Goal: Task Accomplishment & Management: Complete application form

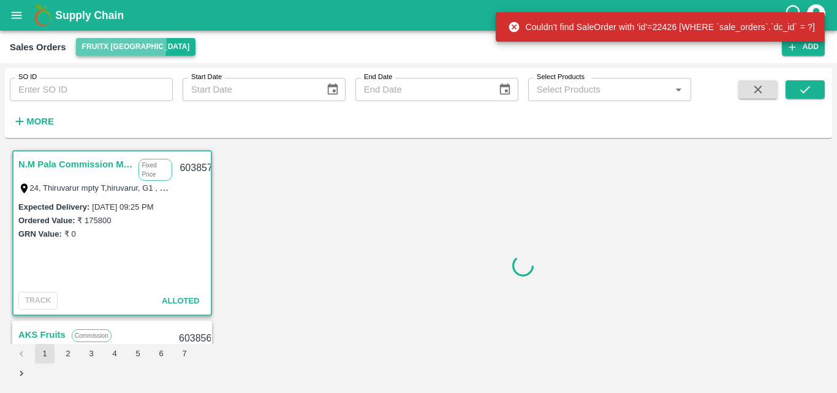
click at [110, 44] on button "FruitX [GEOGRAPHIC_DATA]" at bounding box center [136, 47] width 120 height 18
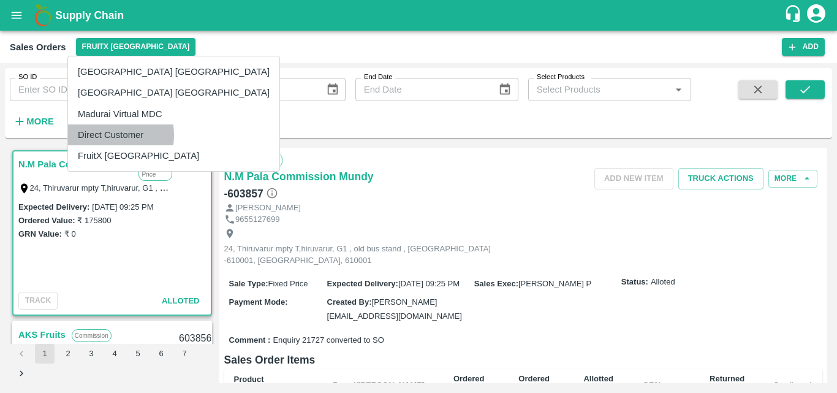
click at [100, 135] on li "Direct Customer" at bounding box center [173, 134] width 211 height 21
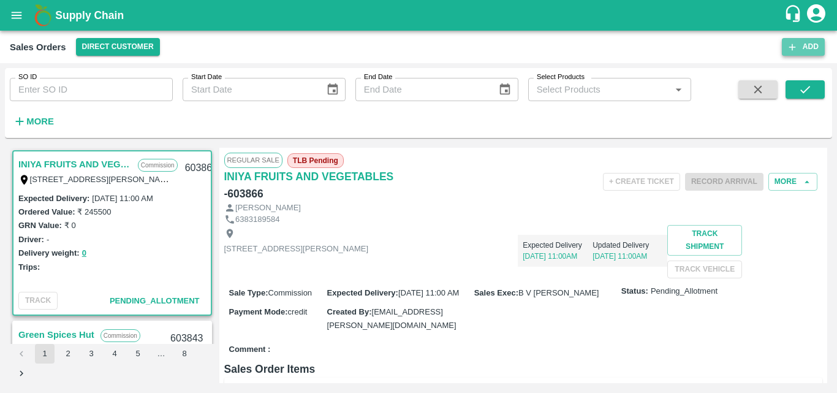
click at [807, 45] on button "Add" at bounding box center [803, 47] width 43 height 18
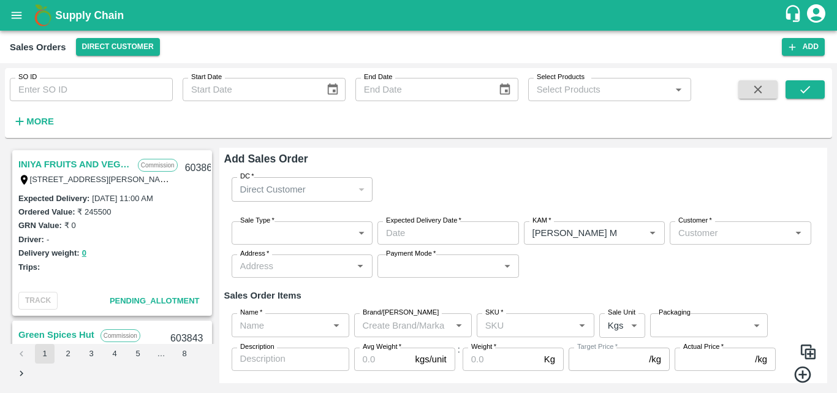
type input "[PERSON_NAME] M"
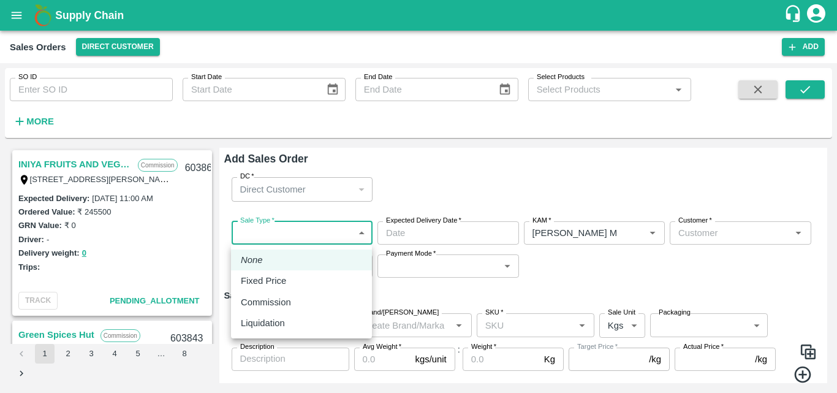
click at [262, 229] on body "Supply Chain Sales Orders Direct Customer Add SO ID SO ID Start Date Start Date…" at bounding box center [418, 196] width 837 height 393
click at [261, 296] on p "Commission" at bounding box center [266, 301] width 50 height 13
type input "2"
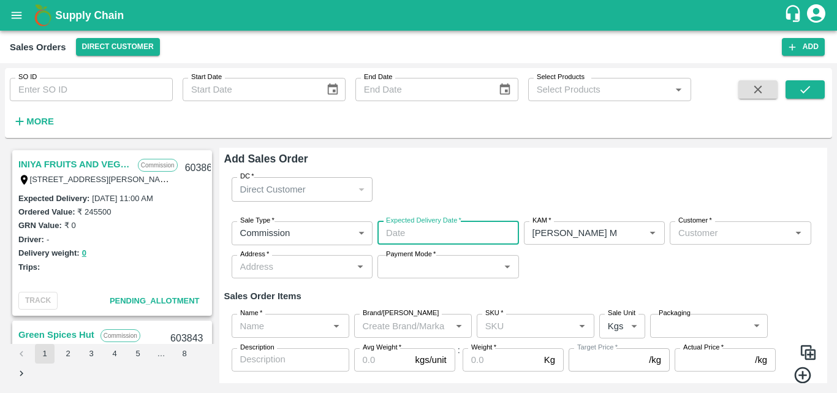
type input "DD/MM/YYYY hh:mm aa"
click at [424, 234] on input "DD/MM/YYYY hh:mm aa" at bounding box center [443, 232] width 133 height 23
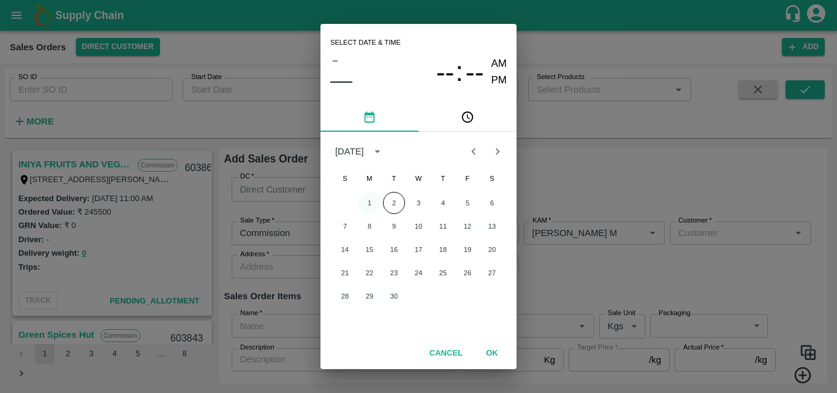
click at [371, 204] on button "1" at bounding box center [369, 203] width 22 height 22
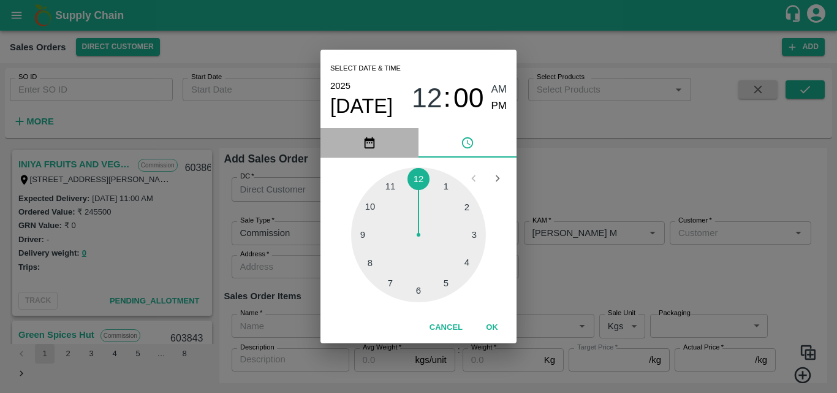
click at [384, 150] on button "pick date" at bounding box center [369, 142] width 98 height 29
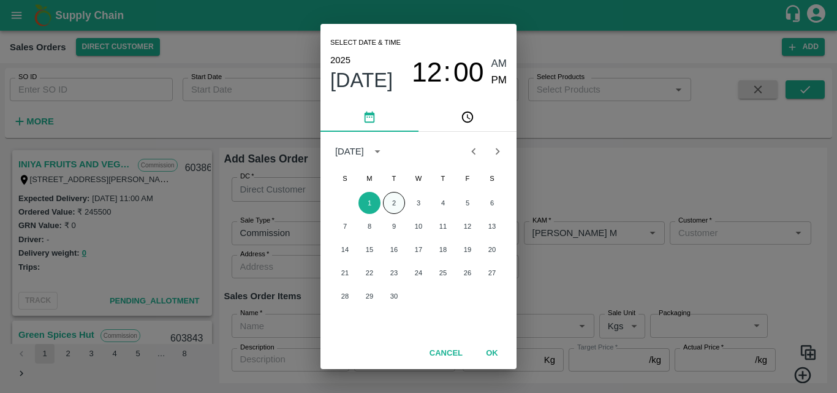
click at [396, 199] on button "2" at bounding box center [394, 203] width 22 height 22
type input "[DATE] 12:00 AM"
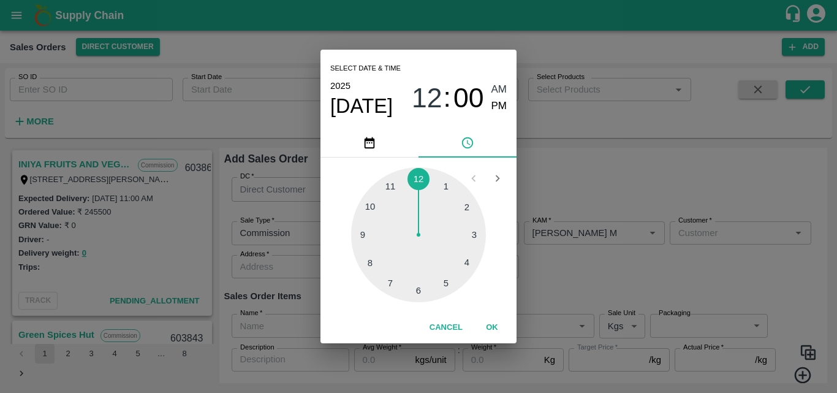
click at [494, 321] on button "OK" at bounding box center [491, 327] width 39 height 21
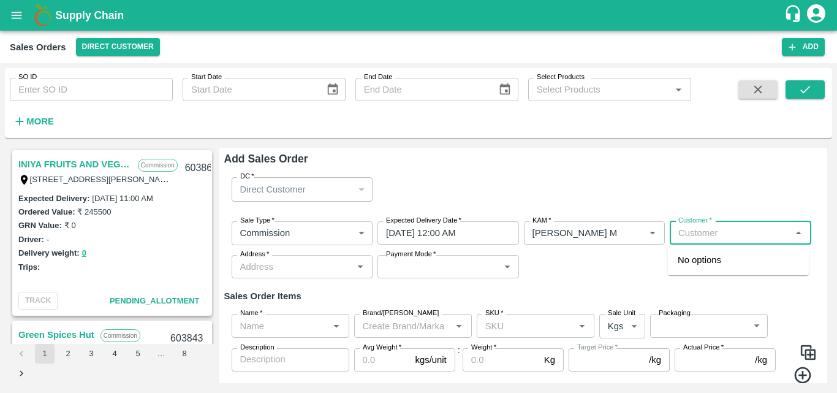
click at [715, 237] on input "Customer   *" at bounding box center [730, 233] width 114 height 16
click at [705, 259] on p "Green Spices Hut" at bounding box center [713, 259] width 72 height 13
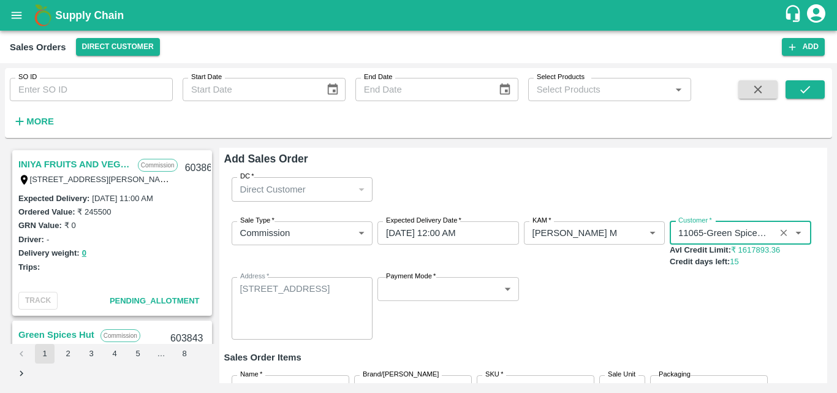
type input "11065-Green Spices Hut"
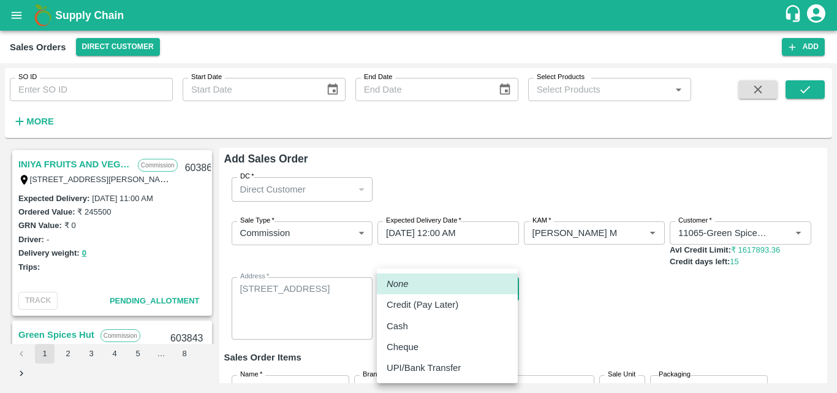
click at [448, 288] on body "Supply Chain Sales Orders Direct Customer Add SO ID SO ID Start Date Start Date…" at bounding box center [418, 196] width 837 height 393
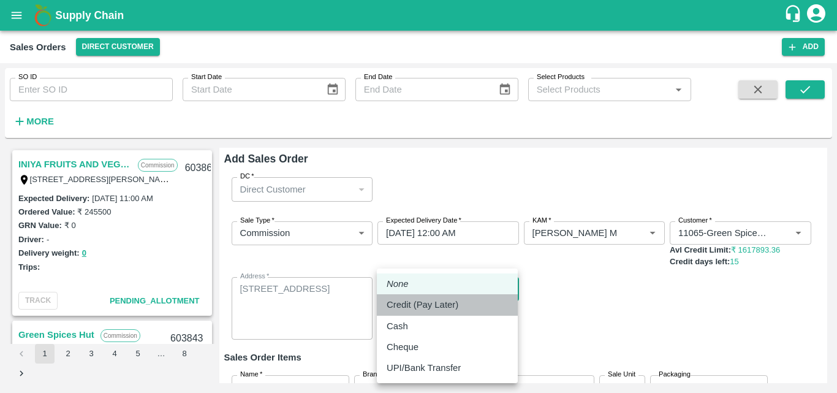
click at [442, 306] on p "Credit (Pay Later)" at bounding box center [422, 304] width 72 height 13
type input "credit"
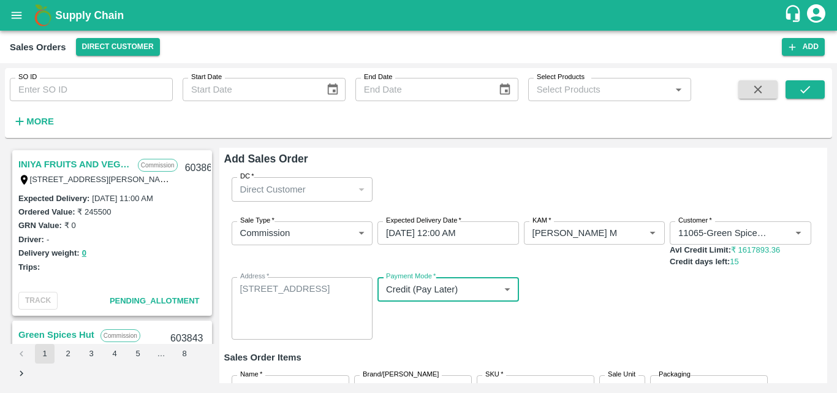
scroll to position [102, 0]
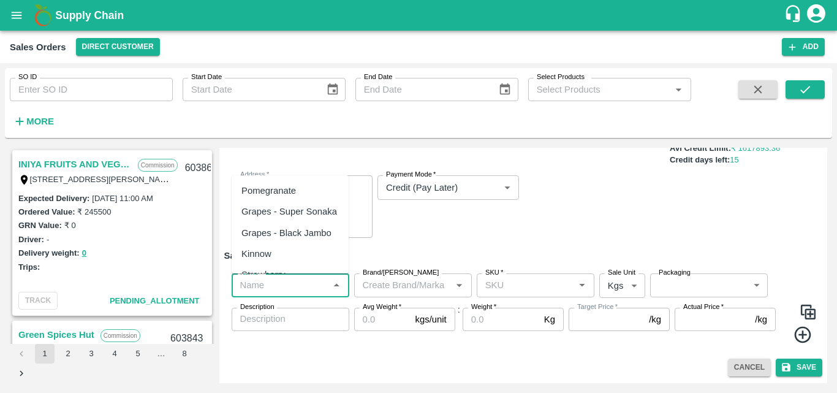
click at [307, 292] on input "Name   *" at bounding box center [280, 285] width 90 height 16
click at [273, 194] on div "Pomegranate" at bounding box center [268, 190] width 55 height 13
type input "Pomegranate"
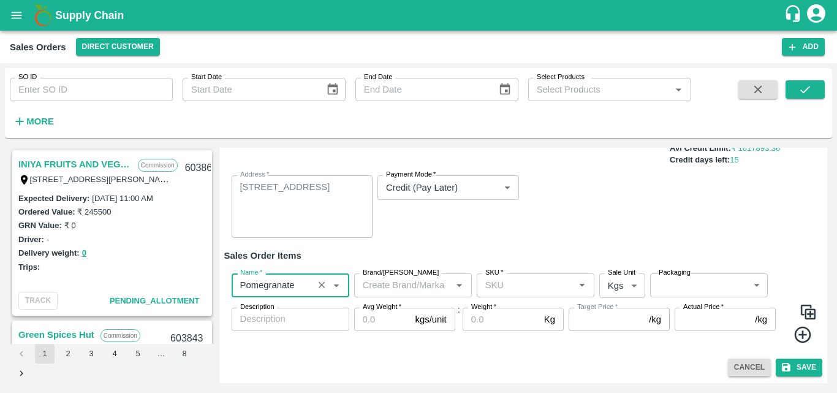
click at [404, 284] on input "Brand/[PERSON_NAME]" at bounding box center [403, 285] width 90 height 16
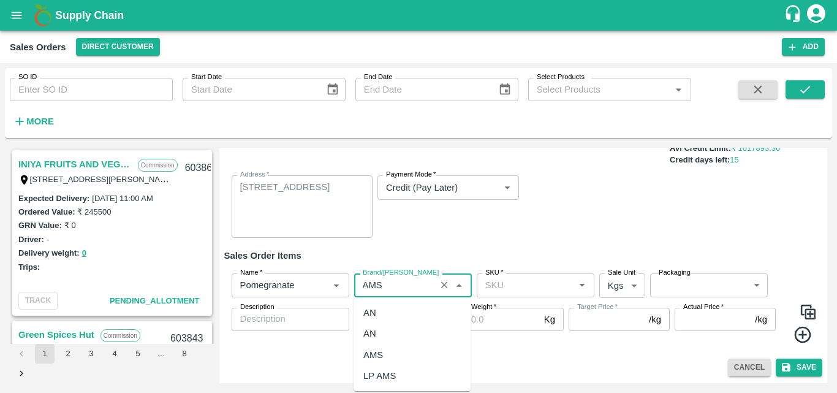
click at [381, 352] on div "AMS" at bounding box center [373, 354] width 20 height 13
type input "AMS"
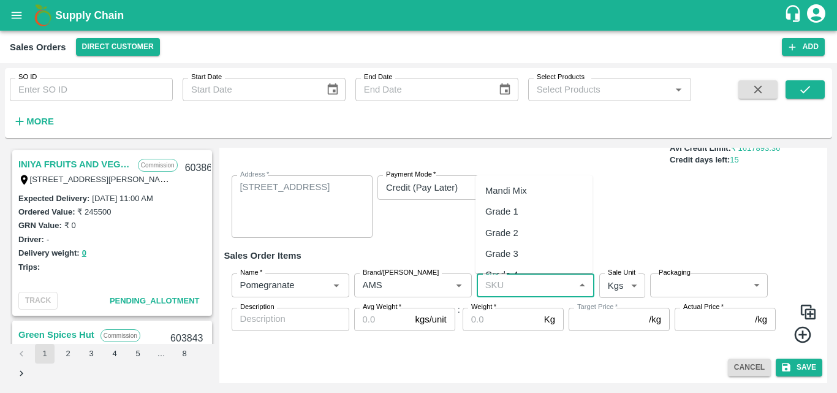
click at [549, 290] on input "SKU   *" at bounding box center [525, 285] width 90 height 16
click at [522, 288] on input "SKU   *" at bounding box center [525, 285] width 90 height 16
type input "p"
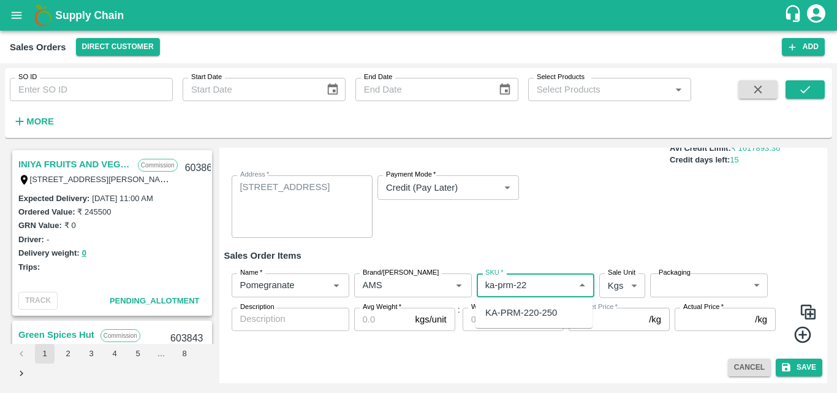
click at [546, 323] on ul "KA-PRM-220-250" at bounding box center [533, 312] width 117 height 31
click at [537, 313] on div "KA-PRM-220-250" at bounding box center [521, 312] width 72 height 13
type input "KA-PRM-220-250"
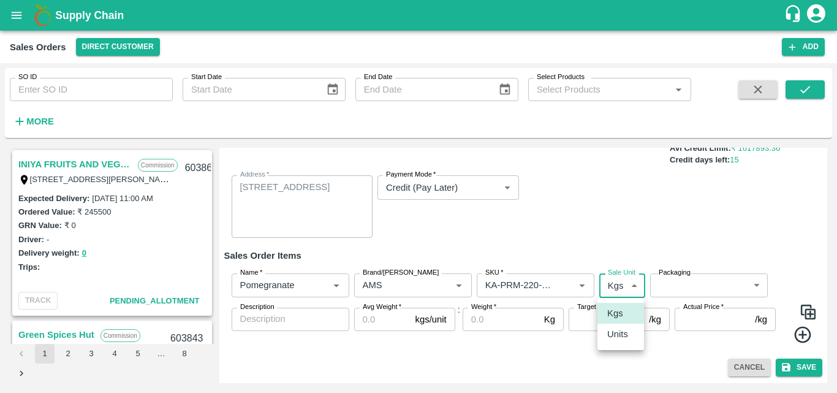
click at [620, 284] on body "Supply Chain Sales Orders Direct Customer Add SO ID SO ID Start Date Start Date…" at bounding box center [418, 196] width 837 height 393
click at [617, 339] on p "Units" at bounding box center [617, 333] width 21 height 13
type input "2"
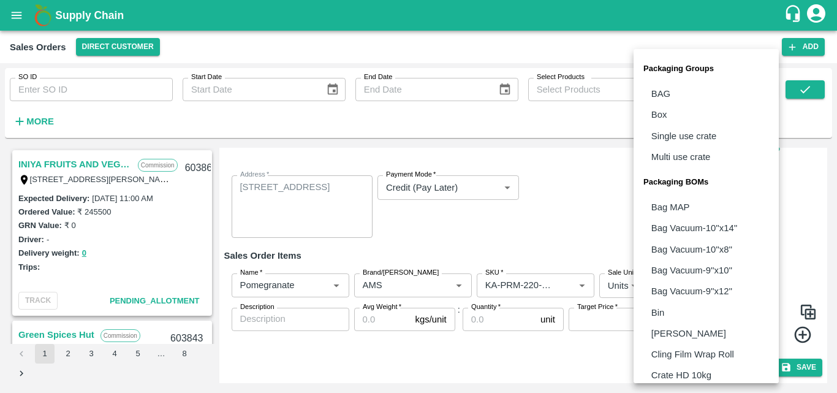
click at [680, 296] on body "Supply Chain Sales Orders Direct Customer Add SO ID SO ID Start Date Start Date…" at bounding box center [418, 196] width 837 height 393
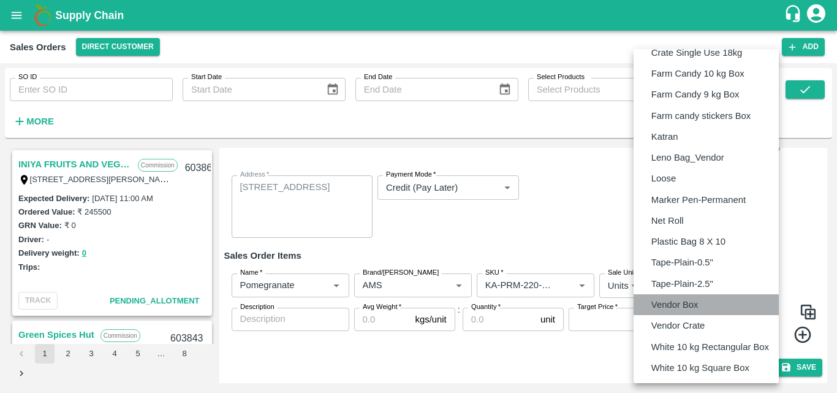
click at [676, 300] on p "Vendor Box" at bounding box center [674, 304] width 47 height 13
type input "BOM/276"
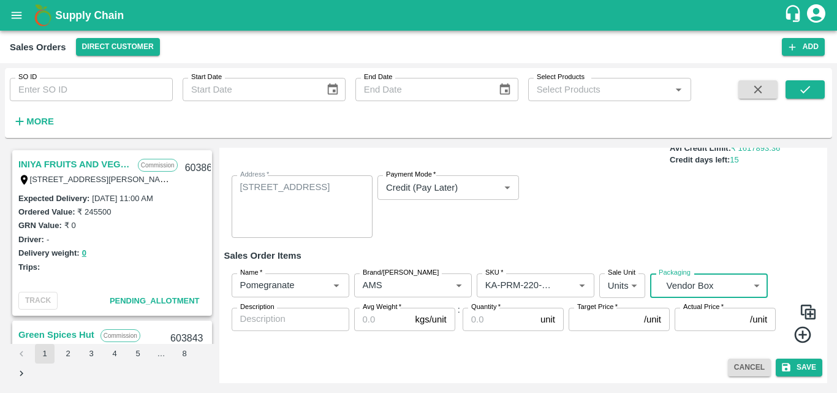
click at [371, 322] on input "Avg Weight   *" at bounding box center [382, 318] width 56 height 23
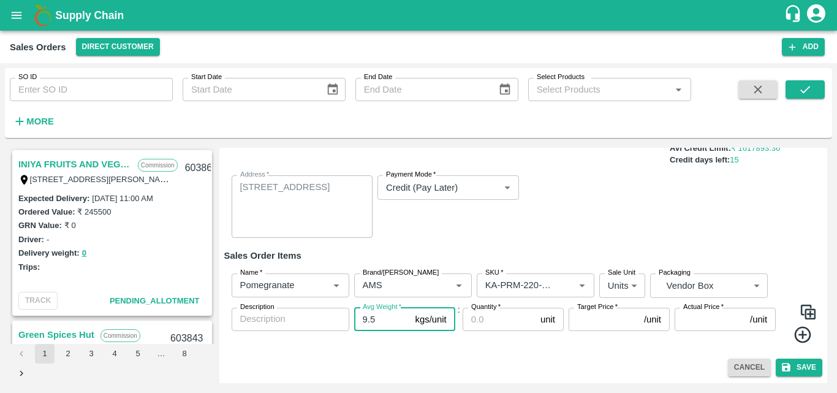
type input "9.5"
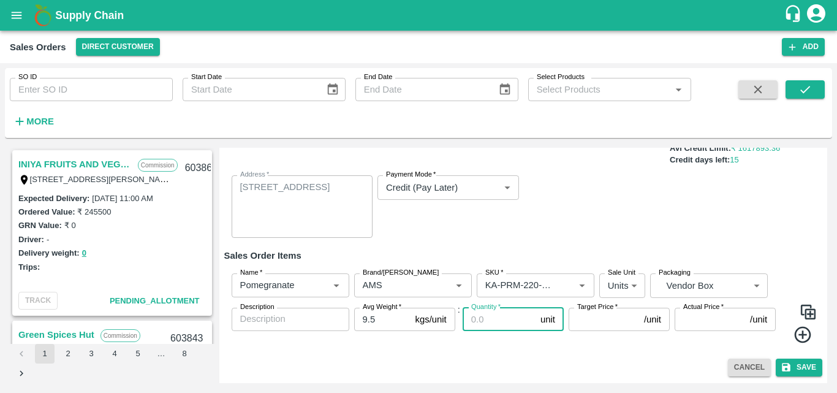
click at [489, 322] on input "Quantity   *" at bounding box center [498, 318] width 73 height 23
type input "19"
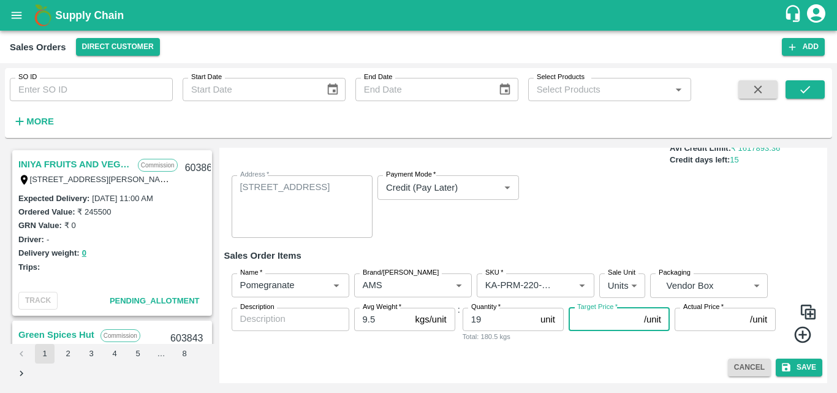
click at [590, 325] on input "Target Price   *" at bounding box center [603, 318] width 70 height 23
type input "1300"
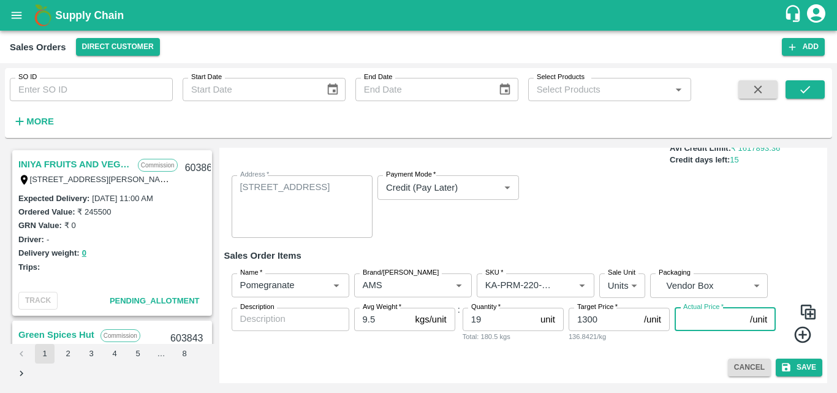
click at [693, 322] on input "Actual Price   *" at bounding box center [709, 318] width 70 height 23
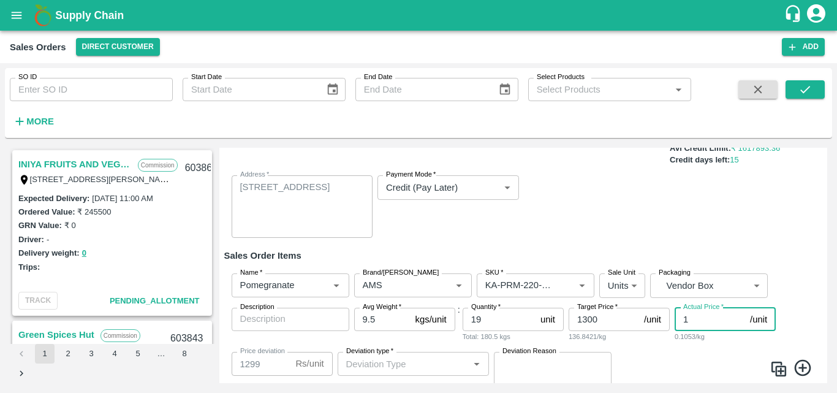
type input "13"
type input "1287"
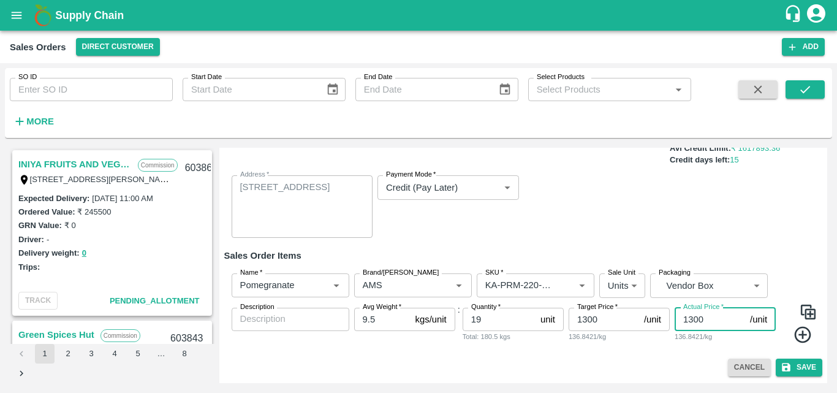
type input "1300"
click at [803, 335] on icon at bounding box center [802, 334] width 17 height 17
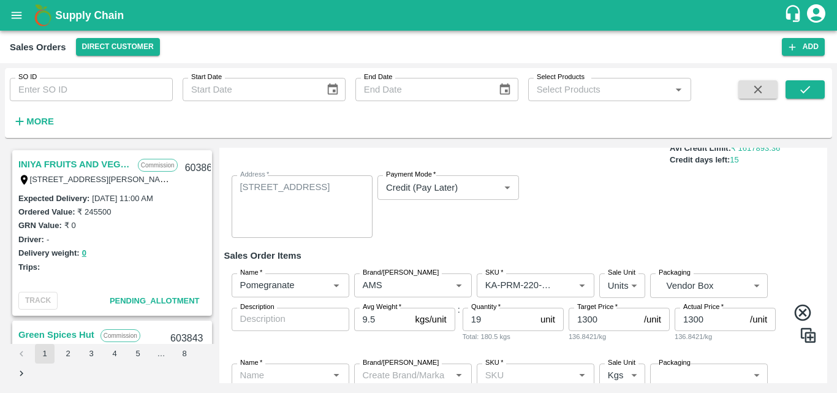
click at [304, 349] on div "Name   * Name   * Brand/[PERSON_NAME]/[PERSON_NAME]   * SKU   * Sale Unit Units…" at bounding box center [523, 307] width 598 height 89
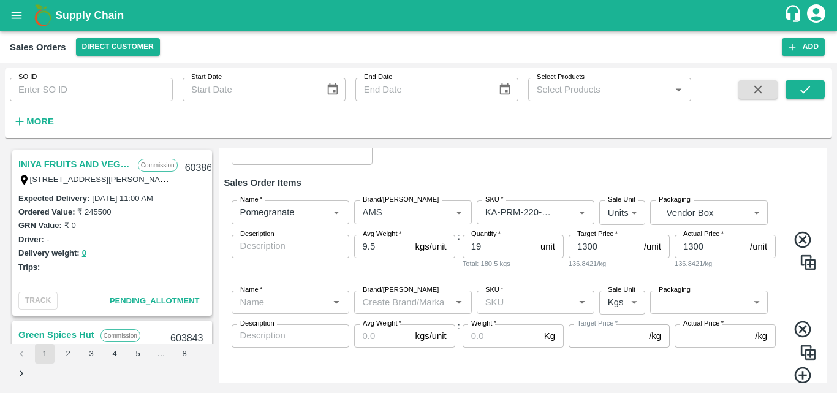
scroll to position [175, 0]
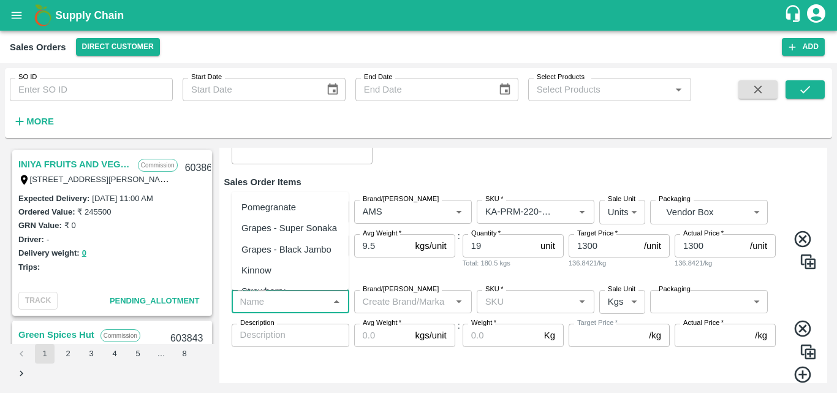
click at [303, 300] on input "Name   *" at bounding box center [280, 301] width 90 height 16
click at [292, 206] on div "Pomegranate" at bounding box center [268, 206] width 55 height 13
type input "Pomegranate"
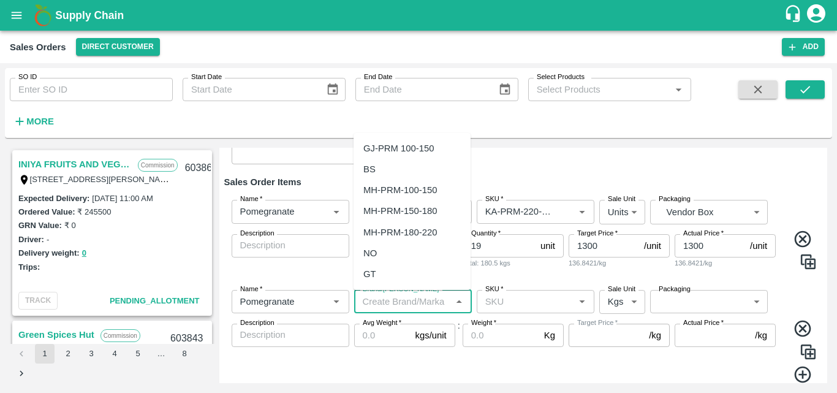
click at [392, 307] on input "Brand/[PERSON_NAME]" at bounding box center [403, 301] width 90 height 16
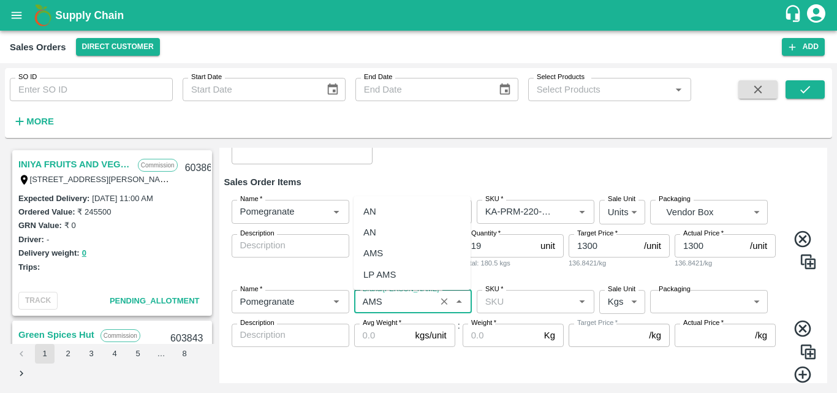
click at [383, 252] on div "AMS" at bounding box center [373, 252] width 20 height 13
type input "AMS"
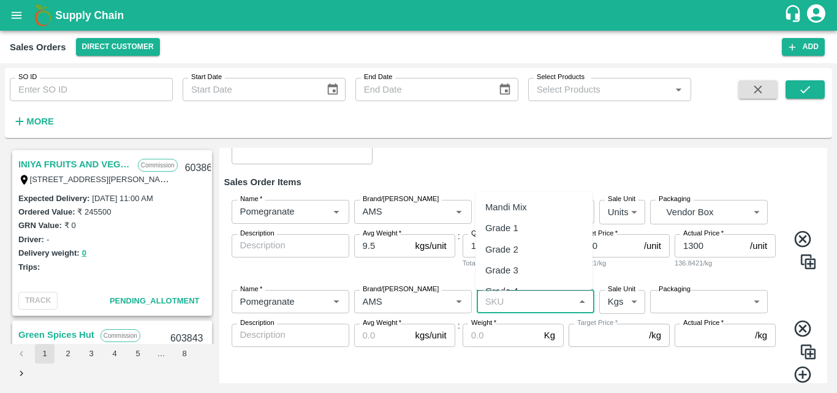
click at [510, 295] on input "SKU   *" at bounding box center [525, 301] width 90 height 16
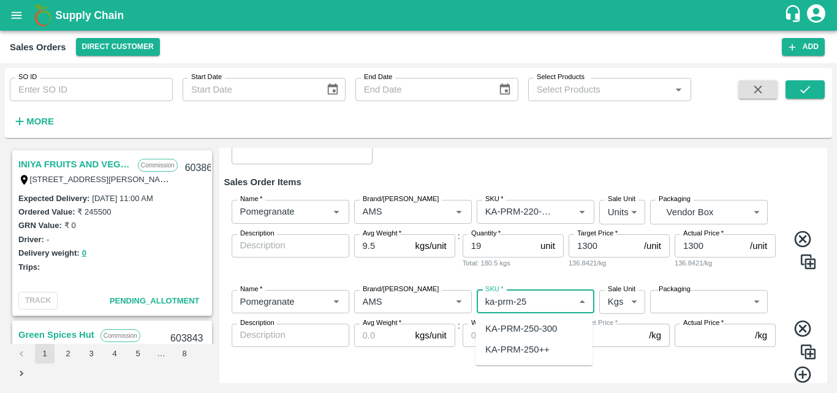
click at [529, 337] on div "KA-PRM-250-300" at bounding box center [533, 328] width 117 height 21
type input "KA-PRM-250-300"
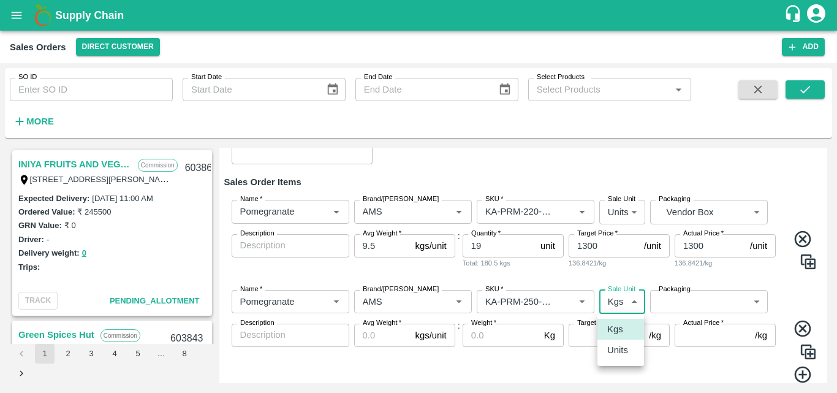
click at [615, 311] on body "Supply Chain Sales Orders Direct Customer Add SO ID SO ID Start Date Start Date…" at bounding box center [418, 196] width 837 height 393
click at [614, 347] on p "Units" at bounding box center [617, 349] width 21 height 13
type input "2"
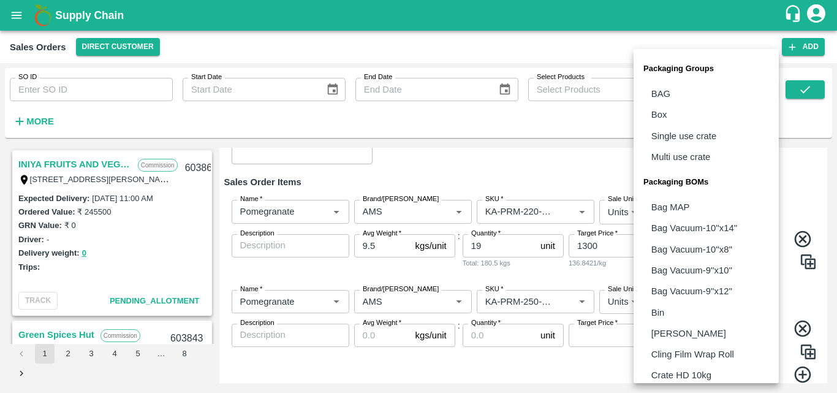
click at [691, 301] on body "Supply Chain Sales Orders Direct Customer Add SO ID SO ID Start Date Start Date…" at bounding box center [418, 196] width 837 height 393
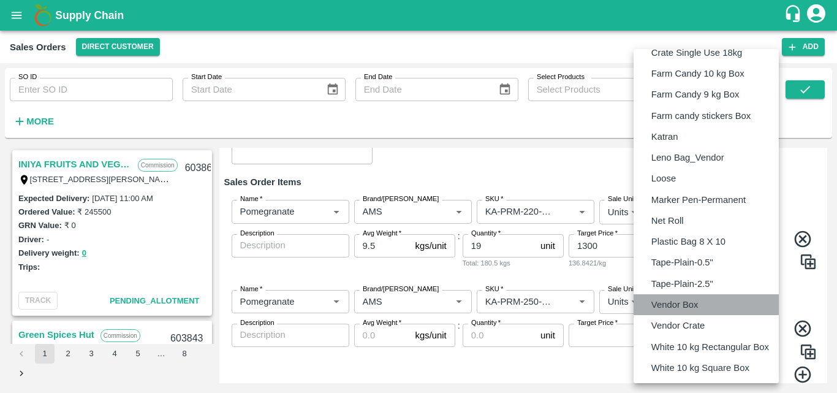
click at [688, 301] on p "Vendor Box" at bounding box center [674, 304] width 47 height 13
type input "BOM/276"
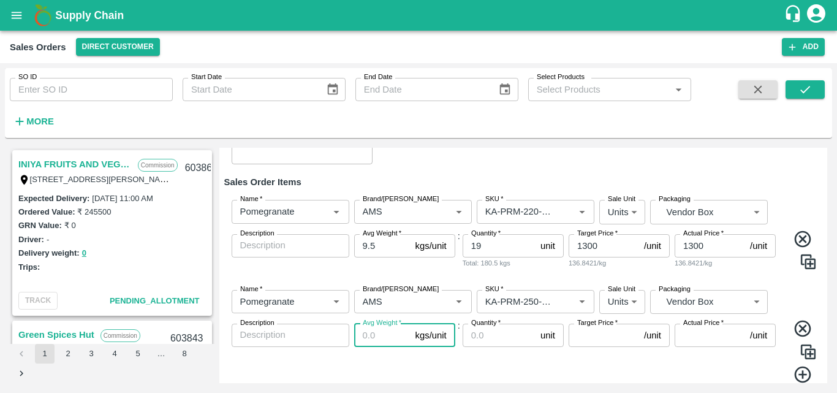
click at [380, 336] on input "Avg Weight   *" at bounding box center [382, 334] width 56 height 23
type input "9.5"
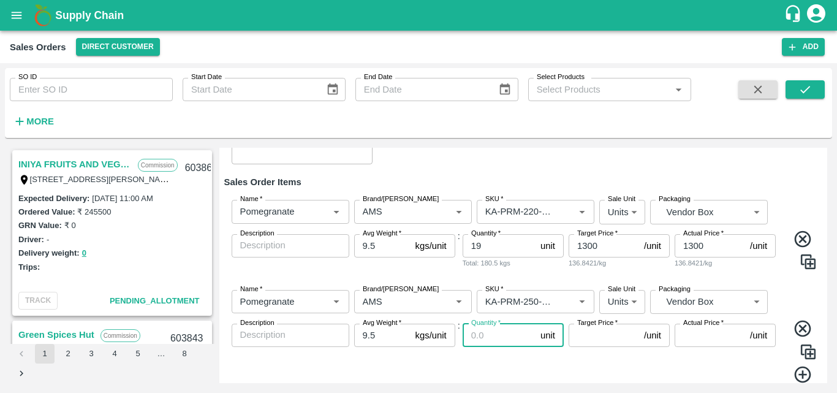
click at [488, 337] on input "Quantity   *" at bounding box center [498, 334] width 73 height 23
type input "31"
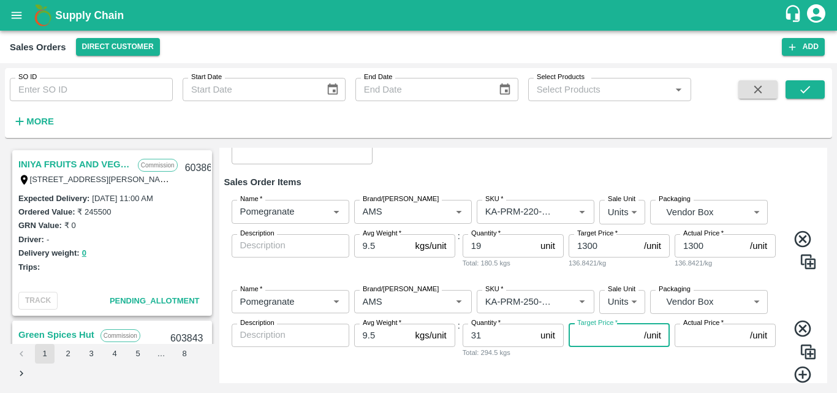
click at [618, 336] on input "Target Price   *" at bounding box center [603, 334] width 70 height 23
click at [576, 334] on input "1400" at bounding box center [603, 334] width 70 height 23
type input "1400"
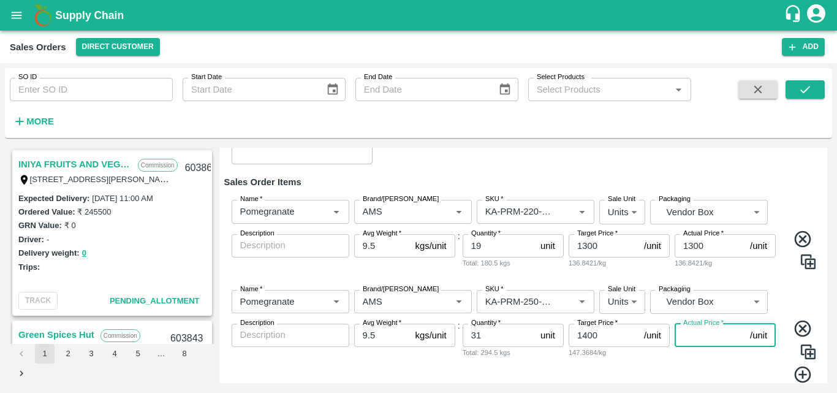
click at [690, 333] on input "Actual Price   *" at bounding box center [709, 334] width 70 height 23
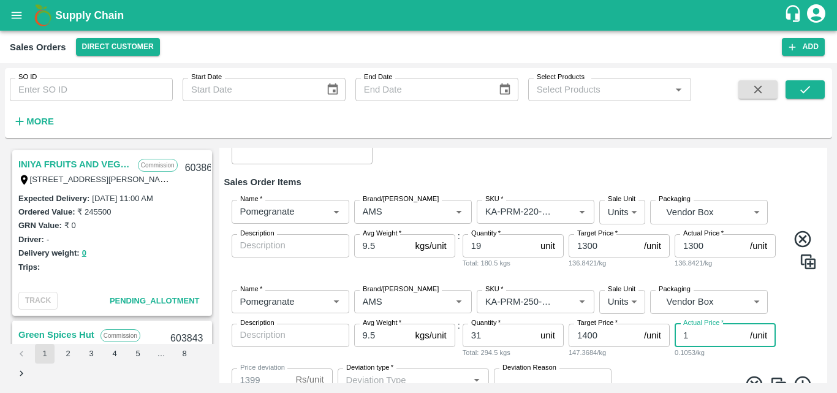
type input "14"
type input "1386"
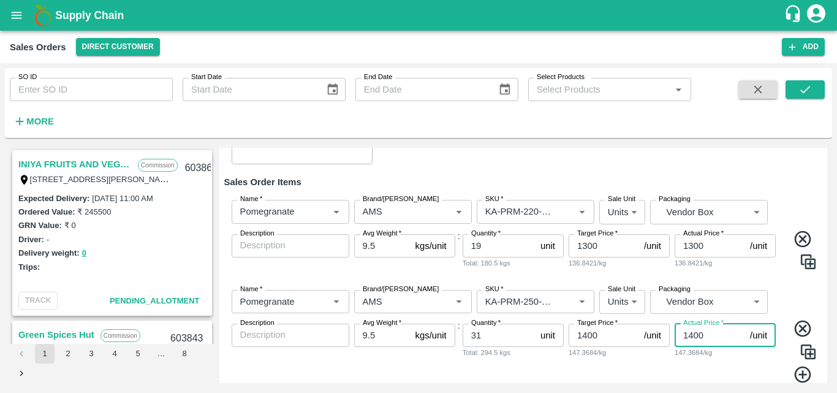
type input "1400"
click at [796, 373] on icon at bounding box center [803, 374] width 20 height 20
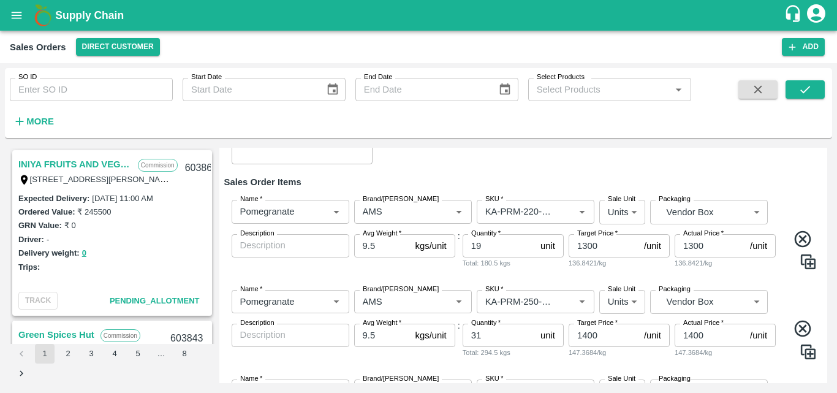
click at [795, 292] on div "Name   * Name   * Brand/[PERSON_NAME]/[PERSON_NAME]   * SKU   * Sale Unit Units…" at bounding box center [523, 324] width 598 height 89
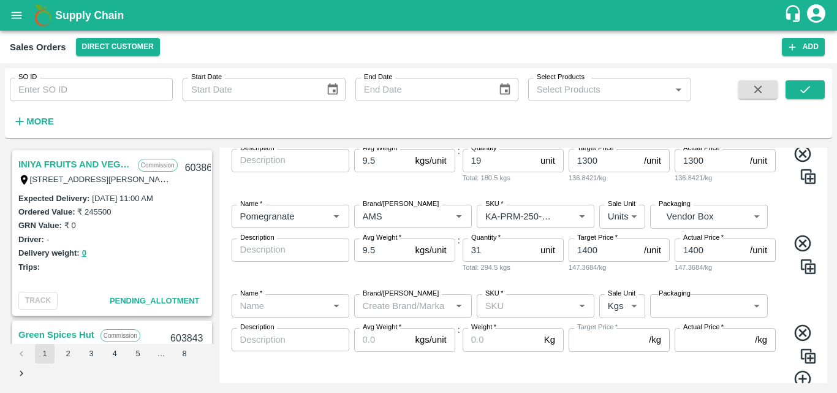
scroll to position [273, 0]
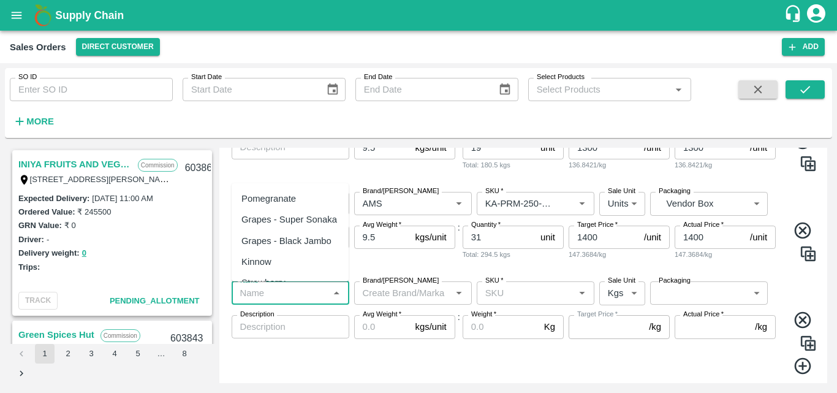
click at [307, 291] on input "Name   *" at bounding box center [280, 293] width 90 height 16
click at [292, 202] on div "Pomegranate" at bounding box center [268, 198] width 55 height 13
type input "Pomegranate"
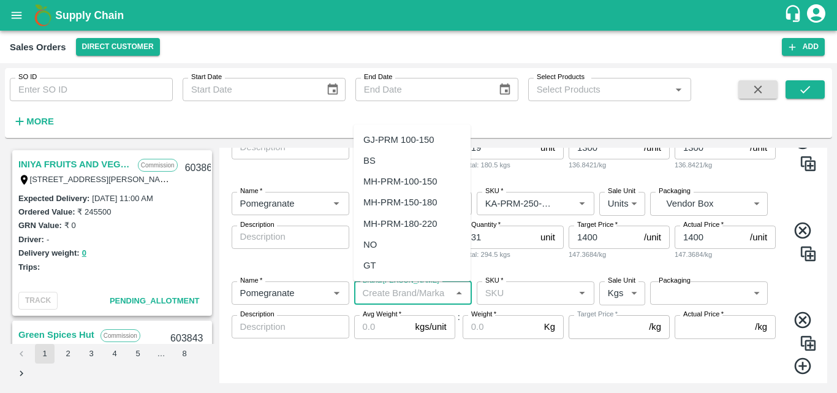
click at [398, 298] on input "Brand/[PERSON_NAME]" at bounding box center [403, 293] width 90 height 16
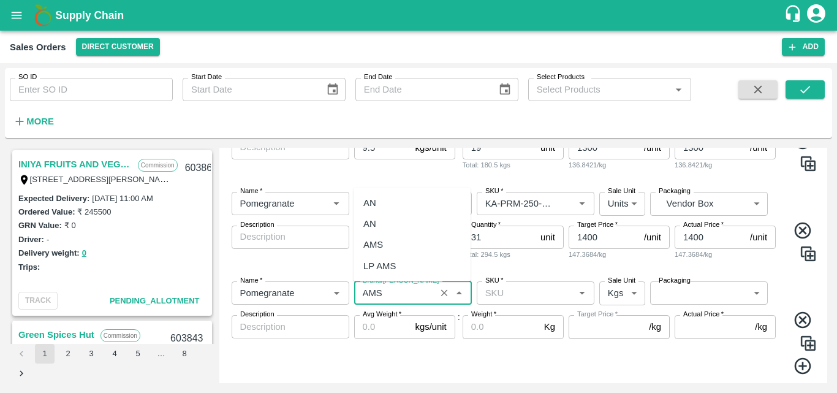
click at [379, 246] on div "AMS" at bounding box center [373, 244] width 20 height 13
type input "AMS"
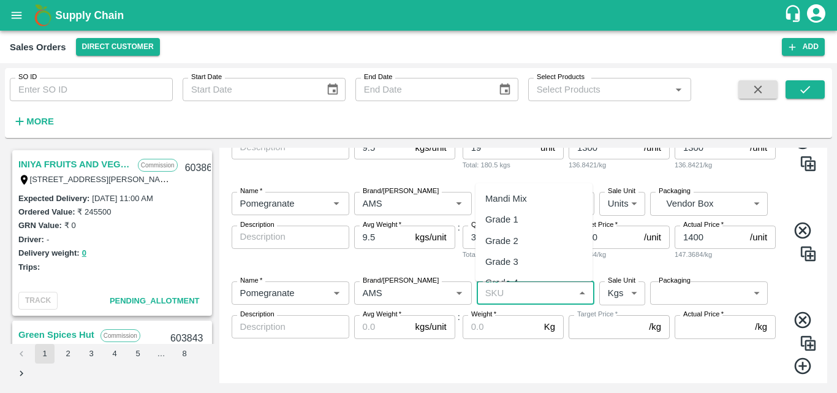
click at [505, 300] on input "SKU   *" at bounding box center [525, 293] width 90 height 16
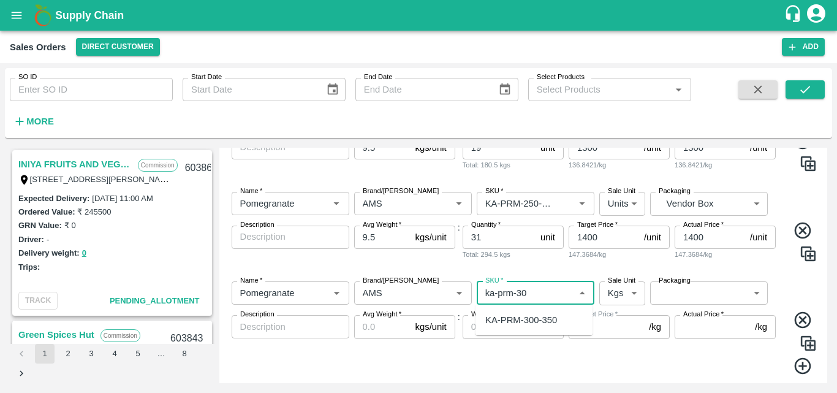
click at [546, 315] on div "KA-PRM-300-350" at bounding box center [521, 319] width 72 height 13
type input "KA-PRM-300-350"
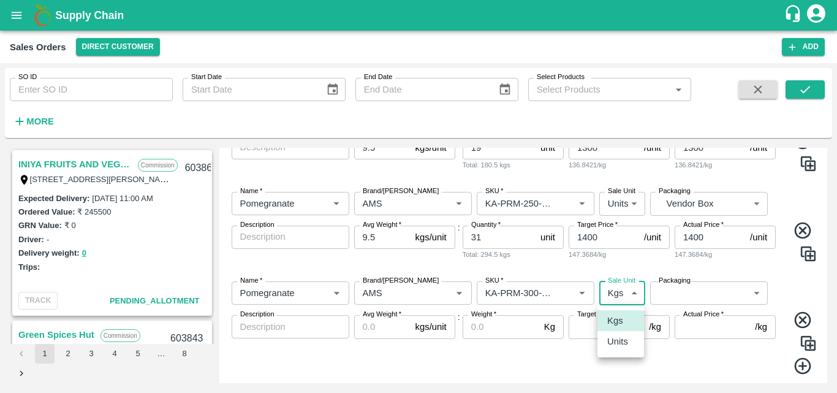
click at [634, 294] on body "Supply Chain Sales Orders Direct Customer Add SO ID SO ID Start Date Start Date…" at bounding box center [418, 196] width 837 height 393
click at [613, 337] on p "Units" at bounding box center [617, 340] width 21 height 13
type input "2"
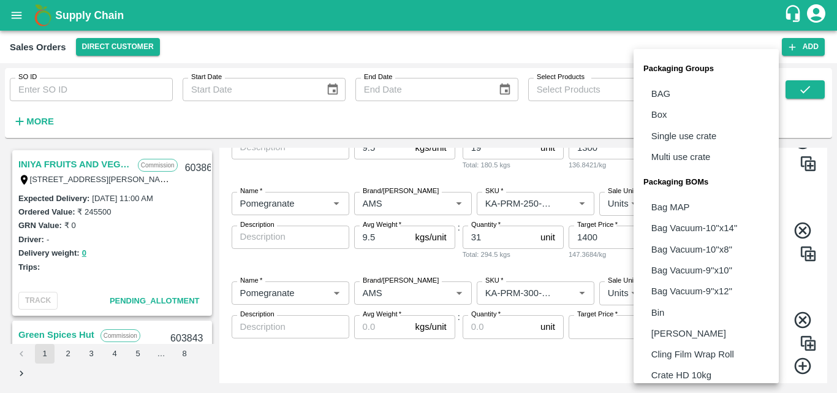
click at [682, 294] on body "Supply Chain Sales Orders Direct Customer Add SO ID SO ID Start Date Start Date…" at bounding box center [418, 196] width 837 height 393
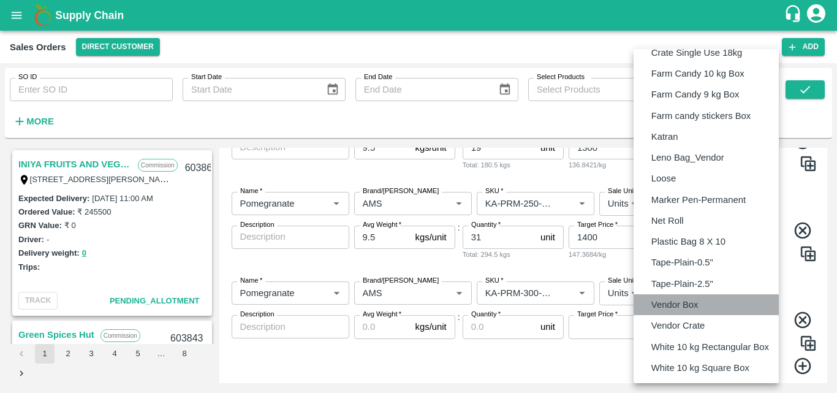
click at [681, 298] on p "Vendor Box" at bounding box center [674, 304] width 47 height 13
type input "BOM/276"
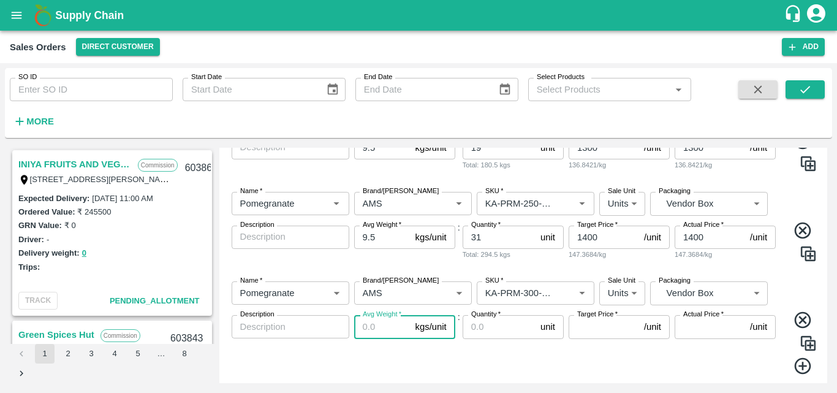
click at [364, 333] on input "Avg Weight   *" at bounding box center [382, 326] width 56 height 23
type input "9.5"
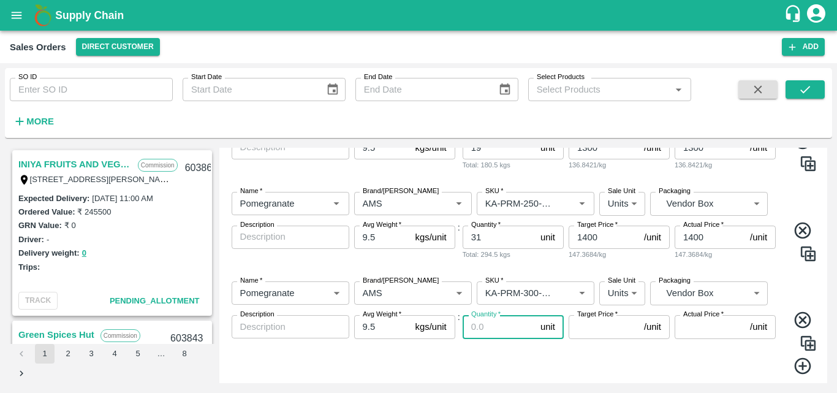
click at [503, 330] on input "Quantity   *" at bounding box center [498, 326] width 73 height 23
type input "25"
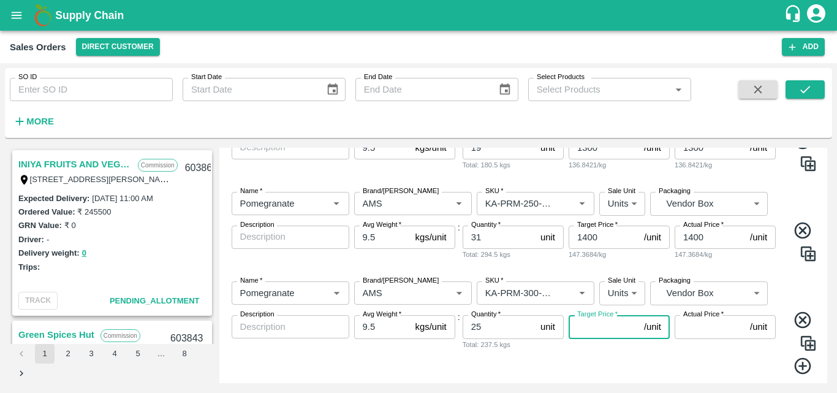
click at [599, 330] on input "Target Price   *" at bounding box center [603, 326] width 70 height 23
type input "1500"
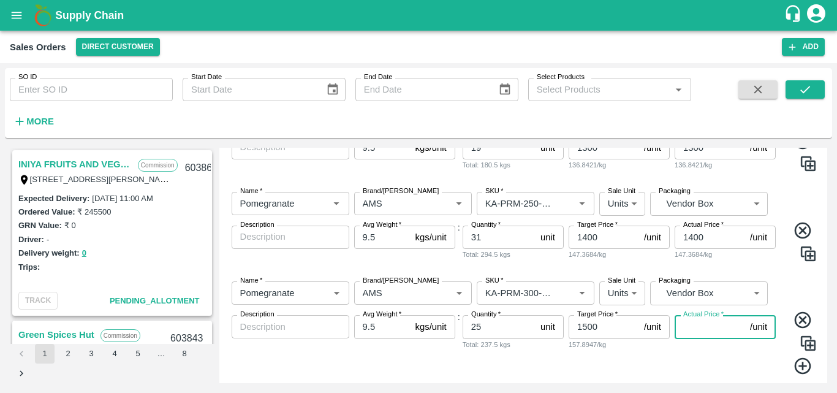
click at [714, 333] on input "Actual Price   *" at bounding box center [709, 326] width 70 height 23
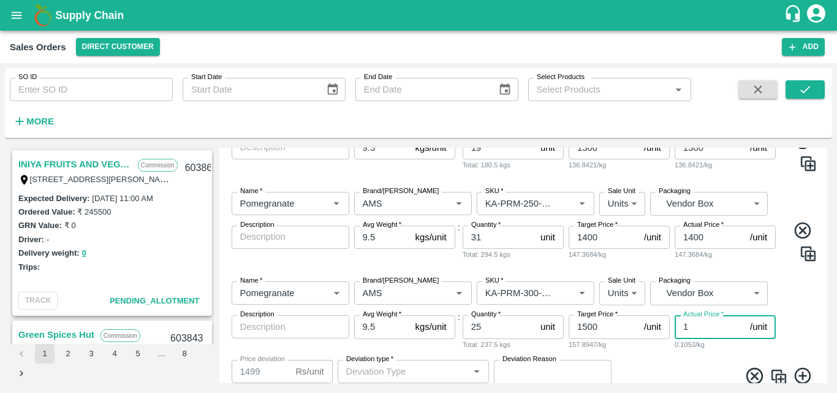
type input "15"
type input "1485"
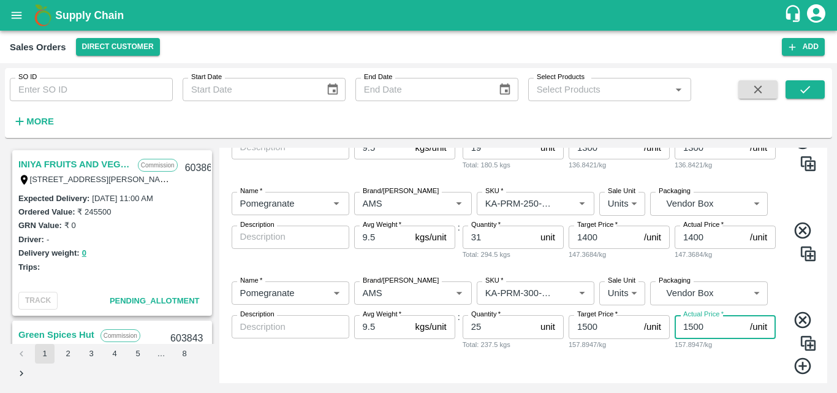
type input "1500"
click at [802, 370] on icon at bounding box center [803, 366] width 20 height 20
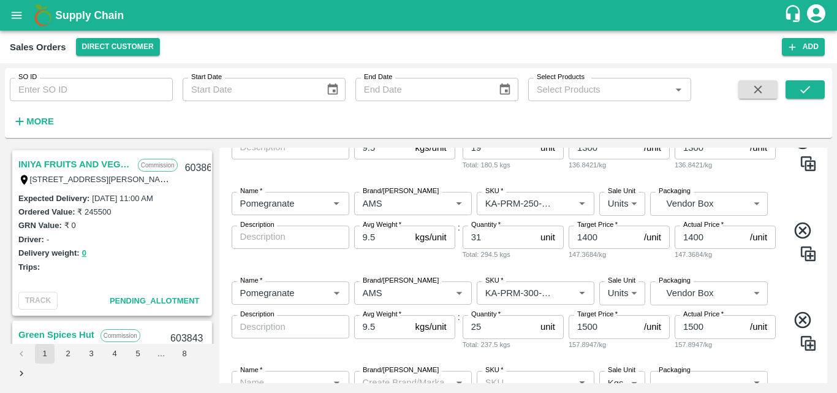
click at [770, 348] on div "157.8947/kg" at bounding box center [724, 344] width 101 height 11
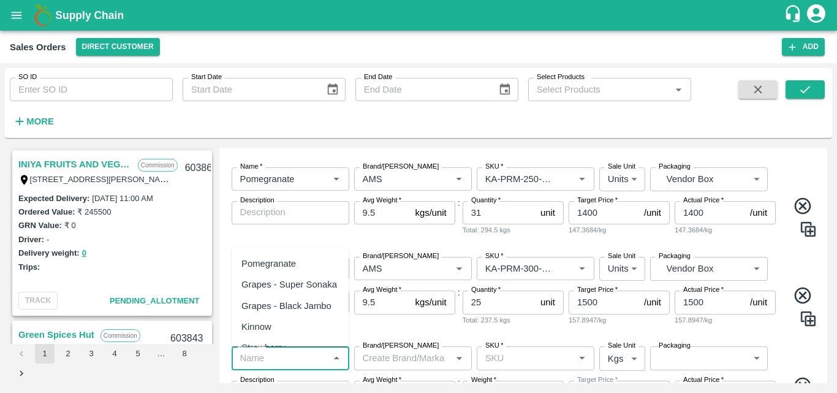
click at [279, 358] on input "Name   *" at bounding box center [280, 358] width 90 height 16
click at [288, 263] on div "Pomegranate" at bounding box center [268, 263] width 55 height 13
type input "Pomegranate"
click at [394, 361] on input "Brand/[PERSON_NAME]" at bounding box center [403, 358] width 90 height 16
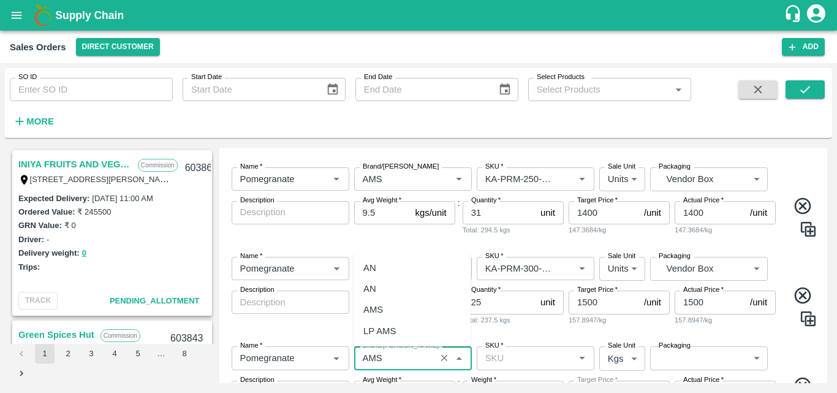
click at [380, 309] on div "AMS" at bounding box center [373, 309] width 20 height 13
click at [531, 366] on div "SKU   *" at bounding box center [536, 357] width 118 height 23
type input "AMS"
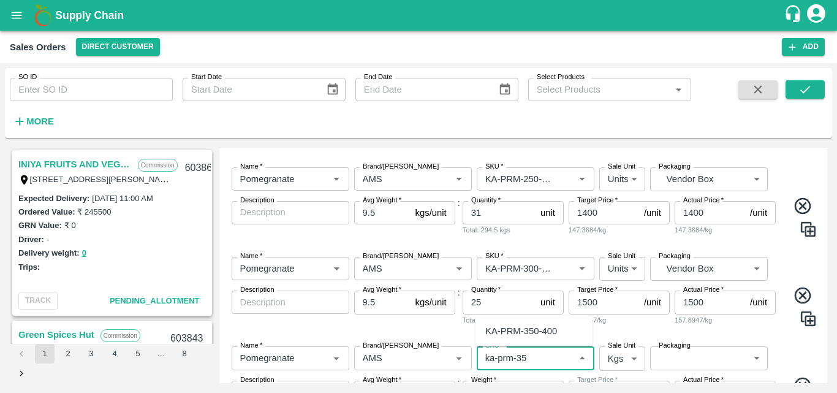
click at [533, 331] on div "KA-PRM-350-400" at bounding box center [521, 330] width 72 height 13
type input "KA-PRM-350-400"
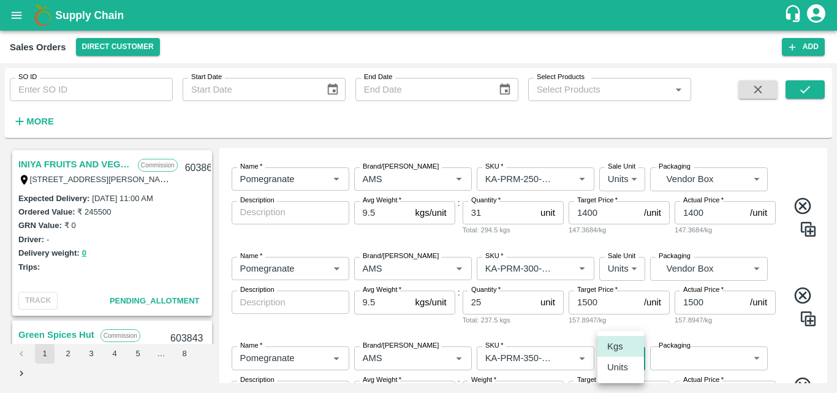
click at [613, 366] on body "Supply Chain Sales Orders Direct Customer Add SO ID SO ID Start Date Start Date…" at bounding box center [418, 196] width 837 height 393
click at [616, 374] on li "Units" at bounding box center [620, 366] width 47 height 21
type input "2"
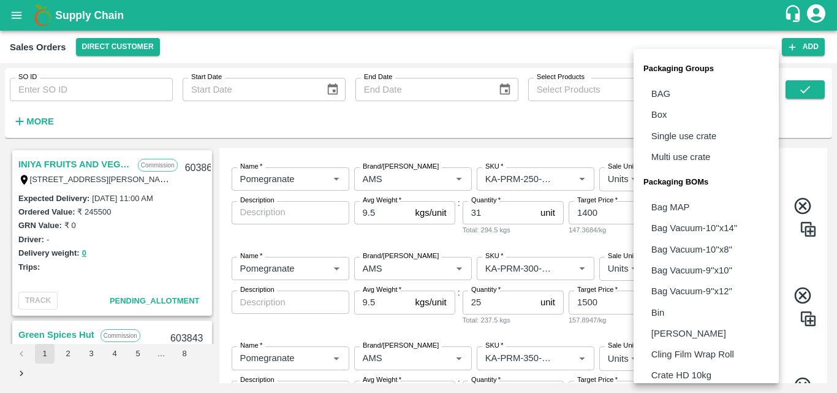
click at [700, 357] on body "Supply Chain Sales Orders Direct Customer Add SO ID SO ID Start Date Start Date…" at bounding box center [418, 196] width 837 height 393
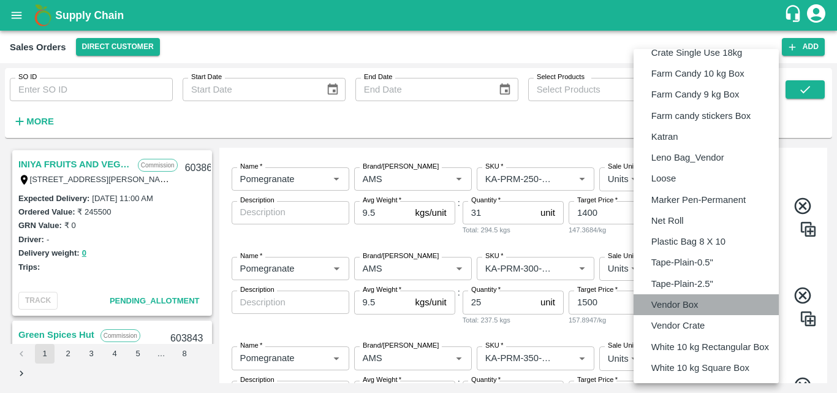
click at [681, 300] on p "Vendor Box" at bounding box center [674, 304] width 47 height 13
type input "BOM/276"
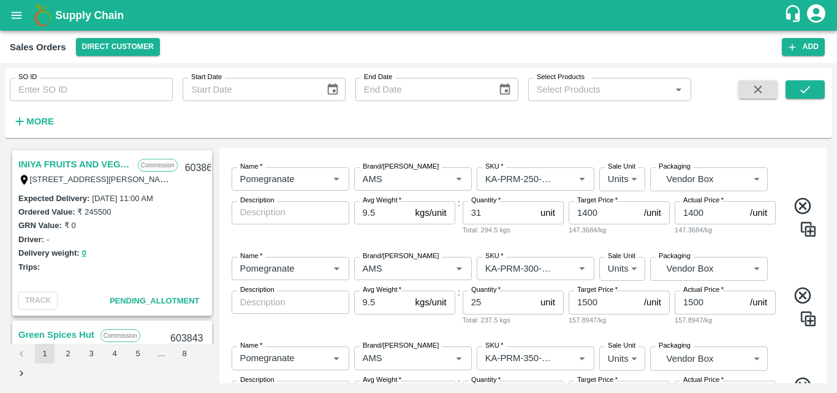
click at [752, 333] on div "Name   * Name   * Brand/[PERSON_NAME]/[PERSON_NAME]   * SKU   * Sale Unit Units…" at bounding box center [523, 291] width 598 height 89
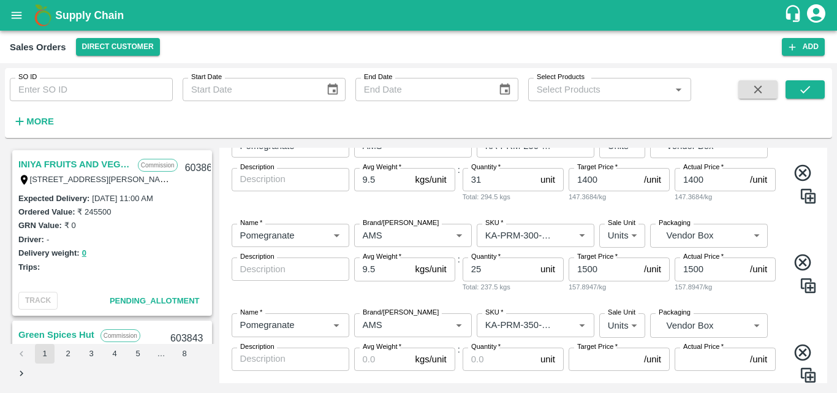
scroll to position [371, 0]
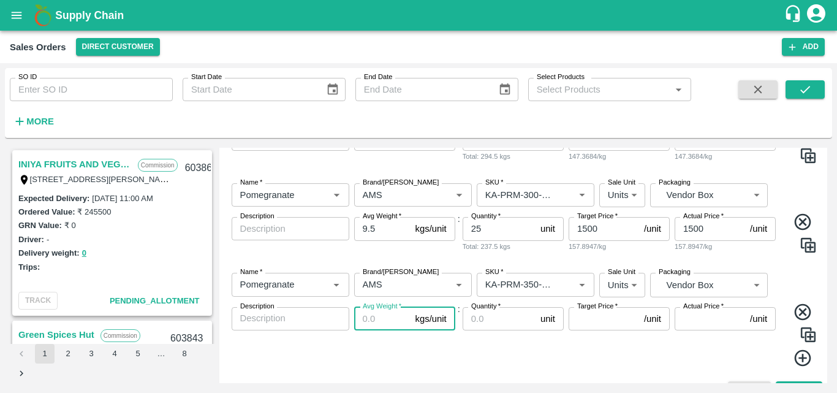
click at [383, 323] on input "Avg Weight   *" at bounding box center [382, 318] width 56 height 23
type input "9.5"
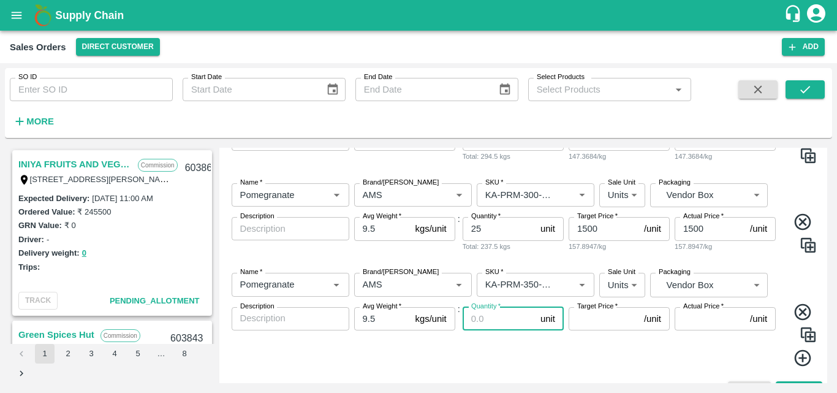
click at [494, 325] on input "Quantity   *" at bounding box center [498, 318] width 73 height 23
type input "10"
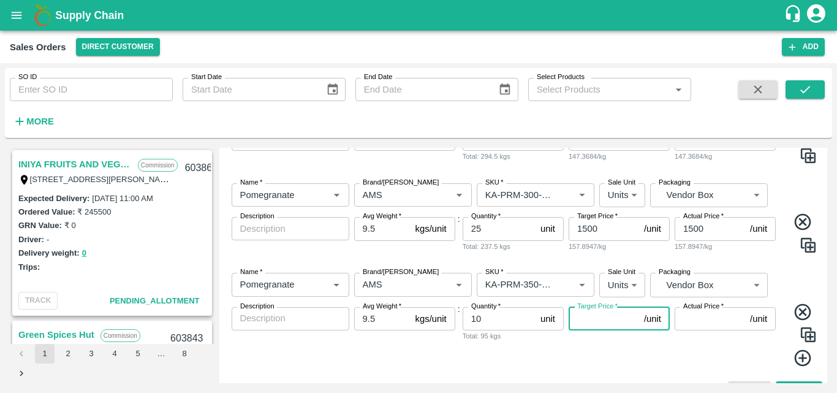
click at [605, 315] on input "Target Price   *" at bounding box center [603, 318] width 70 height 23
type input "1600"
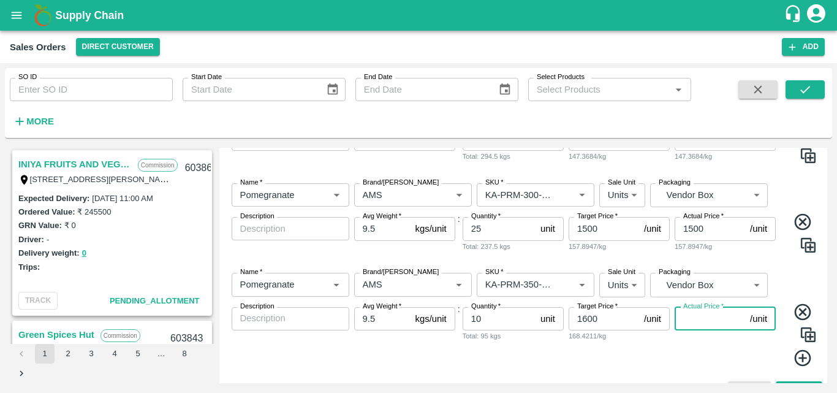
click at [704, 322] on input "Actual Price   *" at bounding box center [709, 318] width 70 height 23
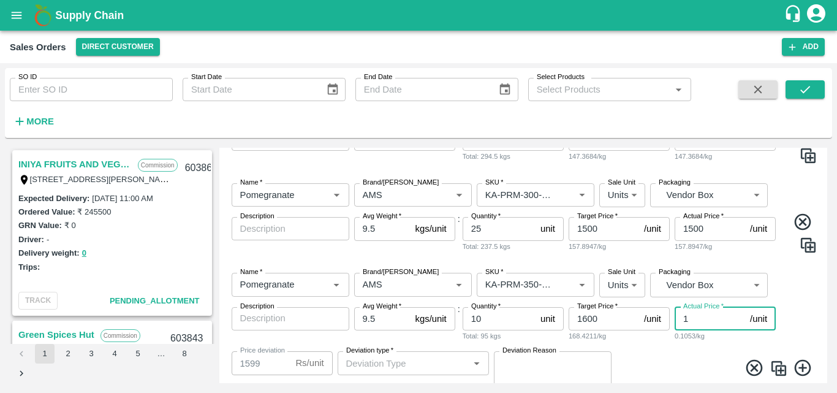
type input "16"
type input "1584"
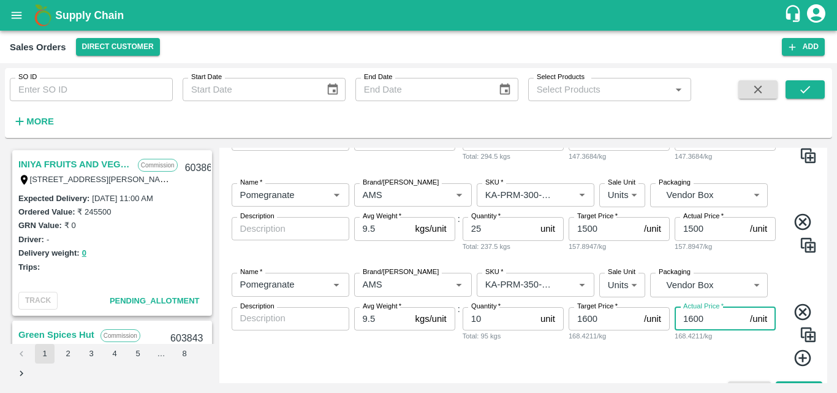
type input "1600"
click at [801, 355] on icon at bounding box center [803, 358] width 20 height 20
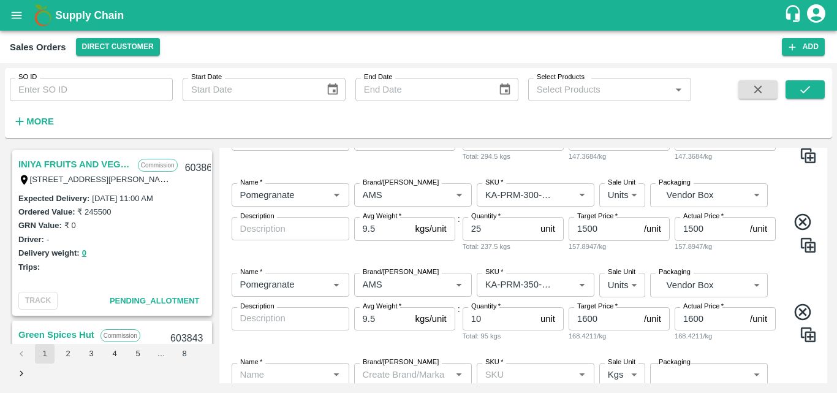
click at [787, 345] on span at bounding box center [797, 325] width 39 height 46
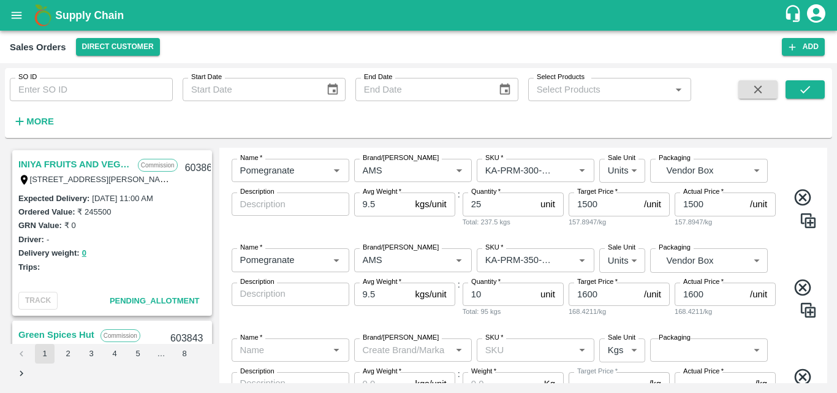
scroll to position [420, 0]
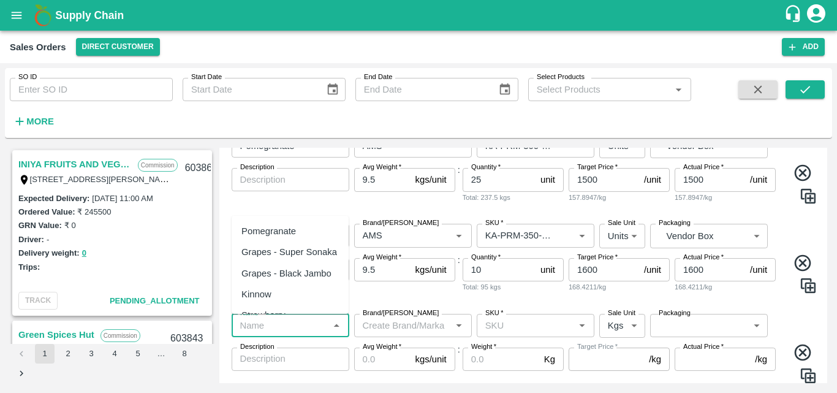
click at [281, 324] on input "Name   *" at bounding box center [280, 325] width 90 height 16
click at [287, 237] on div "Pomegranate" at bounding box center [268, 230] width 55 height 13
type input "Pomegranate"
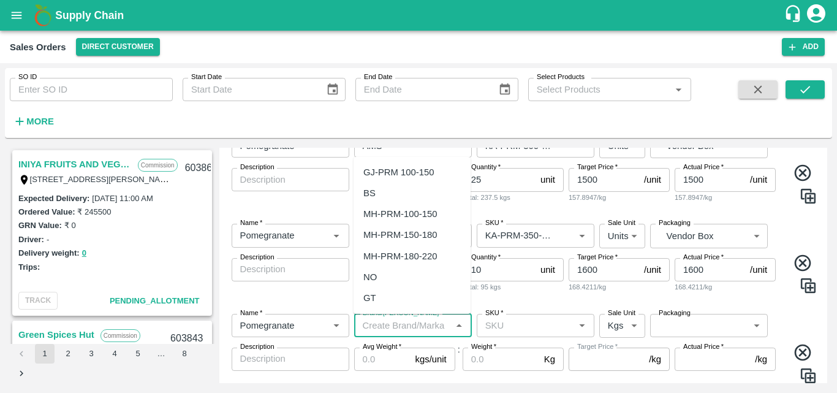
click at [410, 320] on input "Brand/[PERSON_NAME]" at bounding box center [403, 325] width 90 height 16
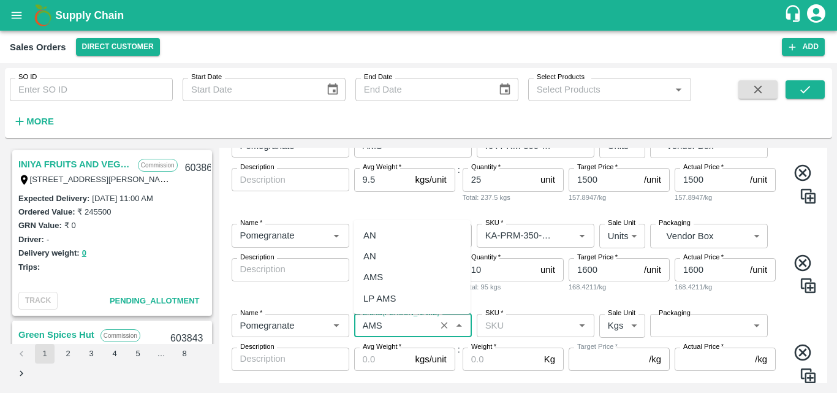
click at [392, 273] on div "AMS" at bounding box center [411, 276] width 117 height 21
type input "AMS"
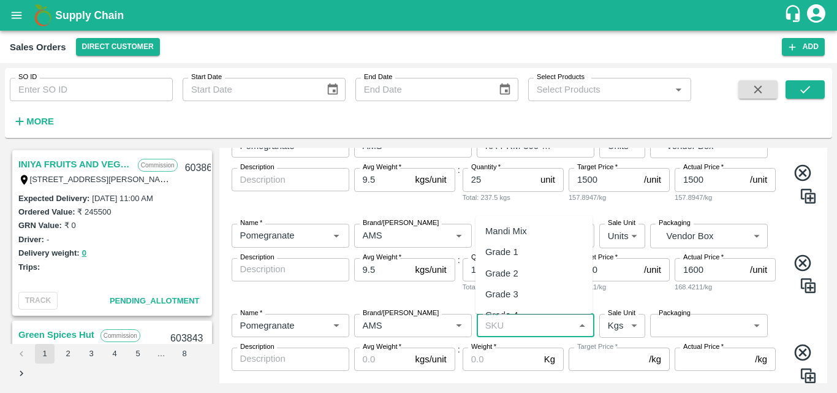
click at [526, 326] on input "SKU   *" at bounding box center [525, 325] width 90 height 16
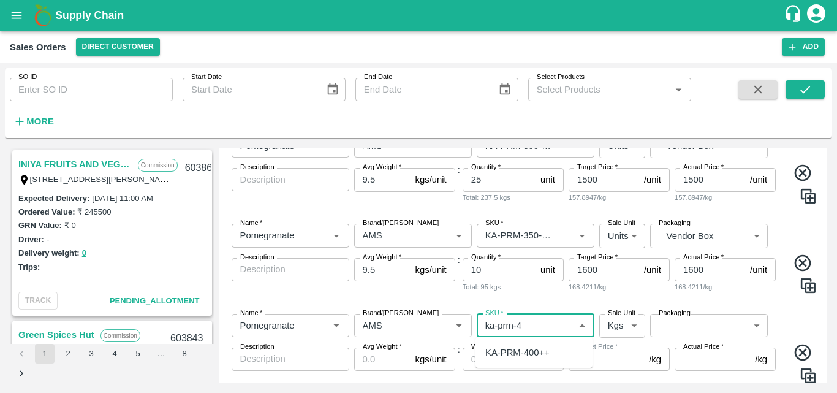
click at [514, 353] on div "KA-PRM-400++" at bounding box center [517, 351] width 64 height 13
type input "KA-PRM-400++"
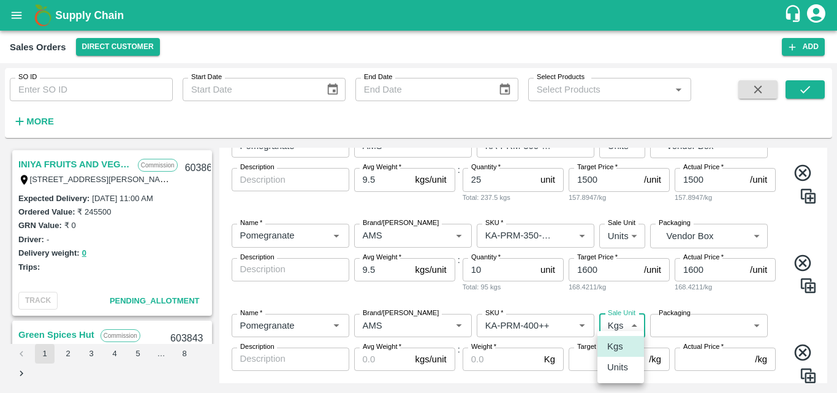
click at [616, 323] on body "Supply Chain Sales Orders Direct Customer Add SO ID SO ID Start Date Start Date…" at bounding box center [418, 196] width 837 height 393
click at [616, 371] on p "Units" at bounding box center [617, 366] width 21 height 13
type input "2"
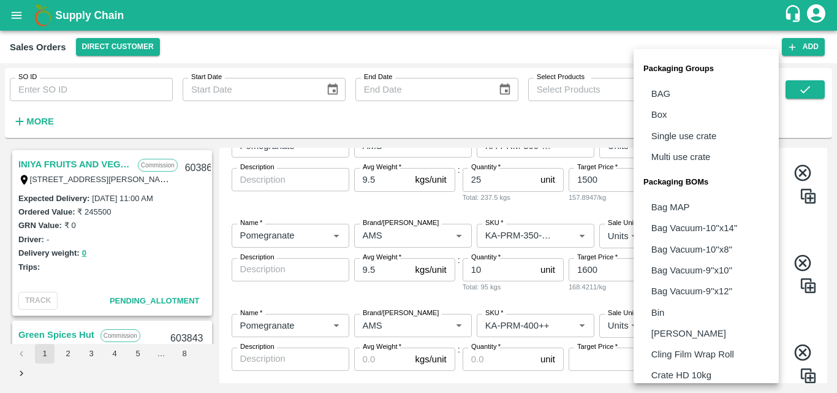
click at [689, 333] on body "Supply Chain Sales Orders Direct Customer Add SO ID SO ID Start Date Start Date…" at bounding box center [418, 196] width 837 height 393
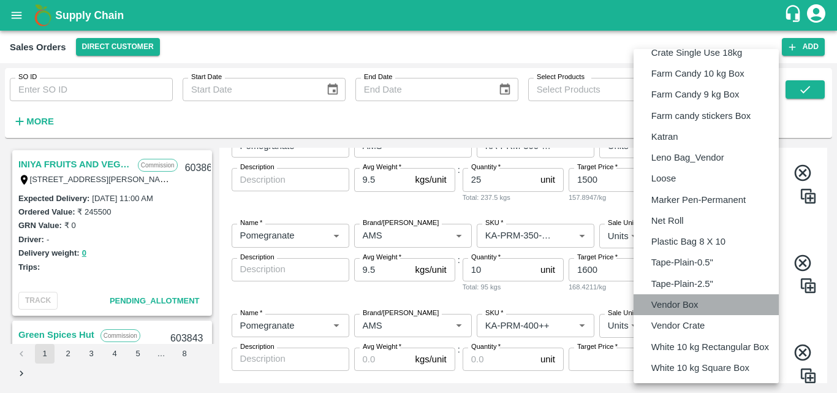
click at [686, 306] on p "Vendor Box" at bounding box center [674, 304] width 47 height 13
type input "BOM/276"
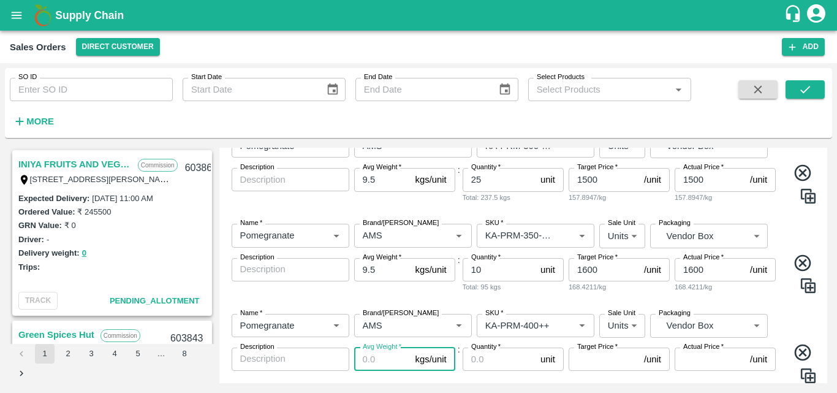
click at [369, 357] on input "Avg Weight   *" at bounding box center [382, 358] width 56 height 23
type input "9.5"
click at [492, 365] on input "Quantity   *" at bounding box center [498, 358] width 73 height 23
type input "4"
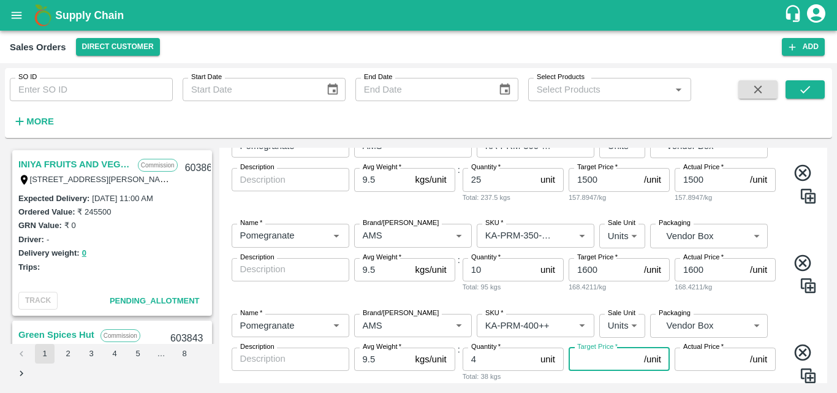
click at [610, 358] on input "Target Price   *" at bounding box center [603, 358] width 70 height 23
type input "1700"
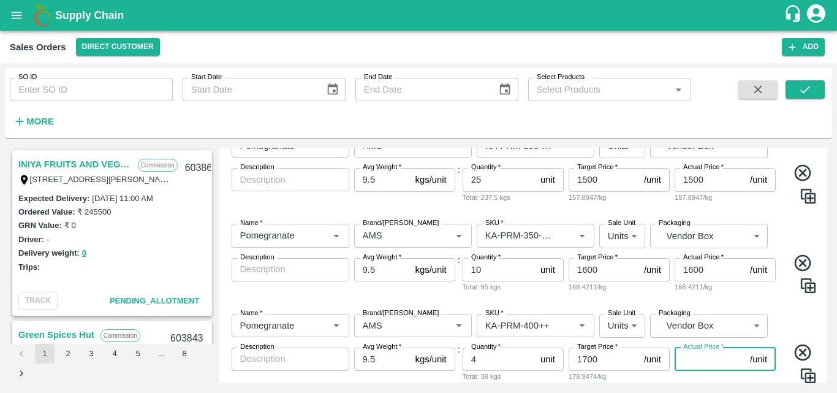
click at [717, 365] on input "Actual Price   *" at bounding box center [709, 358] width 70 height 23
type input "17"
type input "1683"
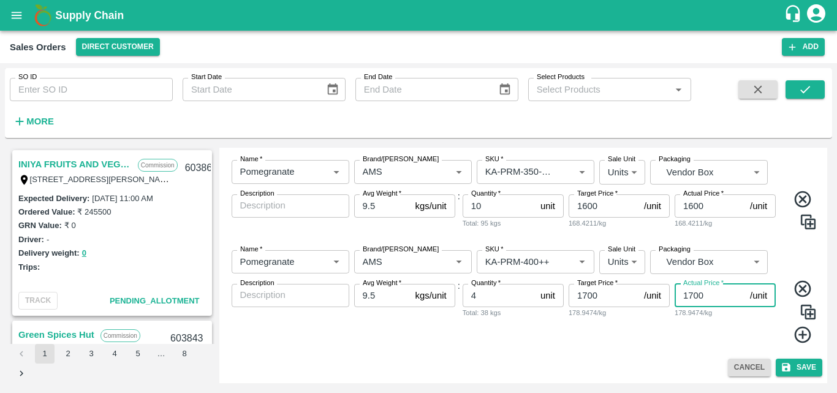
type input "1700"
click at [788, 260] on div "Name   * Name   * Brand/[PERSON_NAME]/[PERSON_NAME]   * SKU   * Sale Unit Units…" at bounding box center [523, 296] width 598 height 113
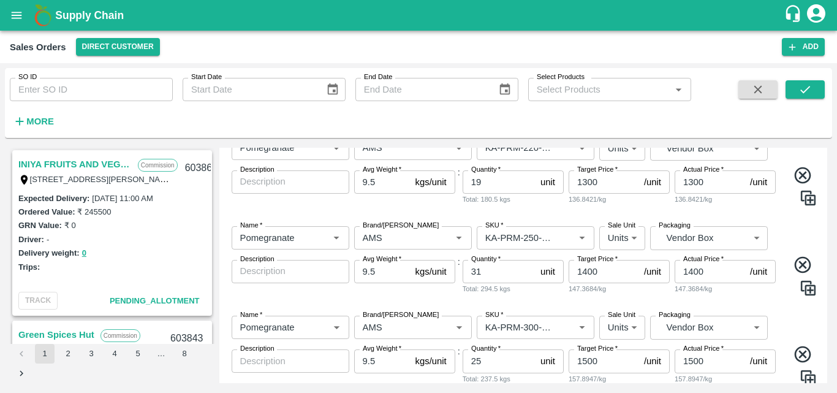
scroll to position [263, 0]
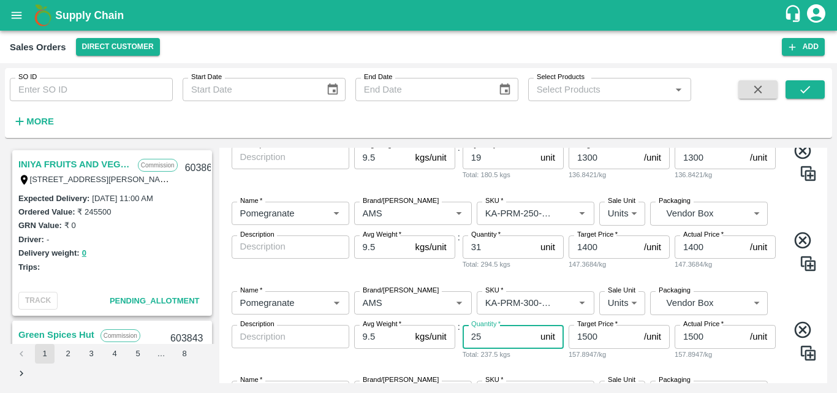
click at [497, 338] on input "25" at bounding box center [498, 336] width 73 height 23
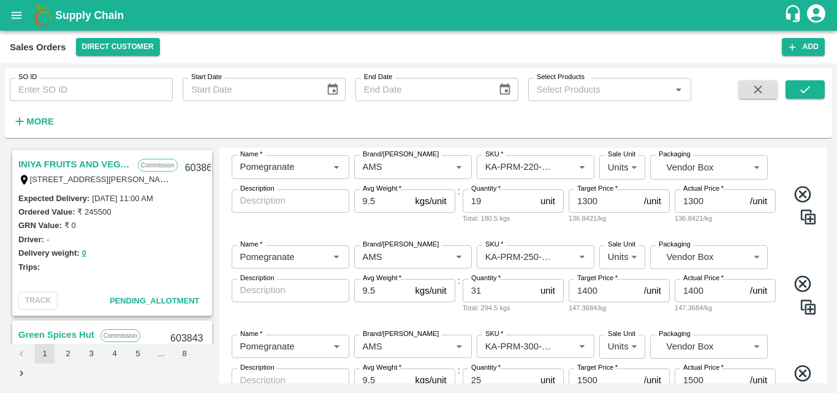
scroll to position [141, 0]
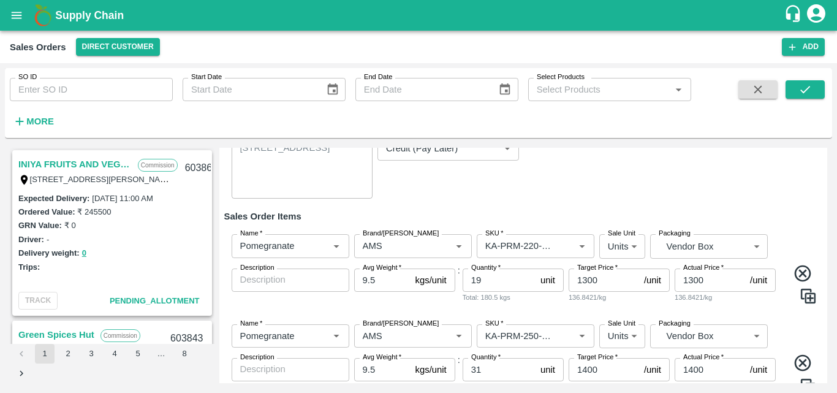
click at [787, 320] on div "Name   * Name   * Brand/[PERSON_NAME]/[PERSON_NAME]   * SKU   * Sale Unit Units…" at bounding box center [523, 358] width 598 height 89
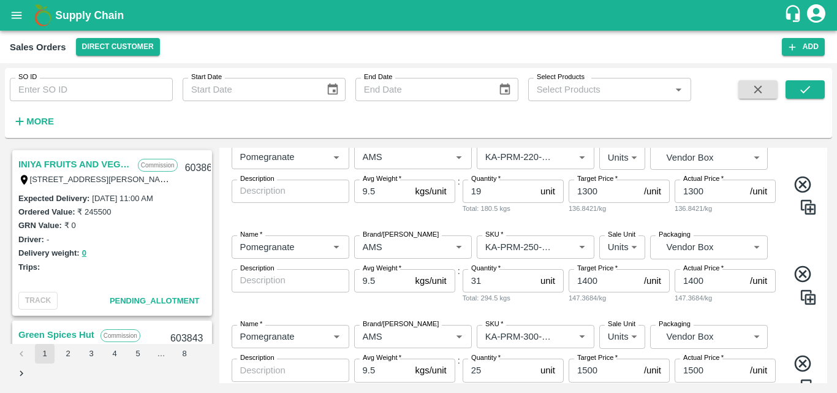
scroll to position [263, 0]
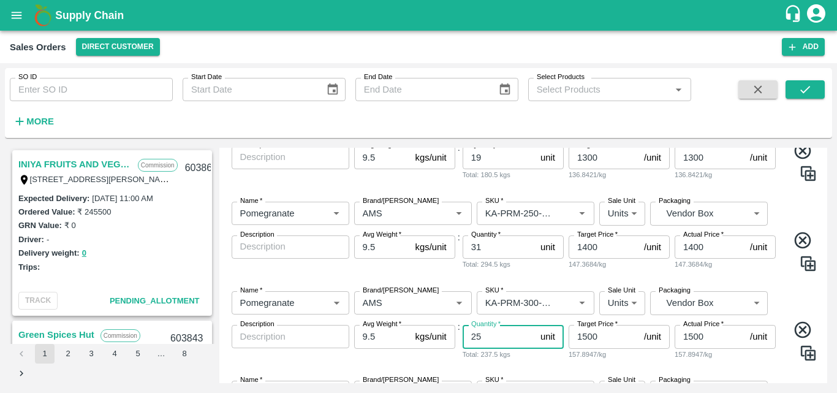
click at [494, 339] on input "25" at bounding box center [498, 336] width 73 height 23
type input "21"
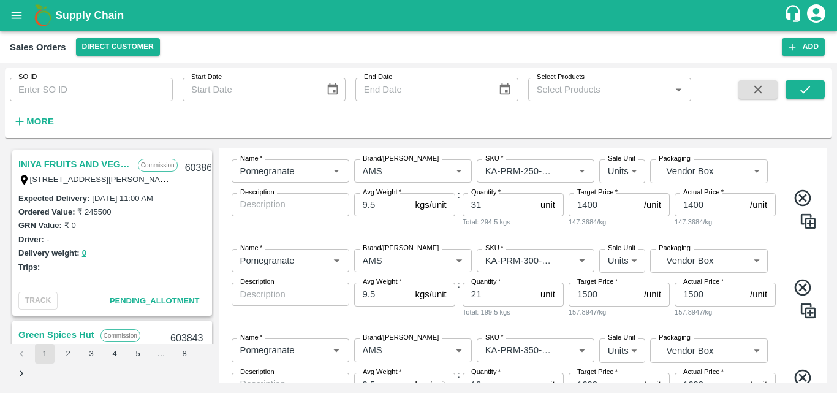
scroll to position [337, 0]
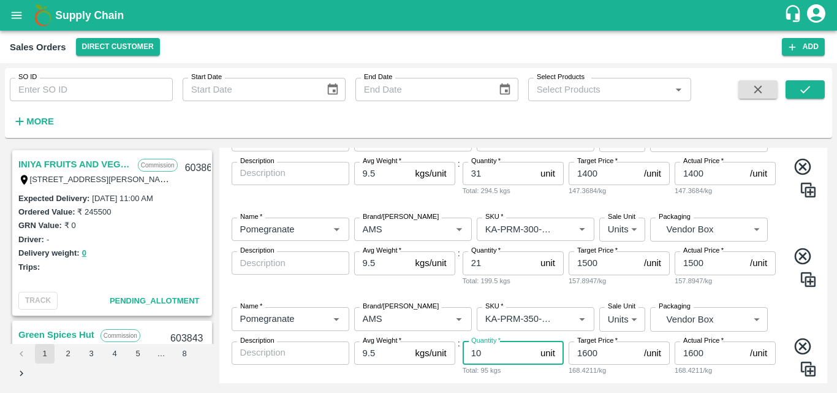
click at [495, 356] on input "10" at bounding box center [498, 352] width 73 height 23
type input "1"
type input "9"
click at [782, 297] on div "Name   * Name   * Brand/[PERSON_NAME]/[PERSON_NAME]   * SKU   * Sale Unit Units…" at bounding box center [523, 341] width 598 height 89
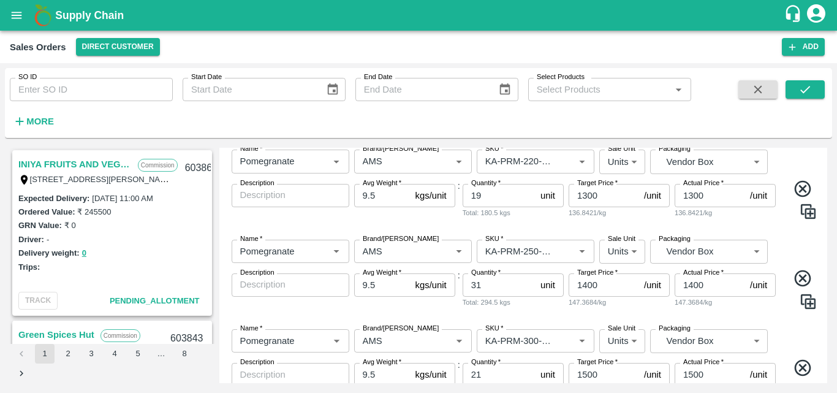
scroll to position [214, 0]
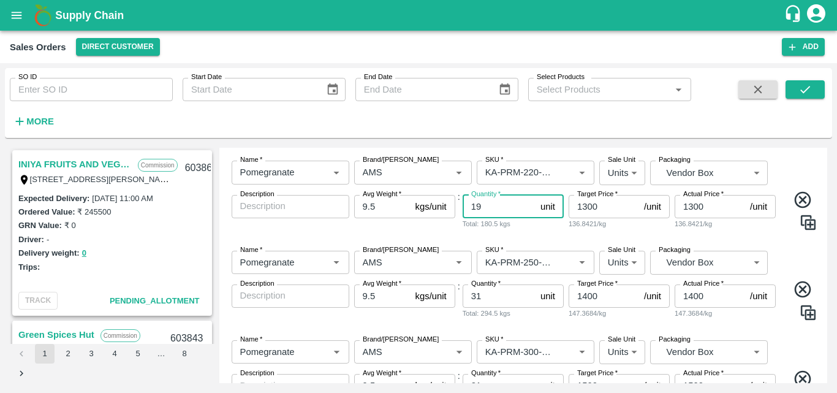
click at [499, 214] on input "19" at bounding box center [498, 206] width 73 height 23
type input "1"
type input "24"
click at [781, 328] on div "Name   * Name   * Brand/[PERSON_NAME]/[PERSON_NAME]   * SKU   * Sale Unit Units…" at bounding box center [523, 285] width 598 height 89
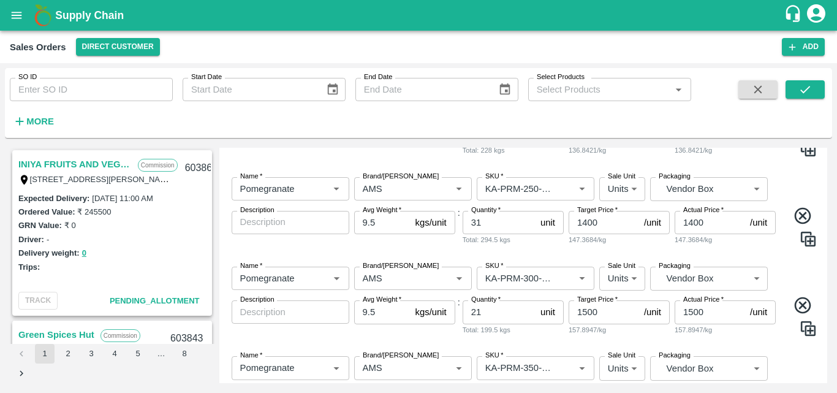
scroll to position [484, 0]
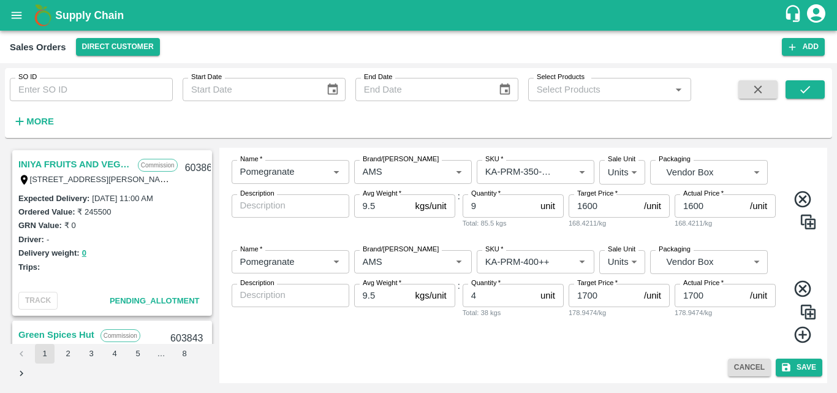
click at [785, 236] on div "Name   * Name   * Brand/[PERSON_NAME]/[PERSON_NAME]   * SKU   * Sale Unit Units…" at bounding box center [523, 194] width 598 height 89
click at [791, 369] on button "Save" at bounding box center [798, 367] width 47 height 18
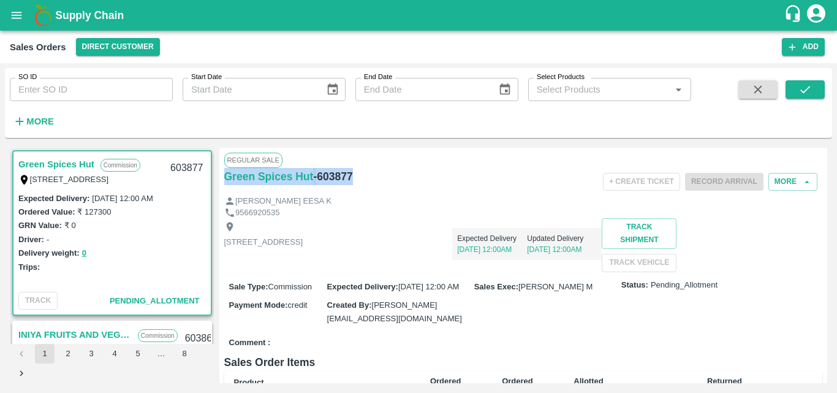
drag, startPoint x: 364, startPoint y: 172, endPoint x: 223, endPoint y: 179, distance: 141.6
click at [223, 179] on div "Regular Sale Green Spices Hut - 603877 + Create Ticket Record Arrival More [PER…" at bounding box center [523, 265] width 608 height 235
copy div "Green Spices Hut - 603877"
click at [804, 51] on button "Add" at bounding box center [803, 47] width 43 height 18
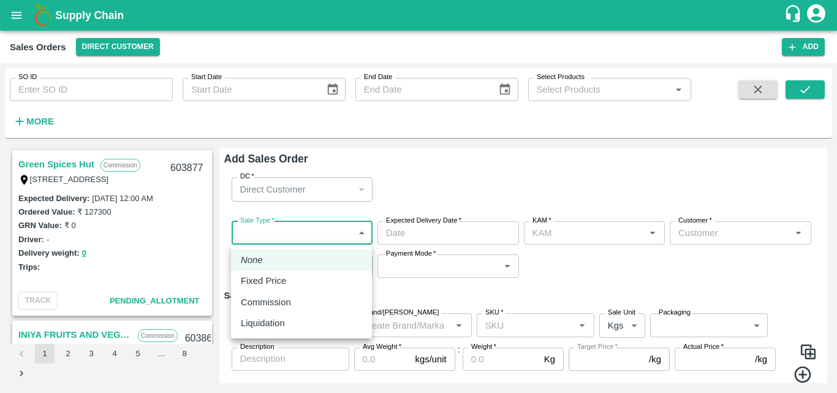
click at [273, 238] on body "Supply Chain Sales Orders Direct Customer Add SO ID SO ID Start Date Start Date…" at bounding box center [418, 196] width 837 height 393
type input "[PERSON_NAME] M"
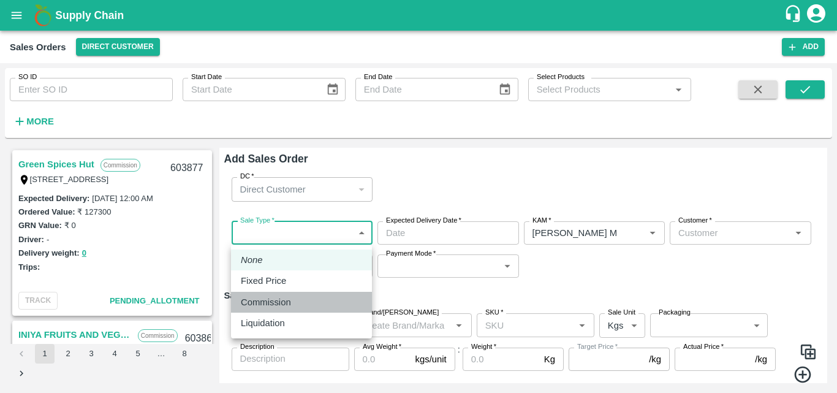
click at [267, 304] on p "Commission" at bounding box center [266, 301] width 50 height 13
type input "2"
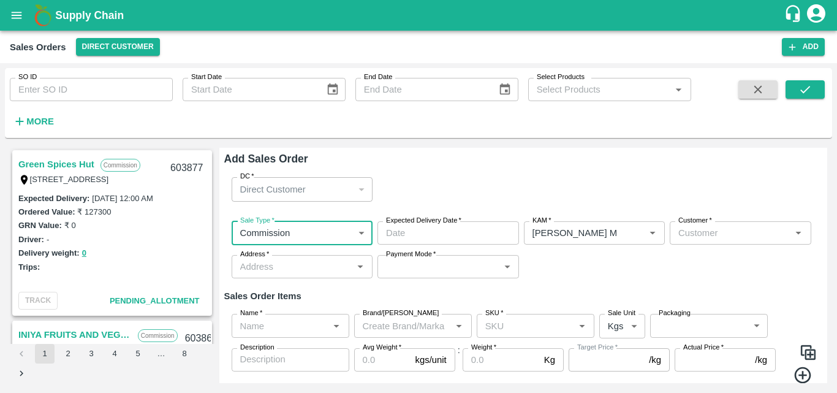
type input "DD/MM/YYYY hh:mm aa"
click at [448, 240] on input "DD/MM/YYYY hh:mm aa" at bounding box center [443, 232] width 133 height 23
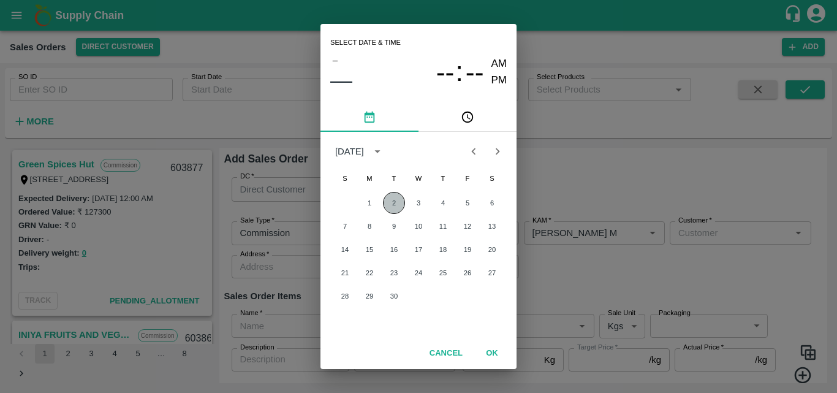
click at [396, 202] on button "2" at bounding box center [394, 203] width 22 height 22
type input "[DATE] 12:00 AM"
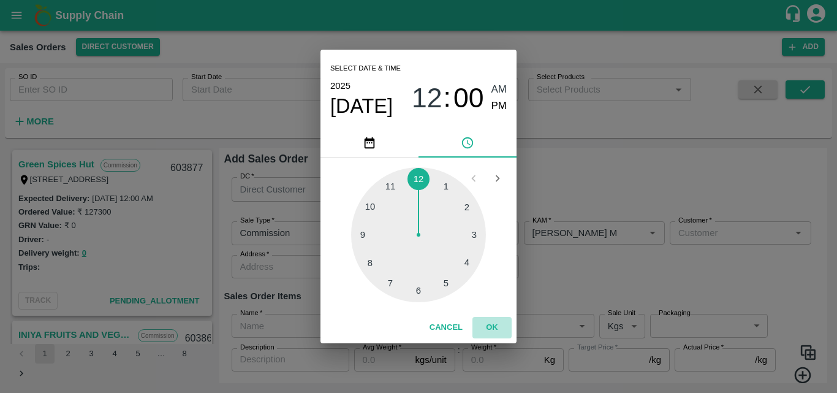
click at [492, 325] on button "OK" at bounding box center [491, 327] width 39 height 21
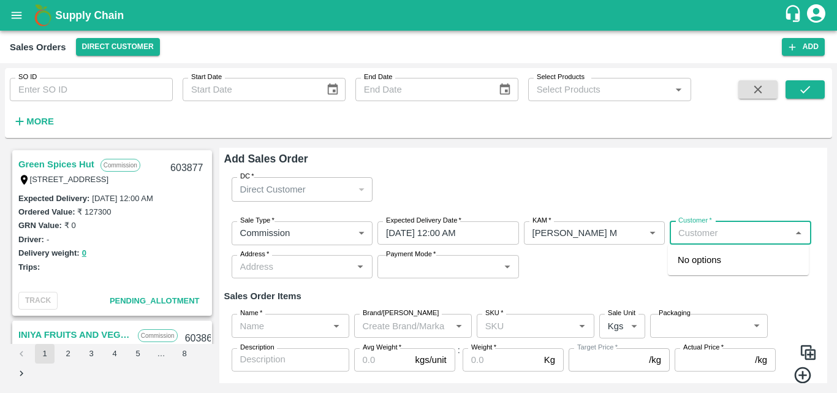
click at [705, 233] on input "Customer   *" at bounding box center [730, 233] width 114 height 16
click at [714, 260] on p "Green Spices Hut" at bounding box center [713, 259] width 72 height 13
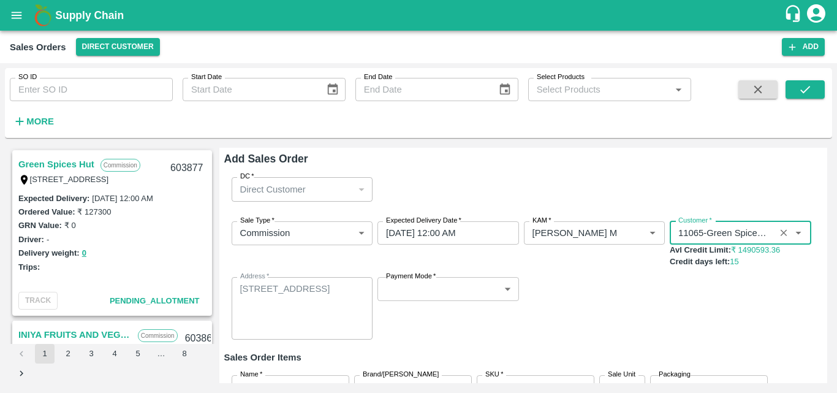
type input "11065-Green Spices Hut"
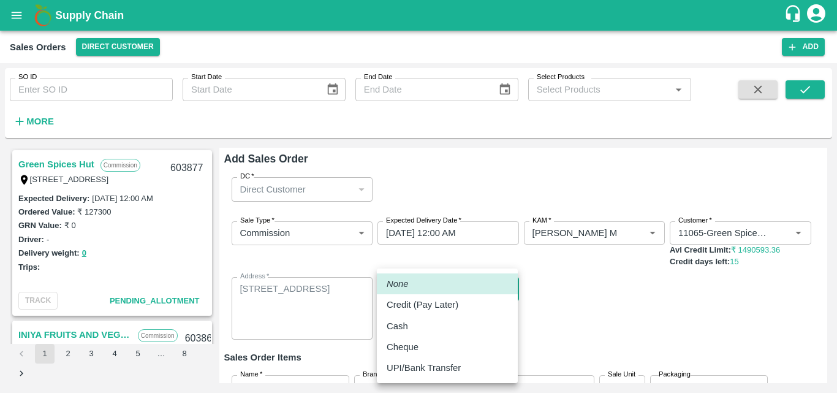
click at [447, 282] on body "Supply Chain Sales Orders Direct Customer Add SO ID SO ID Start Date Start Date…" at bounding box center [418, 196] width 837 height 393
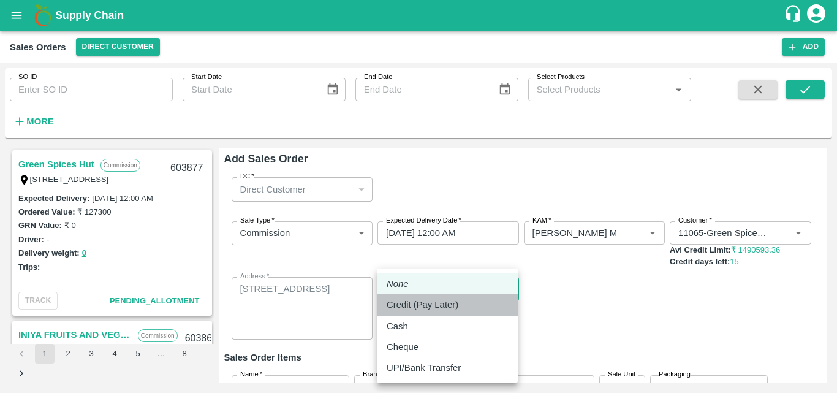
click at [438, 306] on p "Credit (Pay Later)" at bounding box center [422, 304] width 72 height 13
type input "credit"
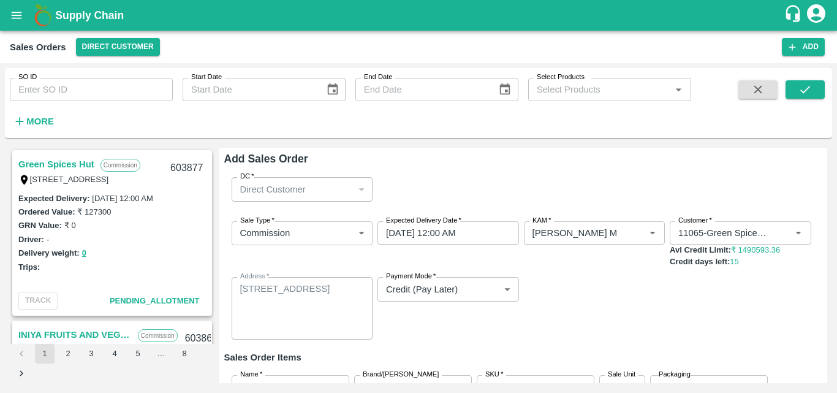
click at [600, 303] on div "Sale Type   * Commission 2 Sale Type Expected Delivery Date   * [DATE] 12:00 AM…" at bounding box center [523, 280] width 598 height 138
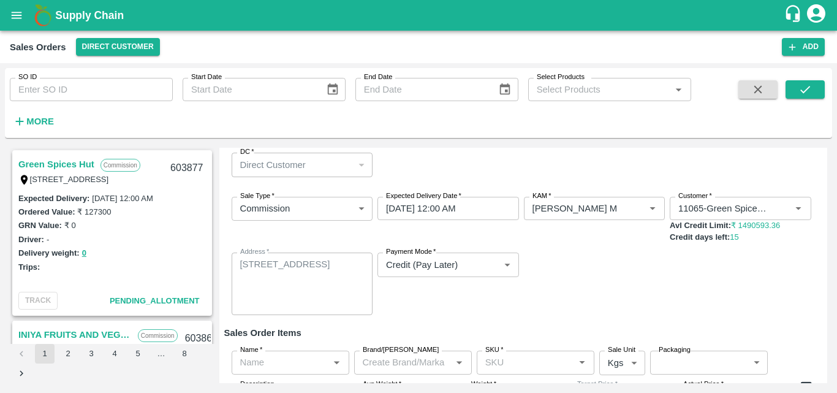
scroll to position [102, 0]
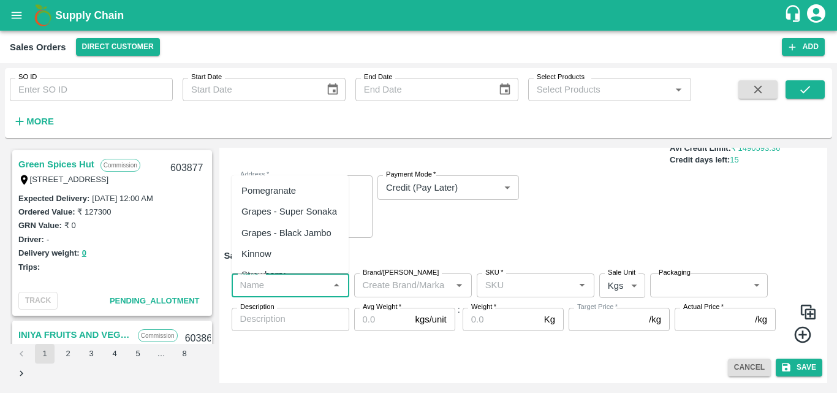
click at [301, 285] on input "Name   *" at bounding box center [280, 285] width 90 height 16
click at [300, 194] on div "Pomegranate" at bounding box center [290, 190] width 117 height 21
type input "Pomegranate"
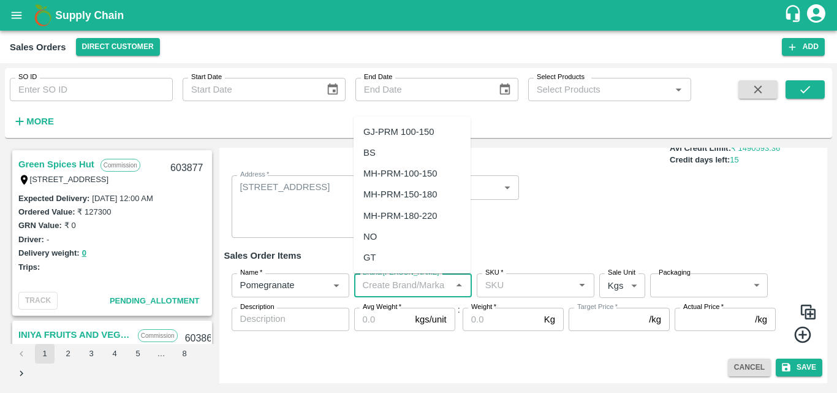
click at [405, 287] on input "Brand/[PERSON_NAME]" at bounding box center [403, 285] width 90 height 16
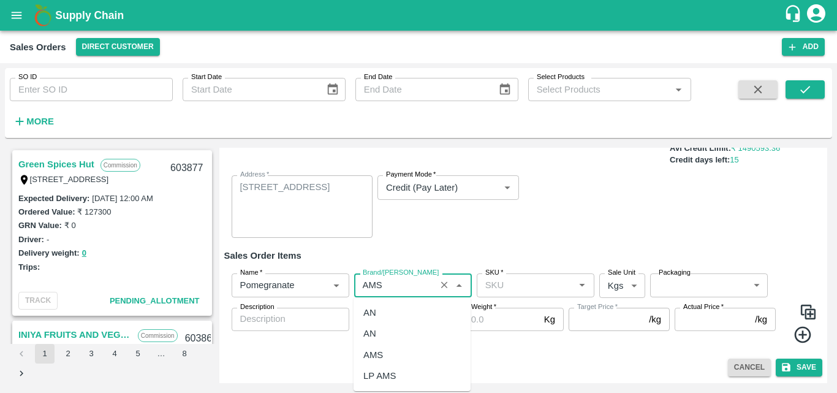
click at [376, 361] on div "AMS" at bounding box center [411, 354] width 117 height 21
type input "AMS"
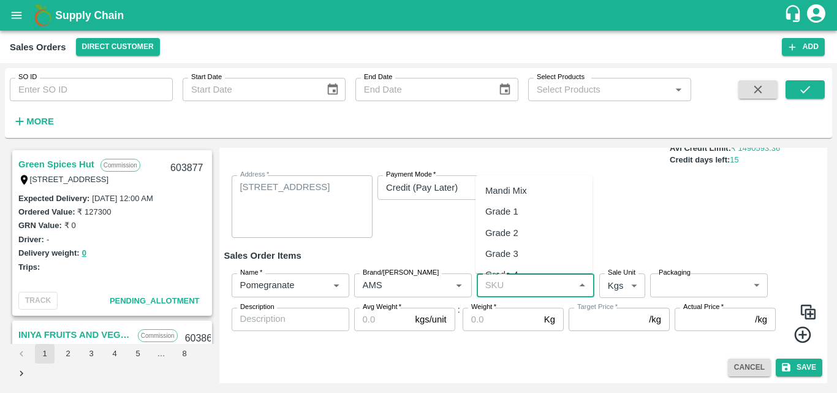
click at [527, 284] on input "SKU   *" at bounding box center [525, 285] width 90 height 16
click at [546, 189] on div "KA-PRM-100-150" at bounding box center [521, 190] width 72 height 13
type input "KA-PRM-100-150"
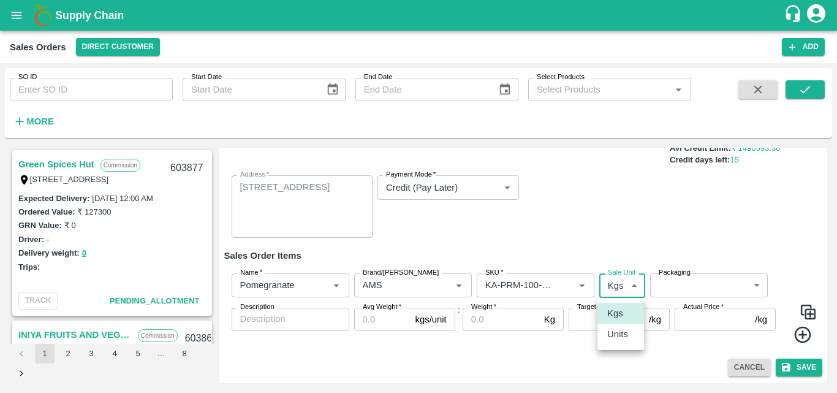
click at [617, 281] on body "Supply Chain Sales Orders Direct Customer Add SO ID SO ID Start Date Start Date…" at bounding box center [418, 196] width 837 height 393
click at [618, 335] on p "Units" at bounding box center [617, 333] width 21 height 13
type input "2"
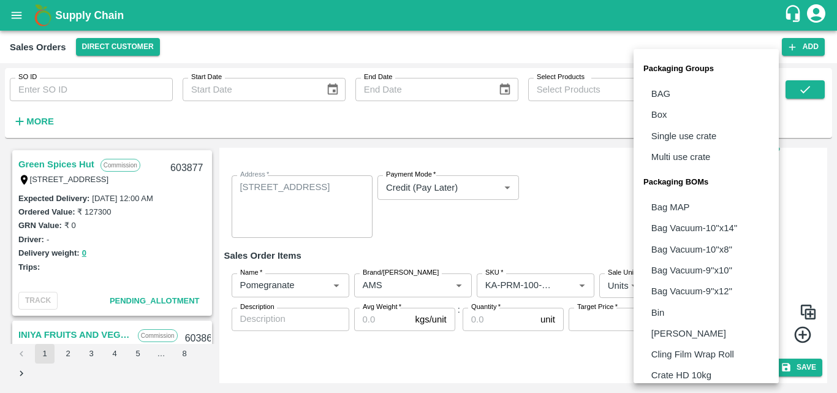
click at [695, 283] on body "Supply Chain Sales Orders Direct Customer Add SO ID SO ID Start Date Start Date…" at bounding box center [418, 196] width 837 height 393
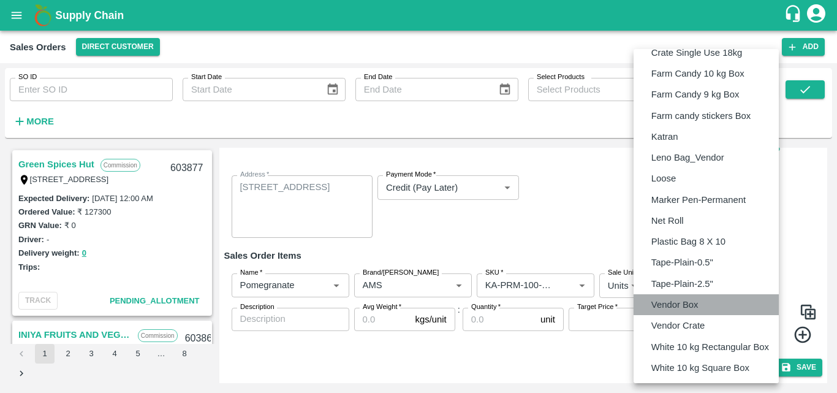
click at [688, 301] on p "Vendor Box" at bounding box center [674, 304] width 47 height 13
type input "BOM/276"
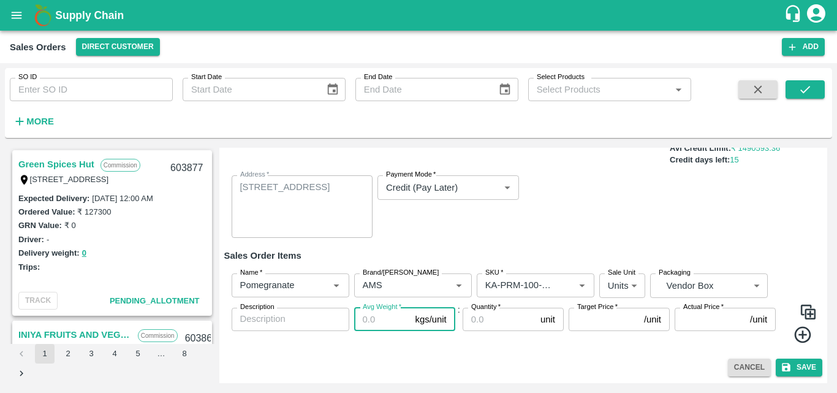
click at [379, 322] on input "Avg Weight   *" at bounding box center [382, 318] width 56 height 23
type input "9.5"
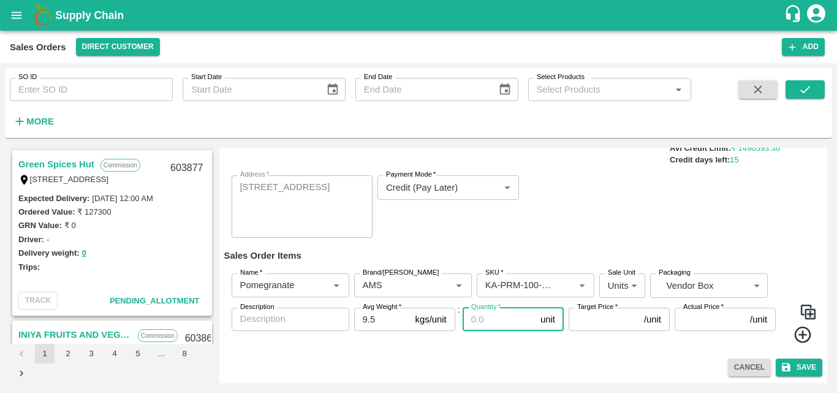
click at [477, 324] on input "Quantity   *" at bounding box center [498, 318] width 73 height 23
type input "145"
click at [604, 327] on input "Target Price   *" at bounding box center [603, 318] width 70 height 23
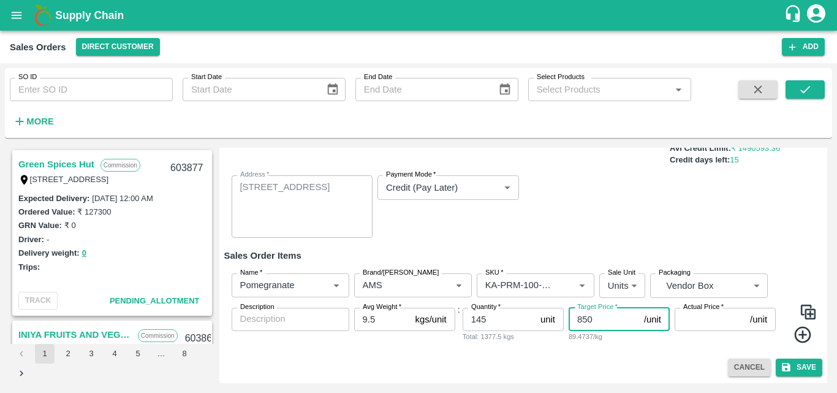
type input "850"
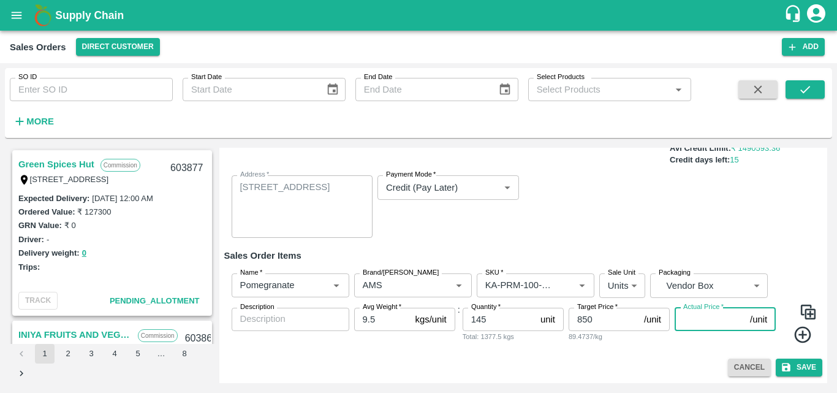
click at [710, 323] on input "Actual Price   *" at bounding box center [709, 318] width 70 height 23
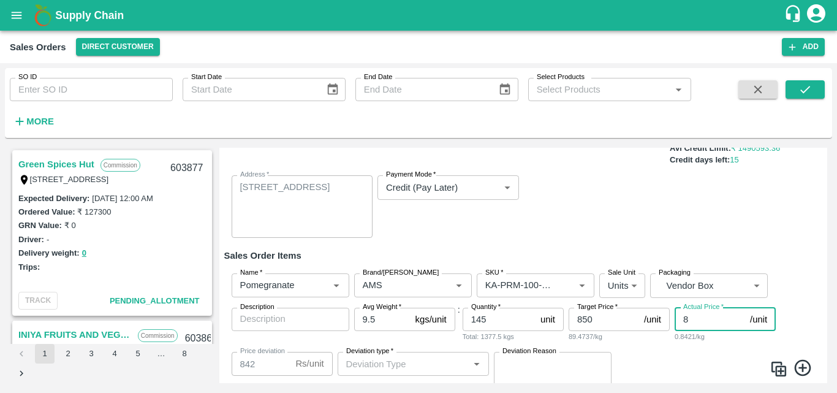
type input "85"
type input "765"
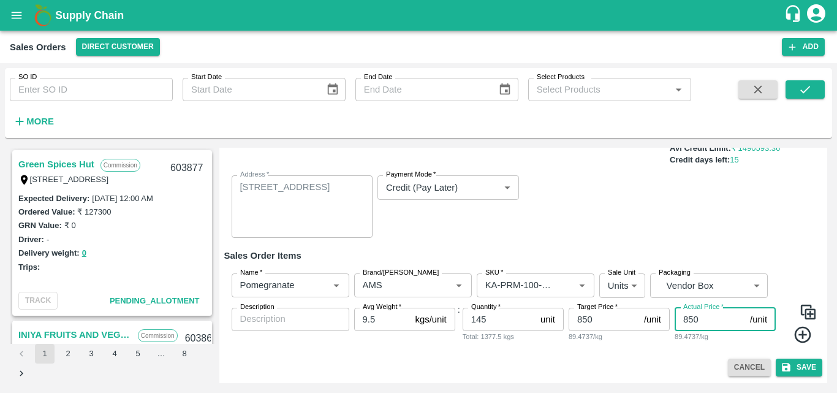
type input "850"
click at [803, 340] on icon at bounding box center [803, 335] width 20 height 20
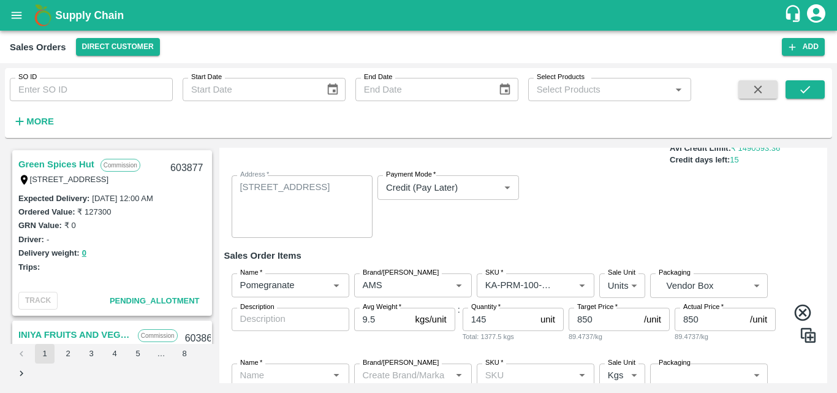
click at [783, 231] on div "Sale Type   * Commission 2 Sale Type Expected Delivery Date   * [DATE] 12:00 AM…" at bounding box center [523, 179] width 598 height 138
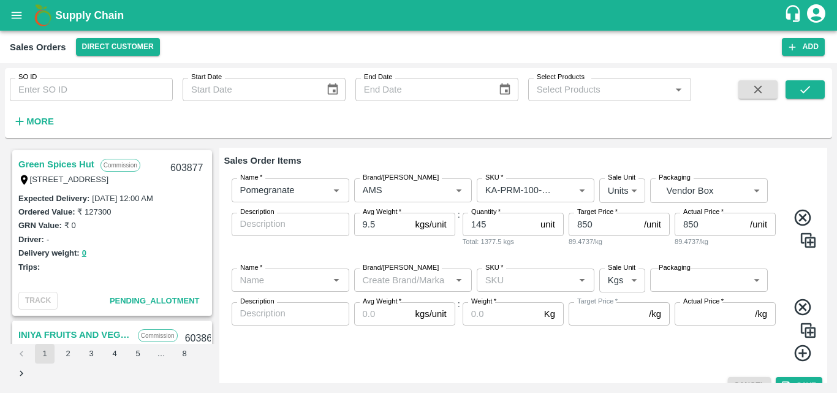
scroll to position [200, 0]
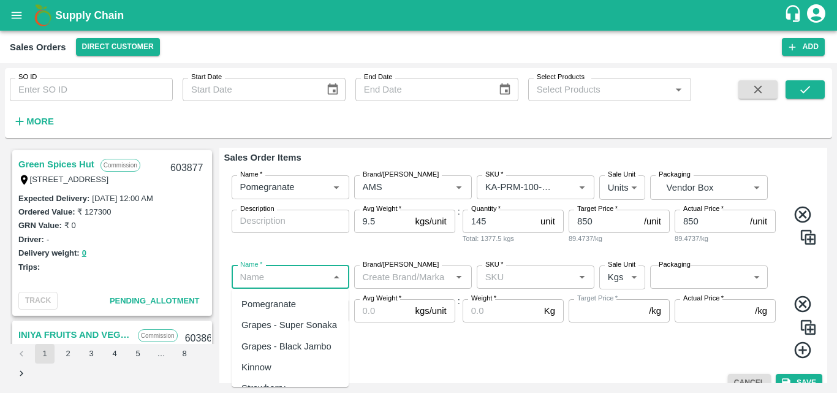
click at [288, 275] on input "Name   *" at bounding box center [280, 277] width 90 height 16
click at [267, 309] on div "Pomegranate" at bounding box center [268, 303] width 55 height 13
type input "Pomegranate"
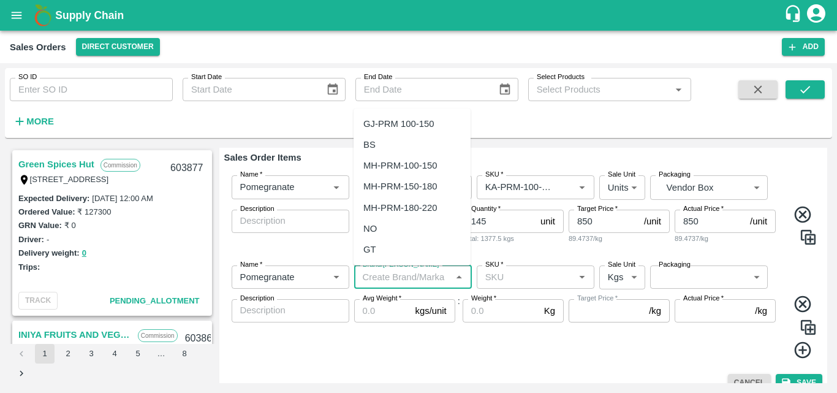
click at [399, 281] on input "Brand/[PERSON_NAME]" at bounding box center [403, 277] width 90 height 16
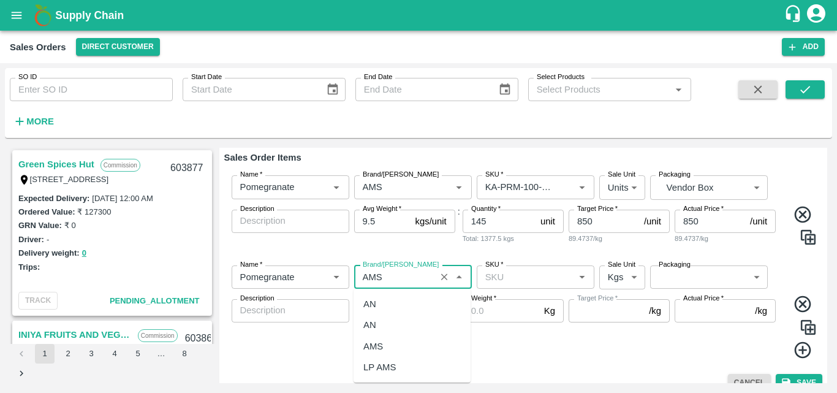
click at [395, 350] on div "AMS" at bounding box center [411, 346] width 117 height 21
type input "AMS"
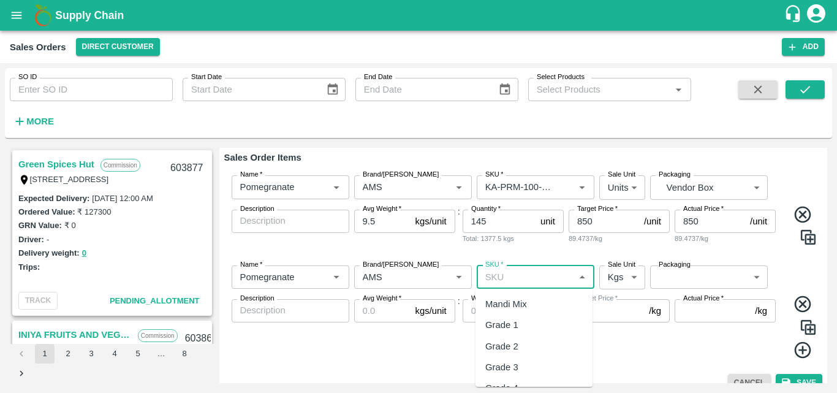
click at [525, 270] on input "SKU   *" at bounding box center [525, 277] width 90 height 16
click at [532, 302] on div "KA-PRM-150-180" at bounding box center [521, 303] width 72 height 13
type input "KA-PRM-150-180"
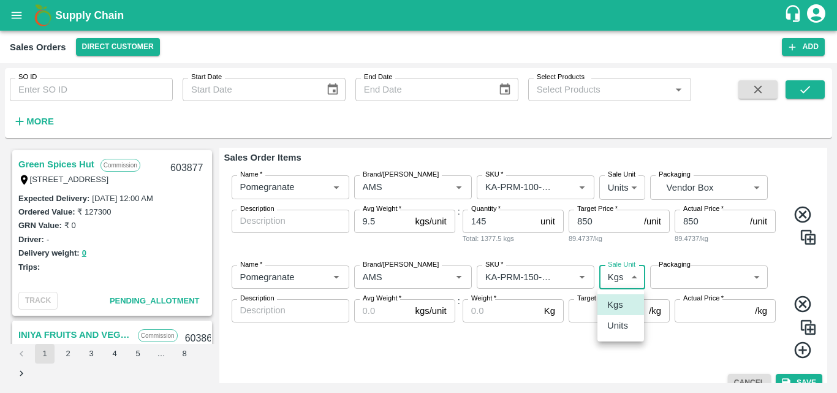
click at [627, 279] on body "Supply Chain Sales Orders Direct Customer Add SO ID SO ID Start Date Start Date…" at bounding box center [418, 196] width 837 height 393
click at [622, 326] on p "Units" at bounding box center [617, 325] width 21 height 13
type input "2"
click at [692, 290] on div "Name   * Name   * Brand/[PERSON_NAME]/[PERSON_NAME]   * SKU   * Sale Unit Units…" at bounding box center [523, 311] width 598 height 113
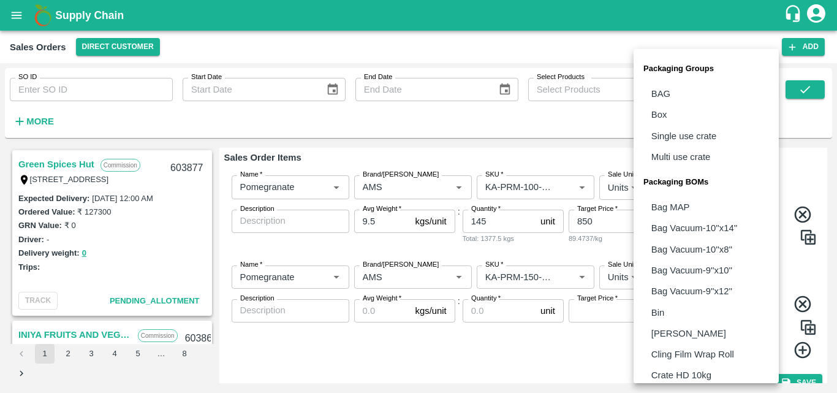
click at [692, 286] on body "Supply Chain Sales Orders Direct Customer Add SO ID SO ID Start Date Start Date…" at bounding box center [418, 196] width 837 height 393
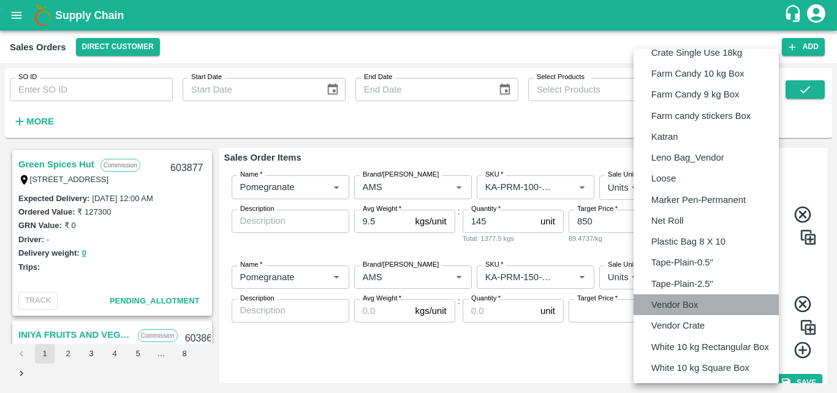
click at [690, 300] on p "Vendor Box" at bounding box center [674, 304] width 47 height 13
type input "BOM/276"
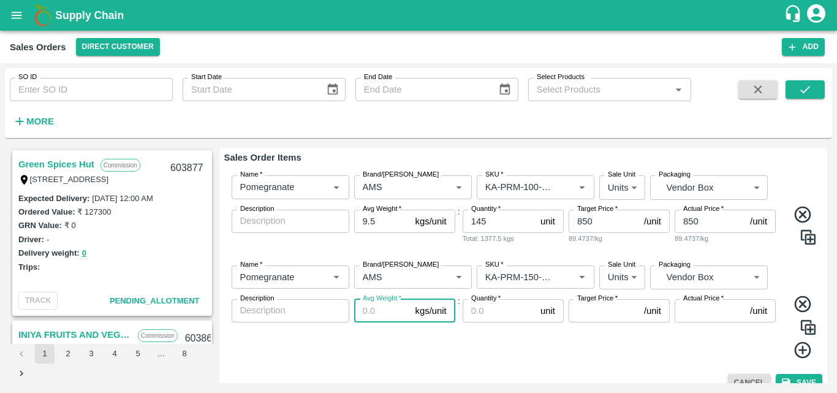
click at [369, 312] on input "Avg Weight   *" at bounding box center [382, 310] width 56 height 23
type input "9.5"
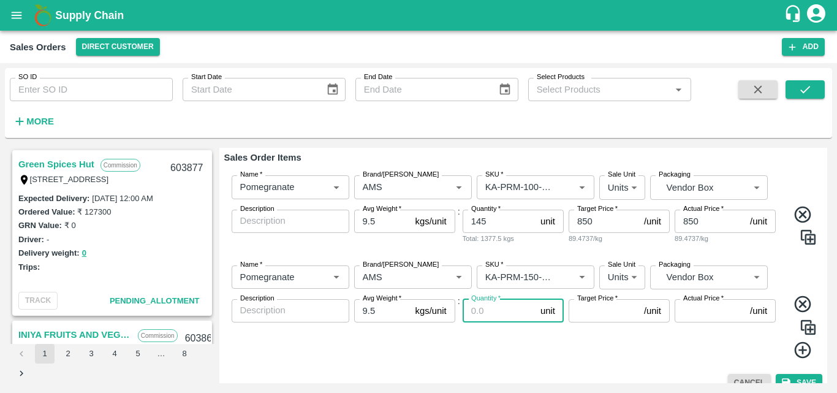
click at [496, 313] on input "Quantity   *" at bounding box center [498, 310] width 73 height 23
type input "130"
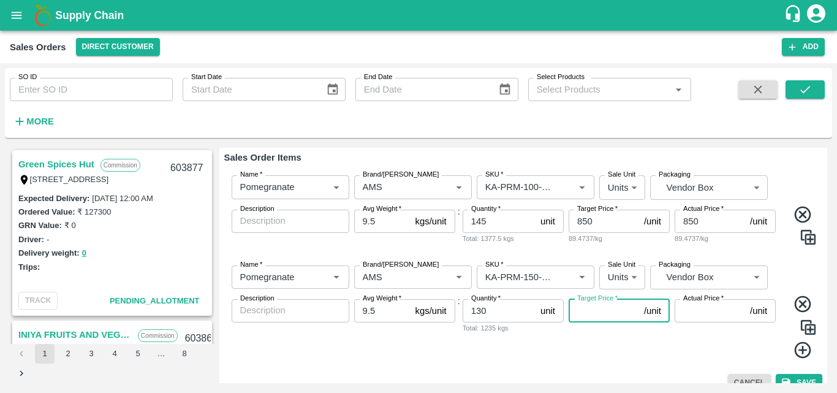
click at [590, 314] on input "Target Price   *" at bounding box center [603, 310] width 70 height 23
type input "950"
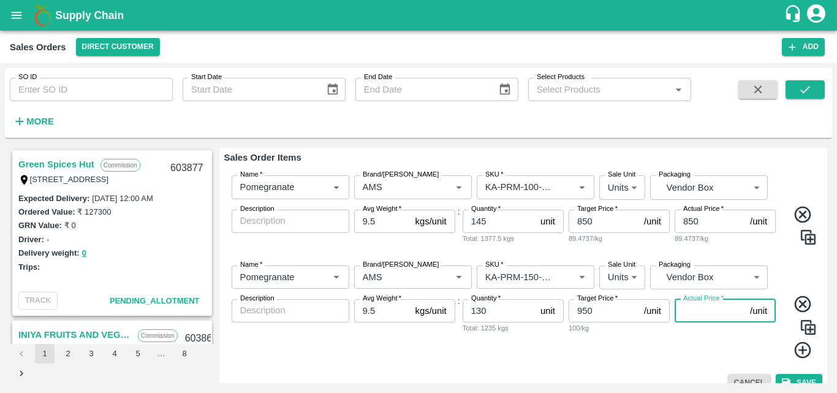
click at [707, 309] on input "Actual Price   *" at bounding box center [709, 310] width 70 height 23
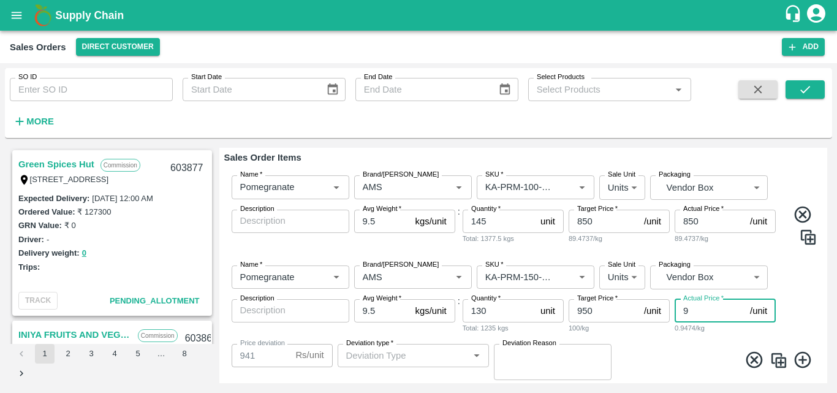
type input "95"
type input "855"
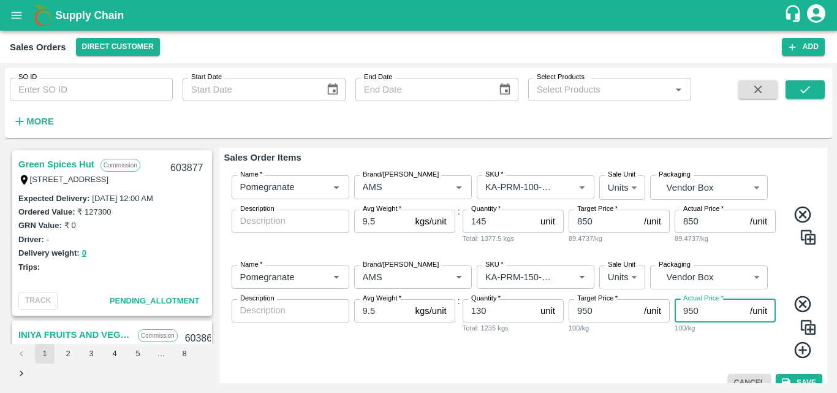
type input "950"
click at [799, 349] on icon at bounding box center [802, 350] width 17 height 17
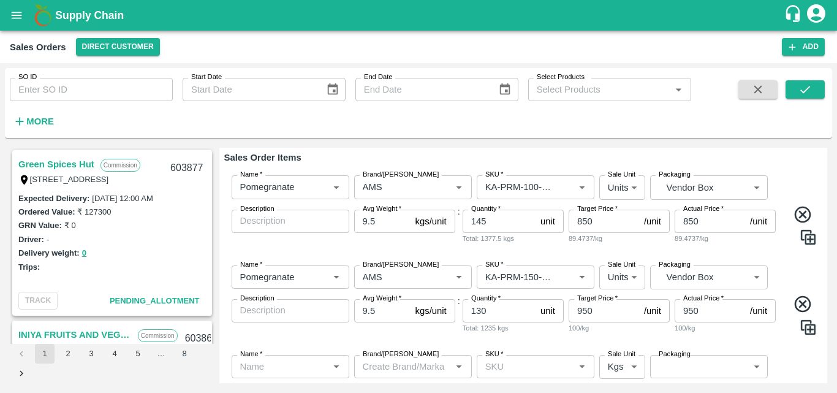
click at [805, 277] on div "Name   * Name   * Brand/[PERSON_NAME]/[PERSON_NAME]   * SKU   * Sale Unit Units…" at bounding box center [523, 299] width 598 height 89
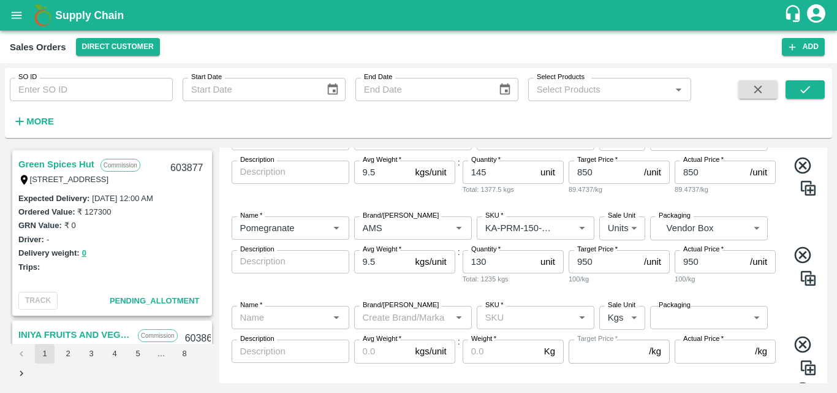
scroll to position [273, 0]
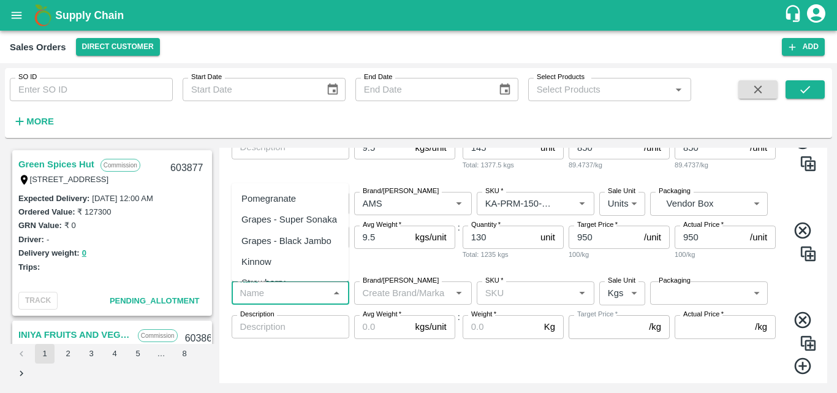
click at [279, 289] on input "Name   *" at bounding box center [280, 293] width 90 height 16
click at [288, 205] on div "Pomegranate" at bounding box center [268, 198] width 55 height 13
type input "Pomegranate"
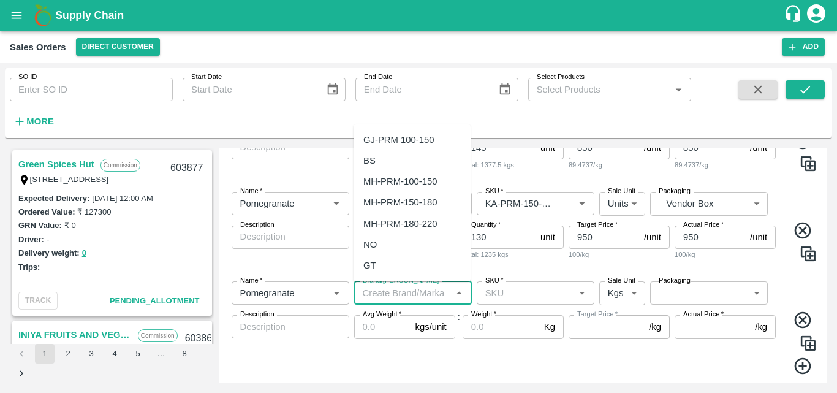
click at [383, 295] on input "Brand/[PERSON_NAME]" at bounding box center [403, 293] width 90 height 16
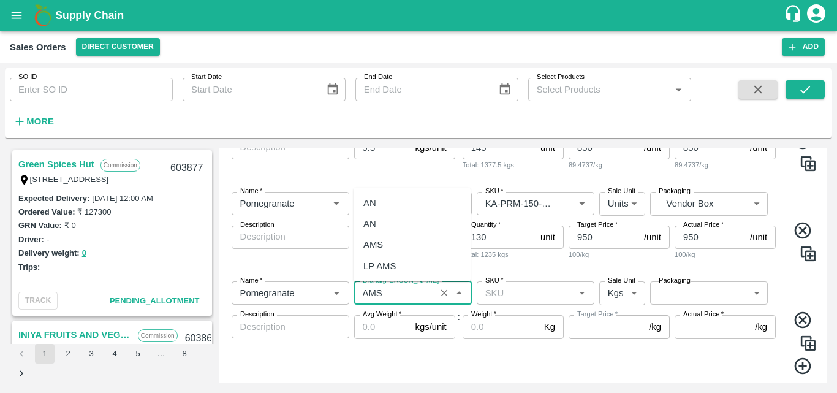
click at [393, 246] on div "AMS" at bounding box center [411, 244] width 117 height 21
type input "AMS"
click at [524, 292] on input "SKU   *" at bounding box center [525, 293] width 90 height 16
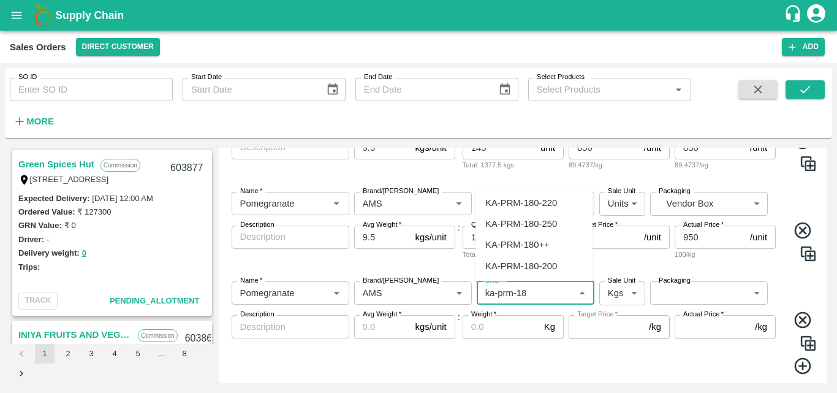
click at [534, 202] on div "KA-PRM-180-220" at bounding box center [521, 202] width 72 height 13
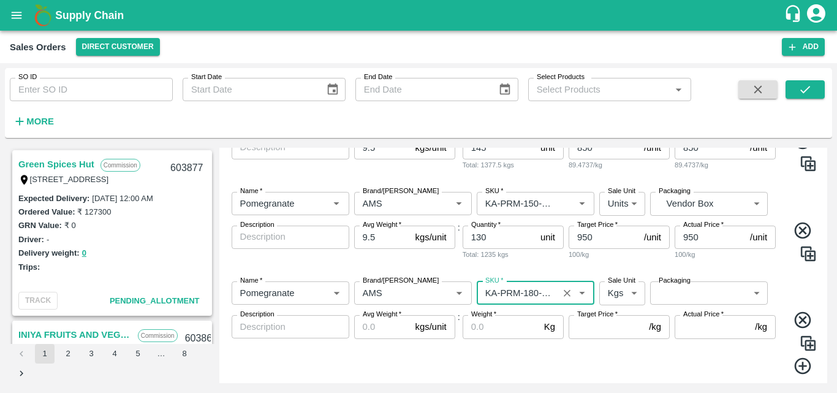
type input "KA-PRM-180-220"
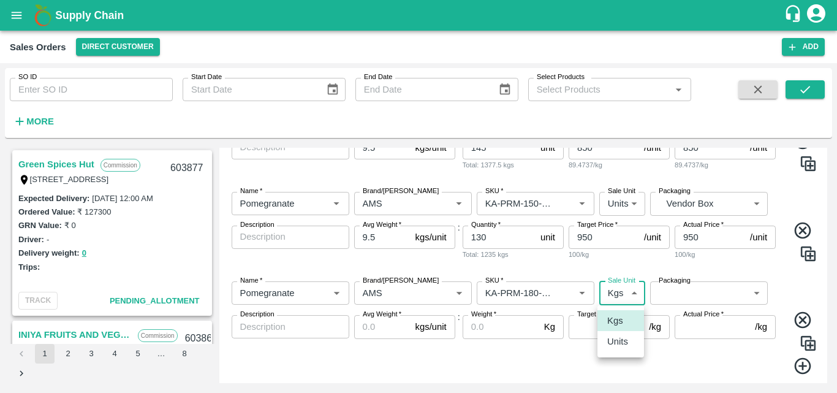
click at [617, 301] on body "Supply Chain Sales Orders Direct Customer Add SO ID SO ID Start Date Start Date…" at bounding box center [418, 196] width 837 height 393
click at [622, 342] on p "Units" at bounding box center [617, 340] width 21 height 13
type input "2"
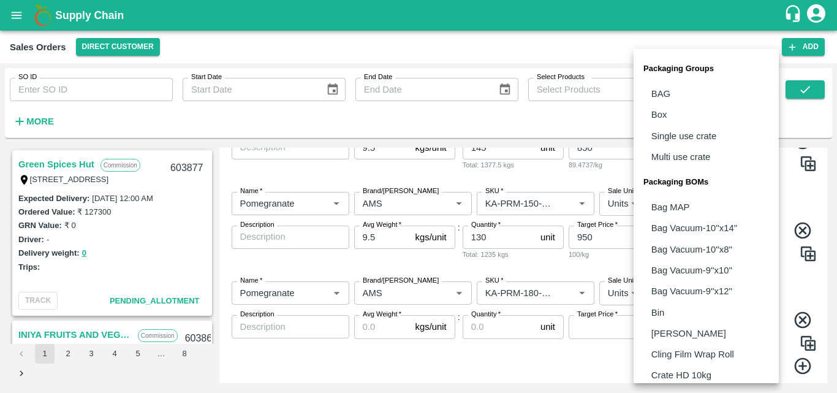
click at [719, 286] on body "Supply Chain Sales Orders Direct Customer Add SO ID SO ID Start Date Start Date…" at bounding box center [418, 196] width 837 height 393
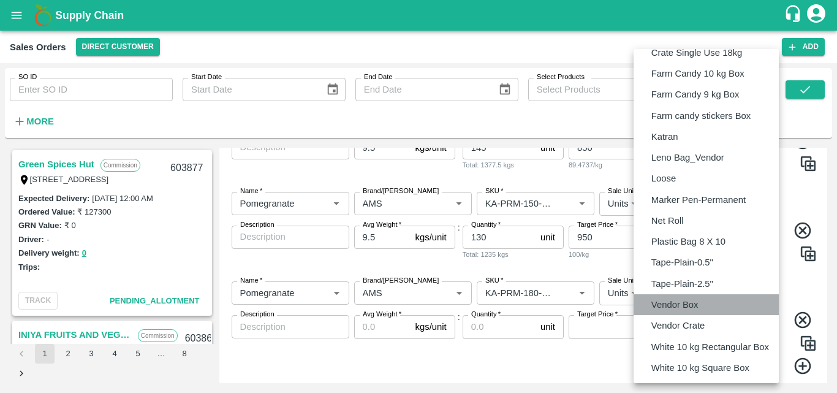
click at [691, 309] on p "Vendor Box" at bounding box center [674, 304] width 47 height 13
type input "BOM/276"
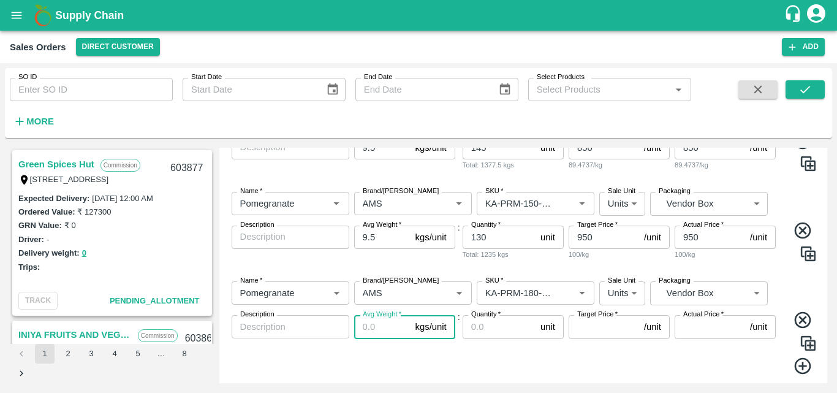
click at [374, 332] on input "Avg Weight   *" at bounding box center [382, 326] width 56 height 23
type input "9.5"
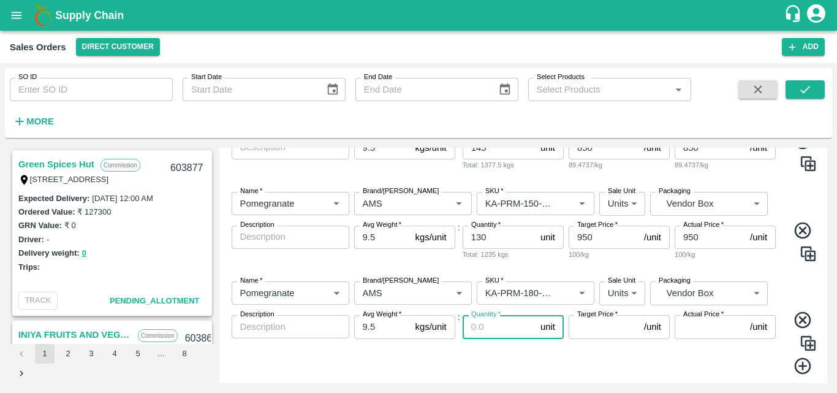
click at [486, 328] on input "Quantity   *" at bounding box center [498, 326] width 73 height 23
type input "167"
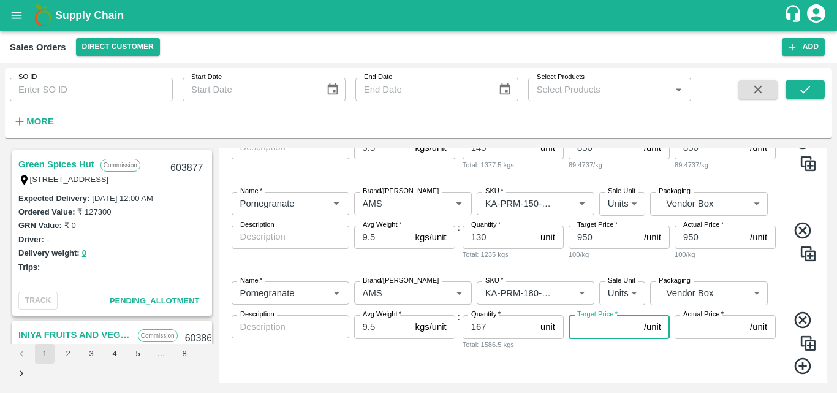
click at [607, 325] on input "Target Price   *" at bounding box center [603, 326] width 70 height 23
type input "1050"
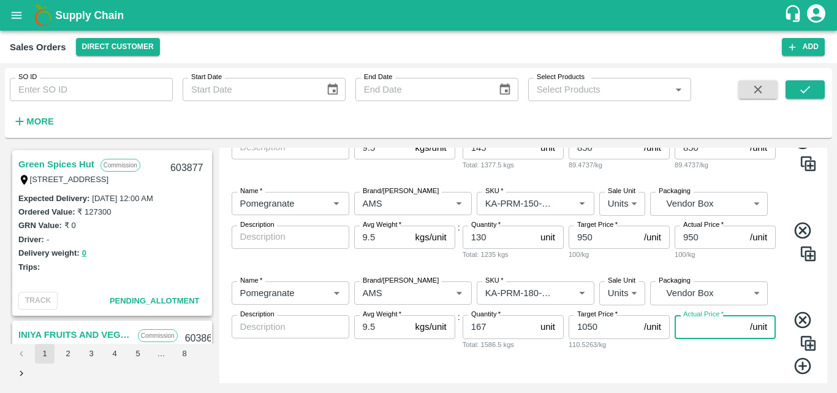
click at [697, 326] on input "Actual Price   *" at bounding box center [709, 326] width 70 height 23
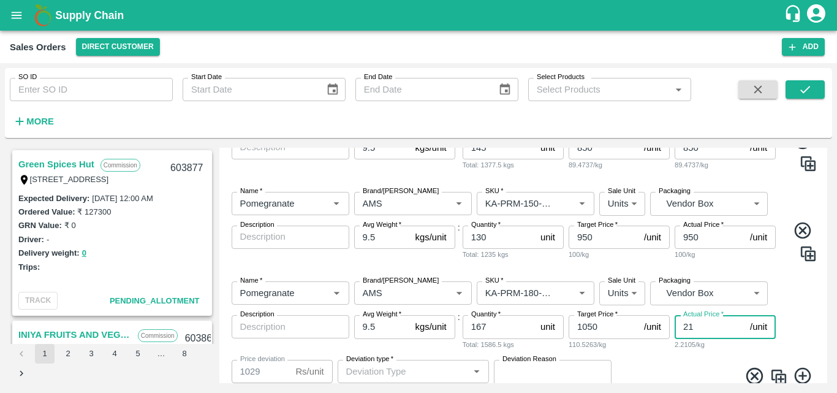
type input "210"
type input "840"
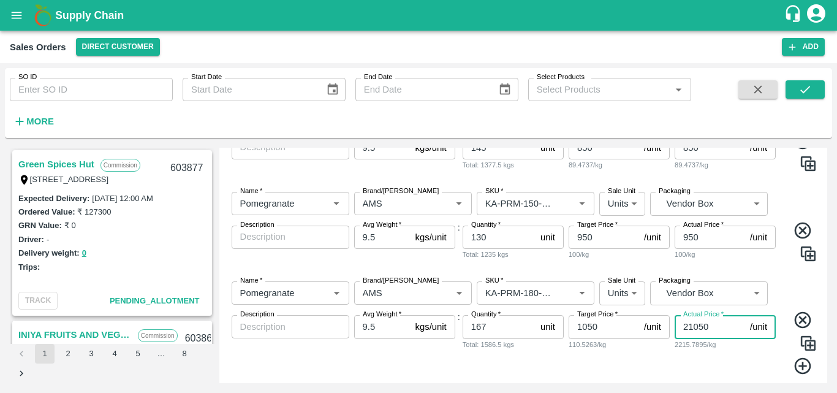
click at [692, 324] on input "21050" at bounding box center [709, 326] width 70 height 23
click at [685, 326] on input "1050" at bounding box center [709, 326] width 70 height 23
type input "1050"
click at [799, 367] on icon at bounding box center [802, 366] width 17 height 17
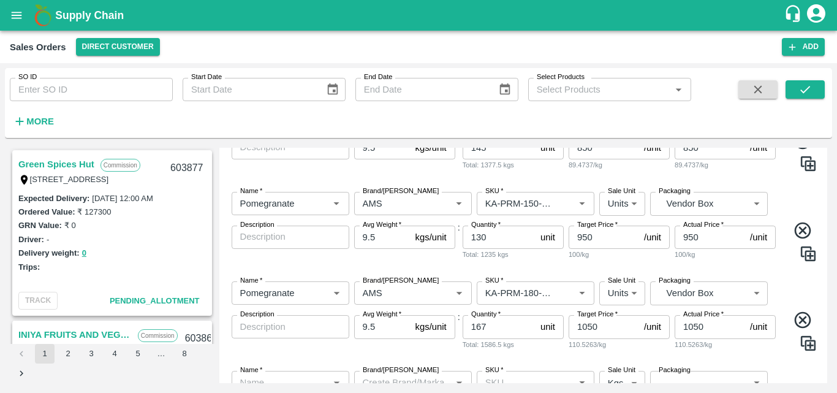
click at [797, 290] on div "Name   * Name   * Brand/[PERSON_NAME]/[PERSON_NAME]   * SKU   * Sale Unit Units…" at bounding box center [523, 315] width 598 height 89
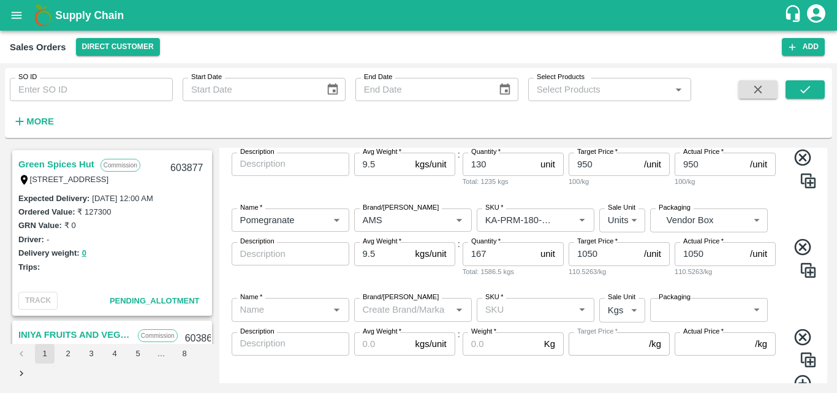
scroll to position [394, 0]
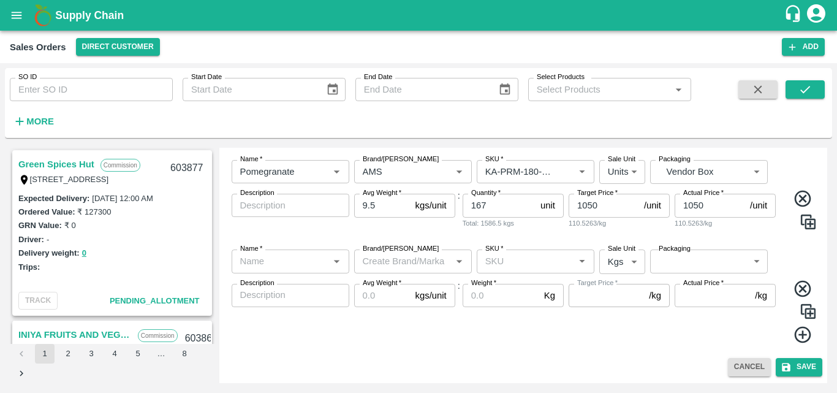
click at [274, 271] on div "Name   *" at bounding box center [291, 260] width 118 height 23
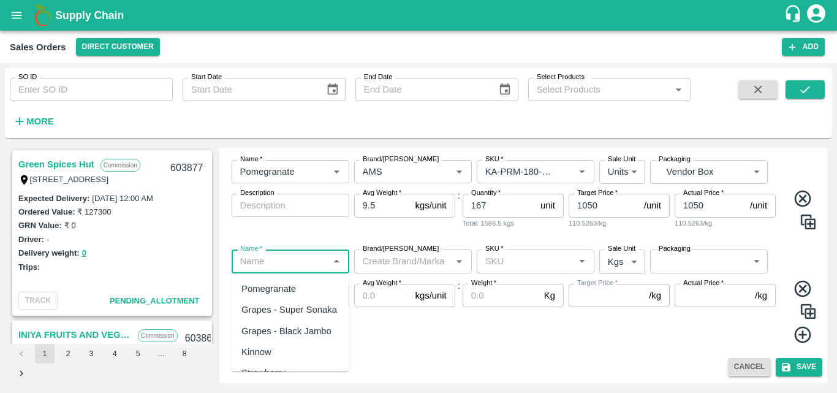
click at [270, 288] on div "Pomegranate" at bounding box center [268, 288] width 55 height 13
type input "Pomegranate"
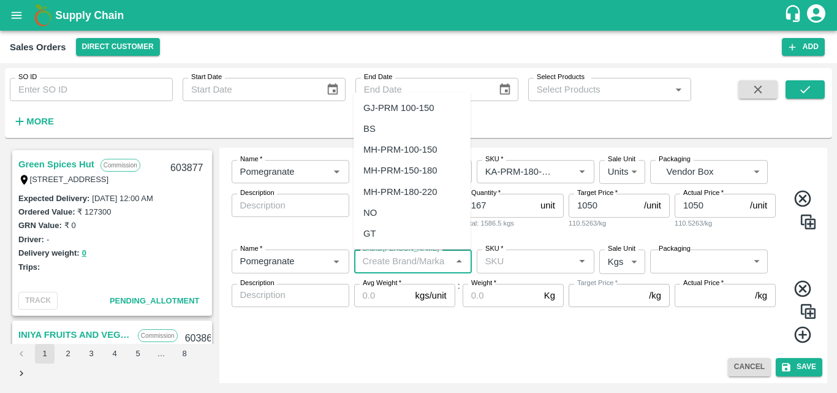
click at [395, 266] on input "Brand/[PERSON_NAME]" at bounding box center [403, 261] width 90 height 16
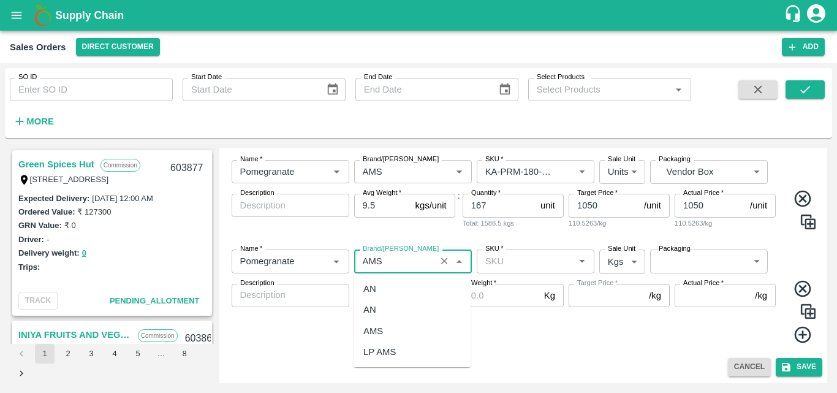
click at [371, 331] on div "AMS" at bounding box center [373, 330] width 20 height 13
type input "AMS"
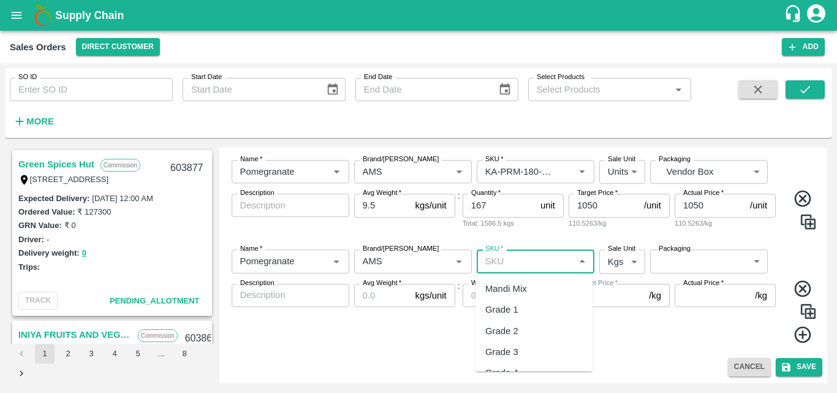
click at [512, 260] on input "SKU   *" at bounding box center [525, 261] width 90 height 16
click at [524, 282] on div "KA-PRM-220-250" at bounding box center [521, 288] width 72 height 13
type input "KA-PRM-220-250"
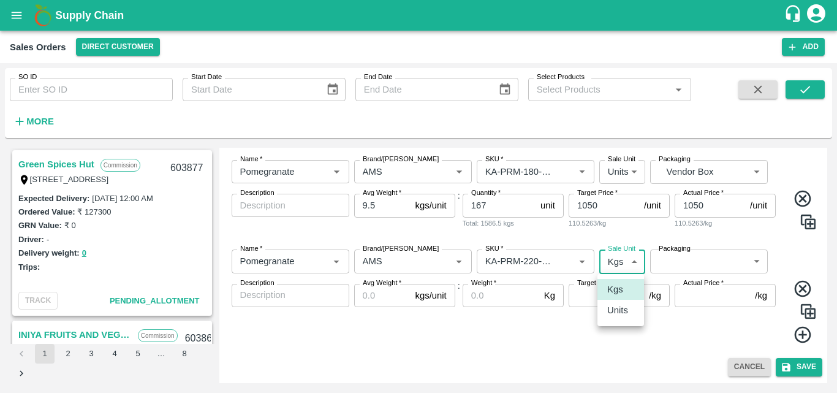
click at [613, 264] on body "Supply Chain Sales Orders Direct Customer Add SO ID SO ID Start Date Start Date…" at bounding box center [418, 196] width 837 height 393
click at [619, 313] on p "Units" at bounding box center [617, 309] width 21 height 13
type input "2"
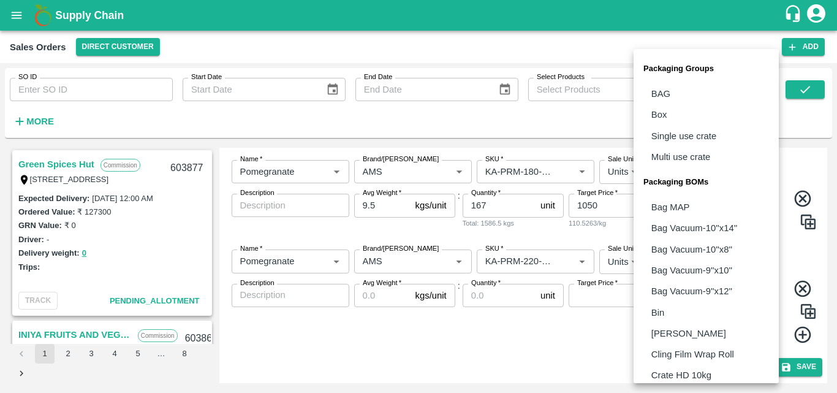
click at [703, 265] on body "Supply Chain Sales Orders Direct Customer Add SO ID SO ID Start Date Start Date…" at bounding box center [418, 196] width 837 height 393
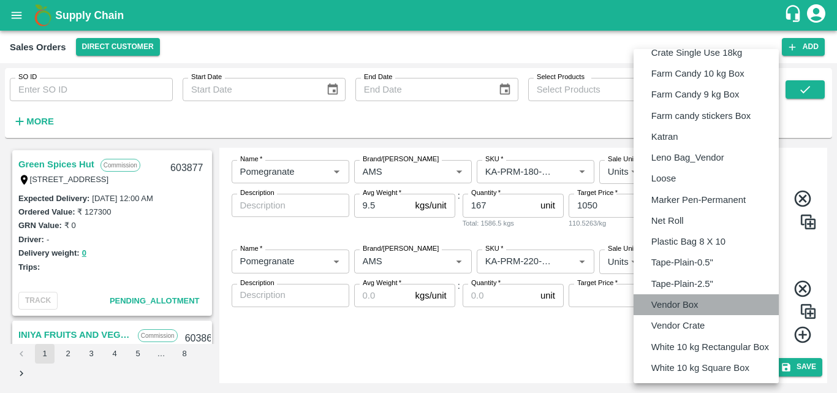
click at [677, 302] on p "Vendor Box" at bounding box center [674, 304] width 47 height 13
type input "BOM/276"
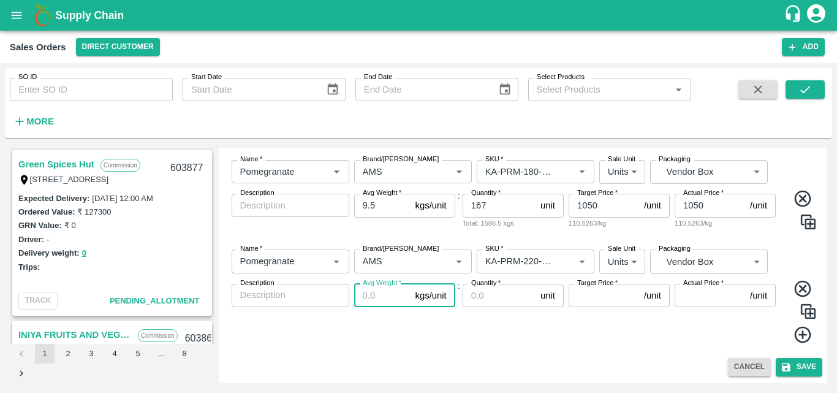
click at [385, 301] on input "Avg Weight   *" at bounding box center [382, 295] width 56 height 23
type input "9.5"
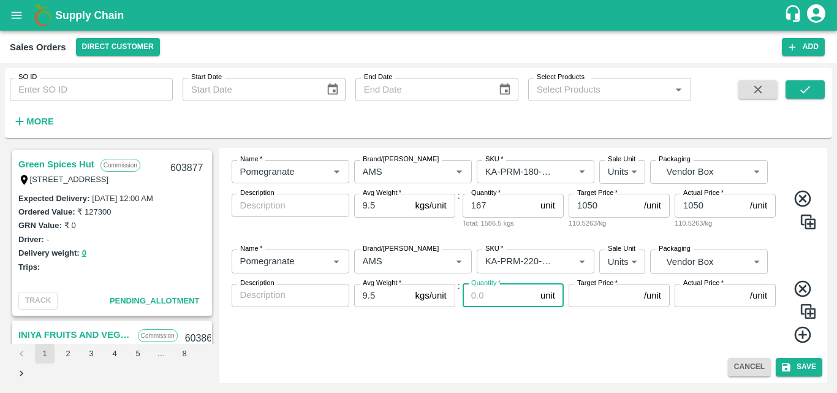
click at [478, 295] on input "Quantity   *" at bounding box center [498, 295] width 73 height 23
click at [483, 295] on input "Quantity   *" at bounding box center [498, 295] width 73 height 23
type input "129"
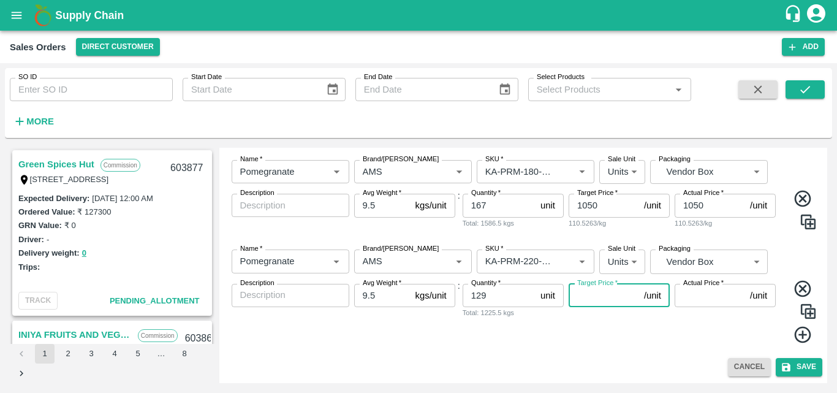
click at [585, 296] on input "Target Price   *" at bounding box center [603, 295] width 70 height 23
type input "1150"
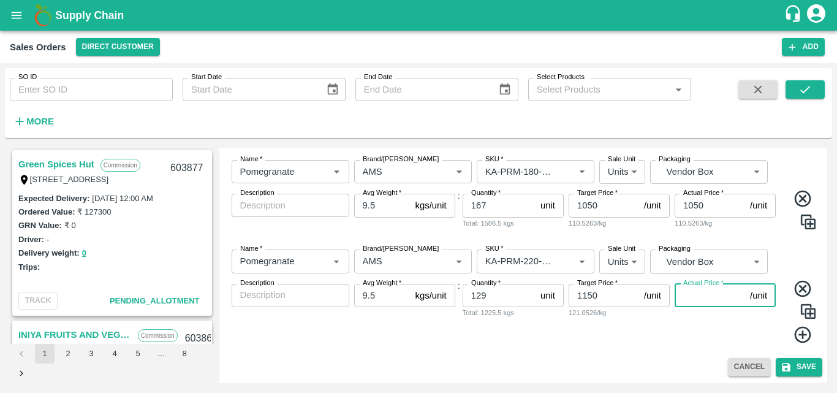
click at [703, 293] on input "Actual Price   *" at bounding box center [709, 295] width 70 height 23
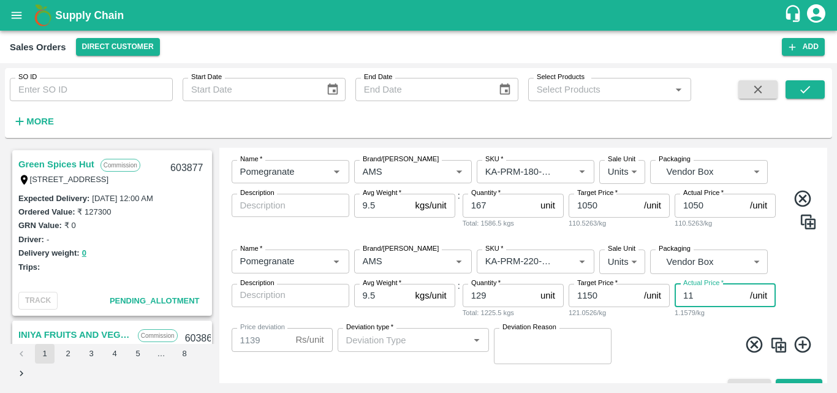
type input "115"
type input "1035"
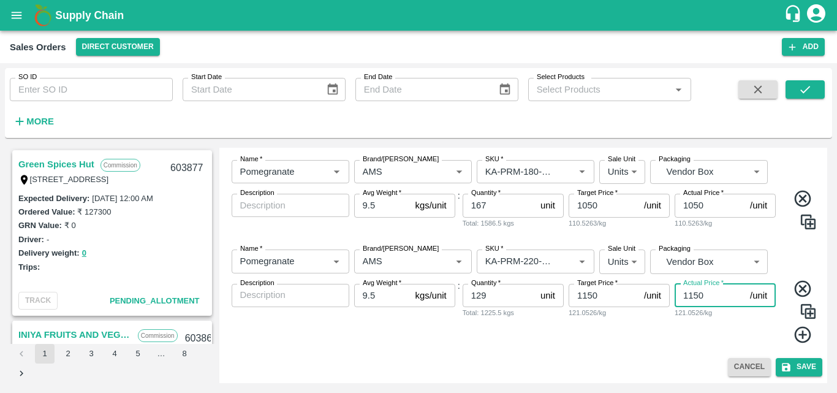
type input "1150"
click at [803, 334] on icon at bounding box center [802, 334] width 17 height 17
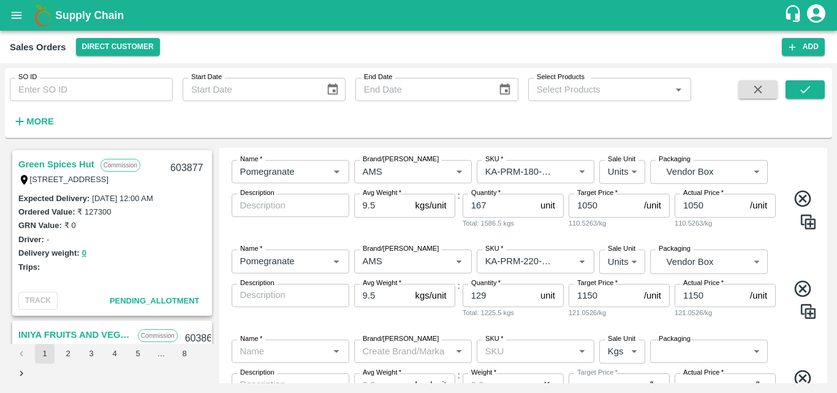
click at [752, 326] on div "Name   * Name   * Brand/[PERSON_NAME]/[PERSON_NAME]   * SKU   * Sale Unit Units…" at bounding box center [523, 283] width 598 height 89
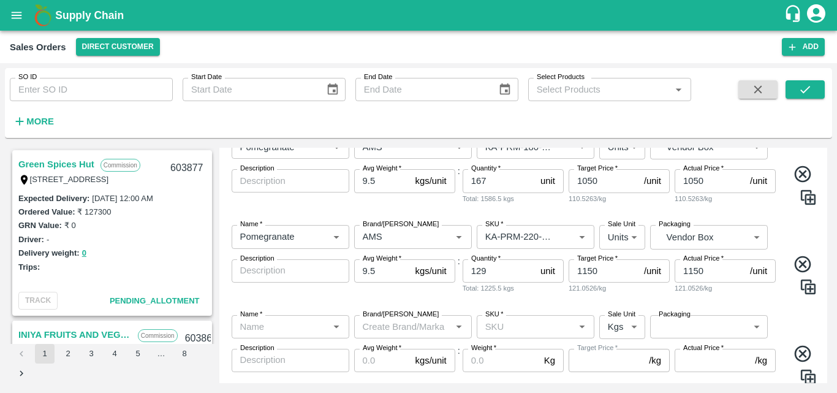
scroll to position [443, 0]
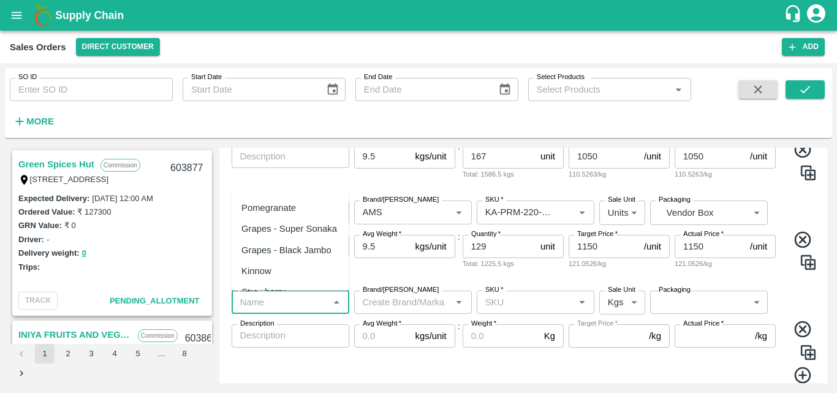
click at [277, 300] on input "Name   *" at bounding box center [280, 302] width 90 height 16
click at [284, 216] on div "Pomegranate" at bounding box center [290, 207] width 117 height 21
type input "Pomegranate"
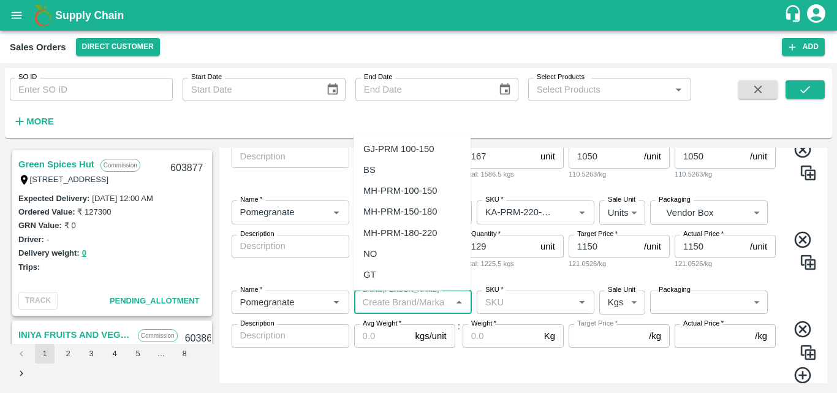
click at [409, 303] on input "Brand/[PERSON_NAME]" at bounding box center [403, 302] width 90 height 16
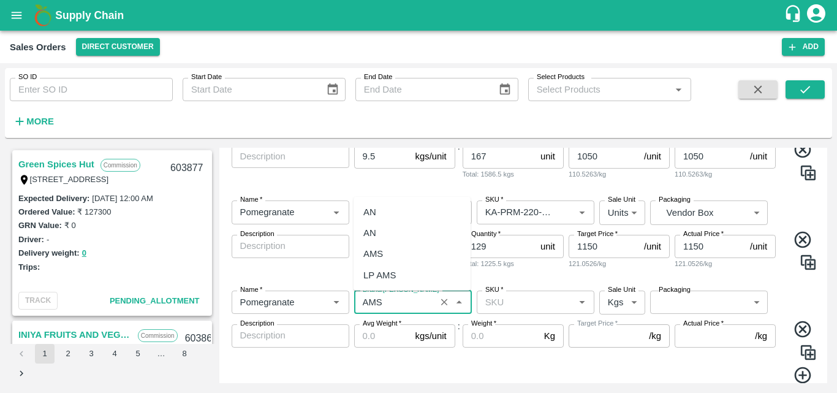
click at [381, 248] on div "AMS" at bounding box center [373, 253] width 20 height 13
type input "AMS"
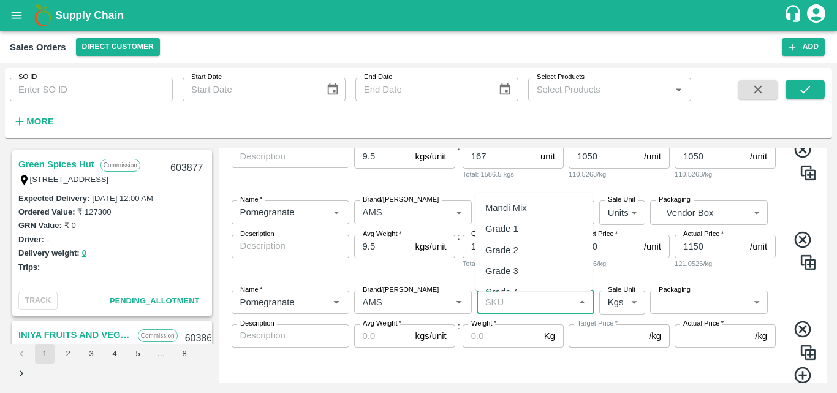
click at [514, 299] on input "SKU   *" at bounding box center [525, 302] width 90 height 16
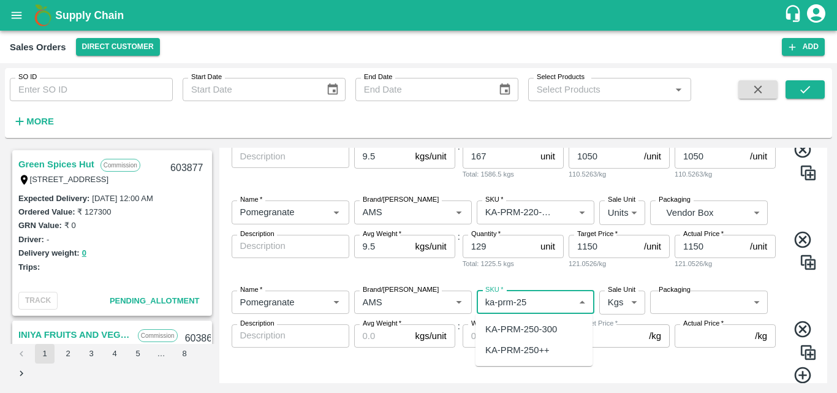
click at [524, 324] on div "KA-PRM-250-300" at bounding box center [521, 328] width 72 height 13
type input "KA-PRM-250-300"
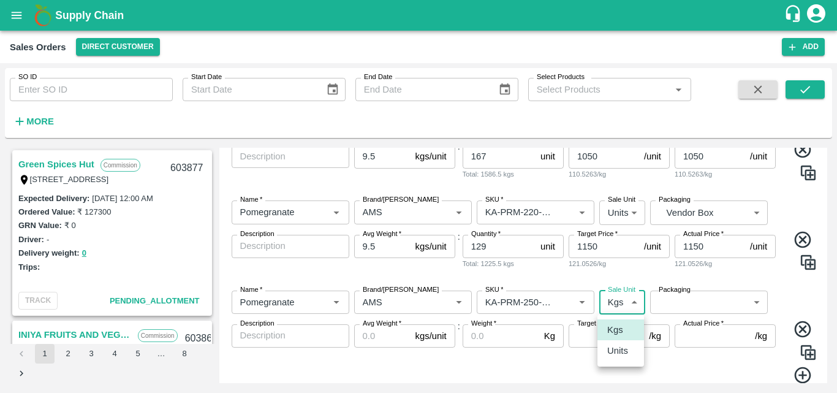
click at [608, 298] on body "Supply Chain Sales Orders Direct Customer Add SO ID SO ID Start Date Start Date…" at bounding box center [418, 196] width 837 height 393
click at [608, 350] on p "Units" at bounding box center [617, 350] width 21 height 13
type input "2"
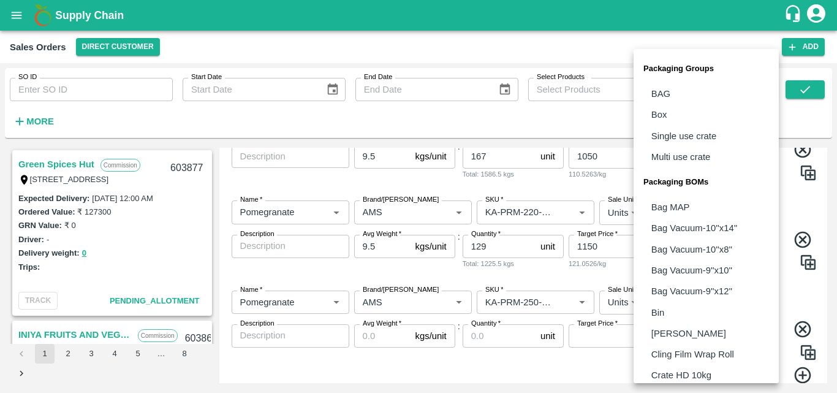
click at [683, 302] on body "Supply Chain Sales Orders Direct Customer Add SO ID SO ID Start Date Start Date…" at bounding box center [418, 196] width 837 height 393
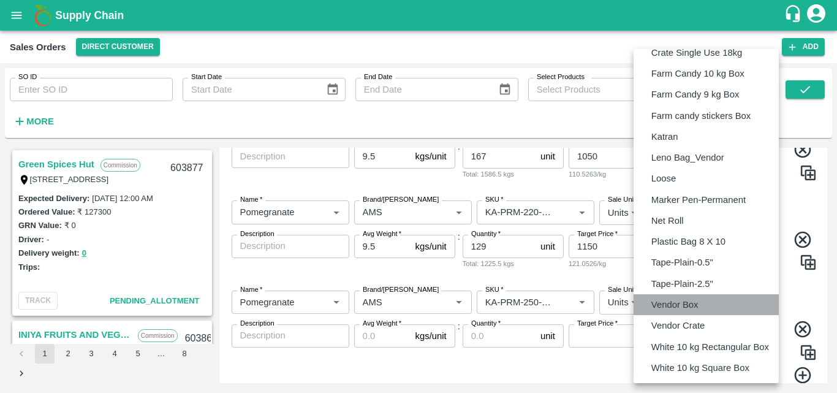
click at [678, 303] on p "Vendor Box" at bounding box center [674, 304] width 47 height 13
type input "BOM/276"
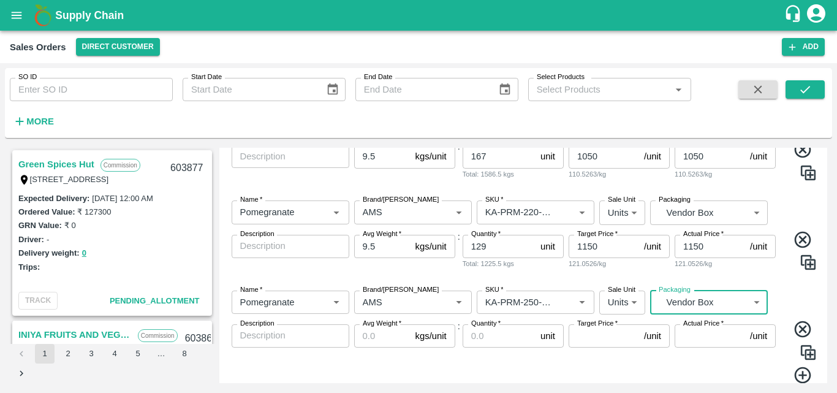
click at [370, 339] on input "Avg Weight   *" at bounding box center [382, 335] width 56 height 23
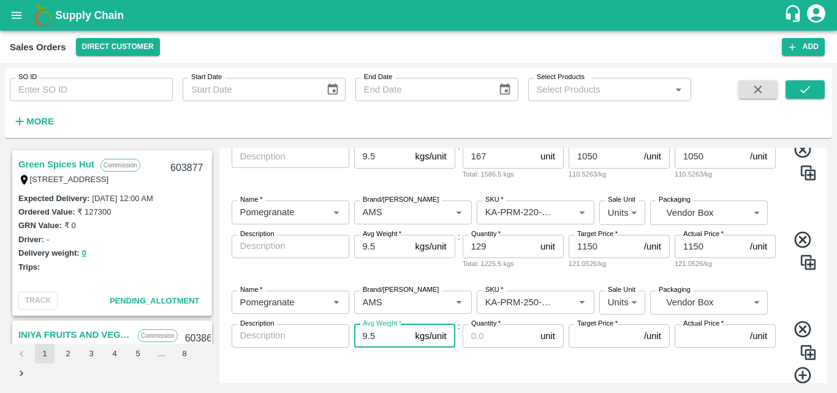
type input "9.5"
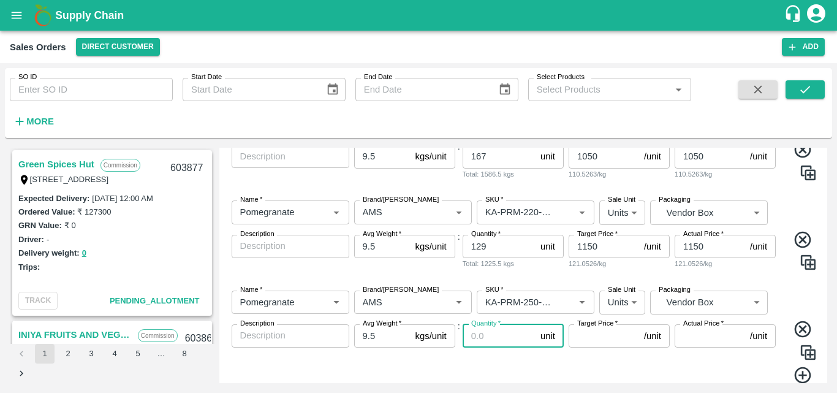
click at [477, 345] on input "Quantity   *" at bounding box center [498, 335] width 73 height 23
type input "76"
click at [604, 334] on input "Target Price   *" at bounding box center [603, 335] width 70 height 23
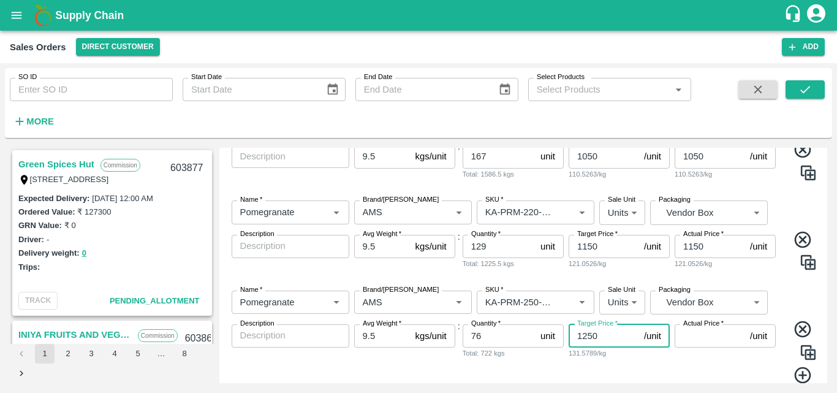
type input "1250"
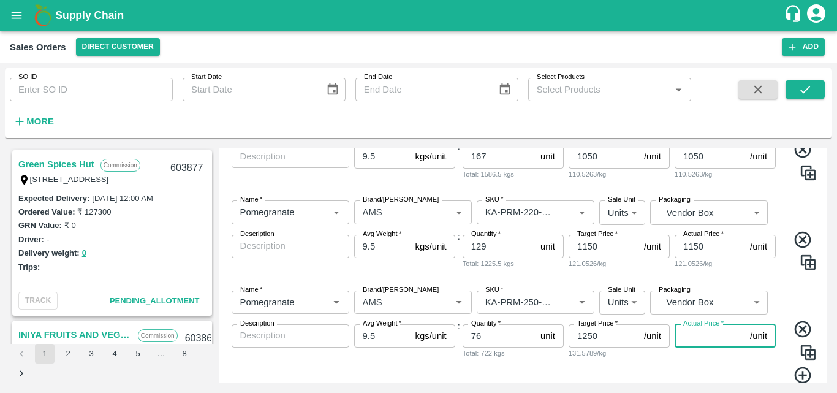
click at [688, 338] on input "Actual Price   *" at bounding box center [709, 335] width 70 height 23
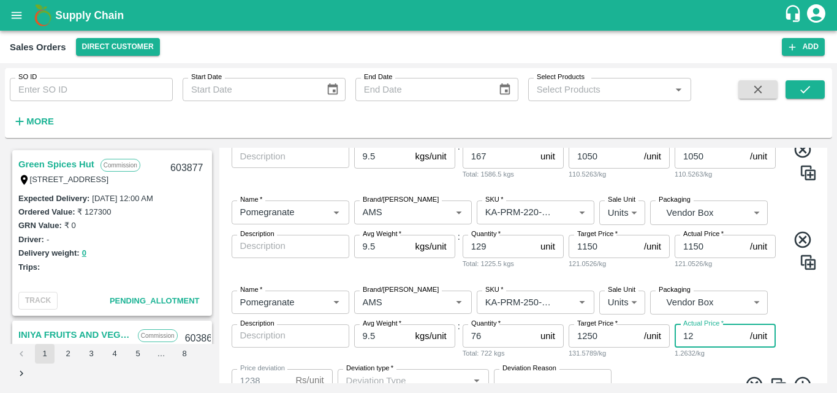
type input "125"
type input "1125"
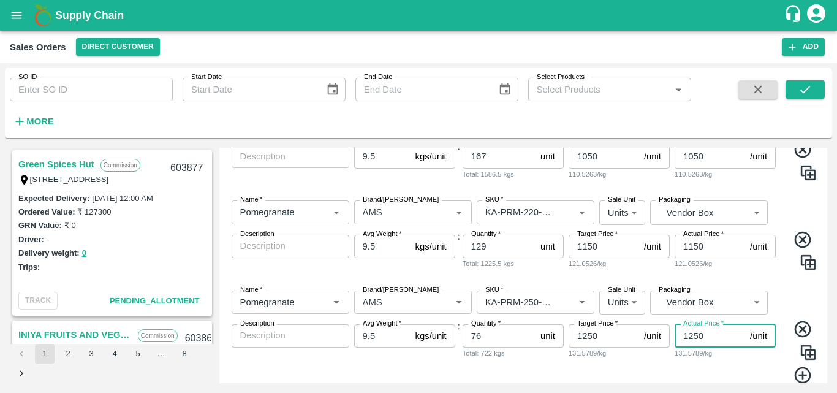
type input "1250"
click at [796, 368] on icon at bounding box center [802, 375] width 17 height 17
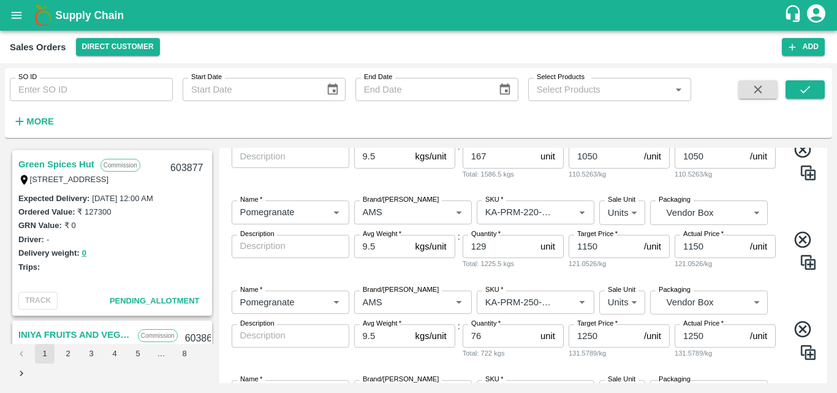
click at [789, 295] on div "Name   * Name   * Brand/[PERSON_NAME]/[PERSON_NAME]   * SKU   * Sale Unit Units…" at bounding box center [523, 325] width 598 height 89
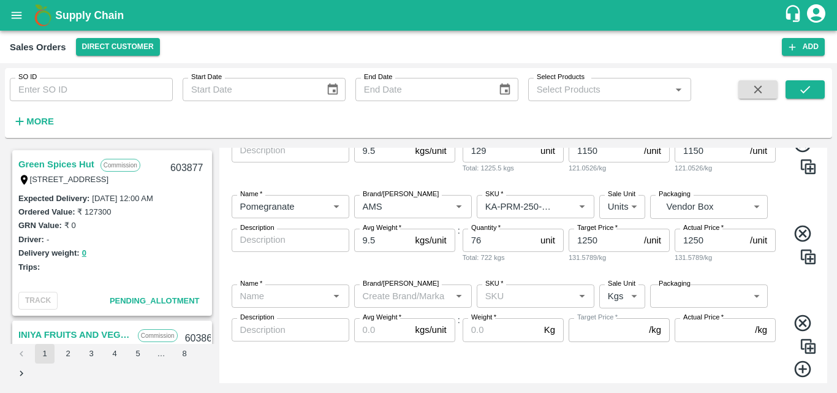
scroll to position [541, 0]
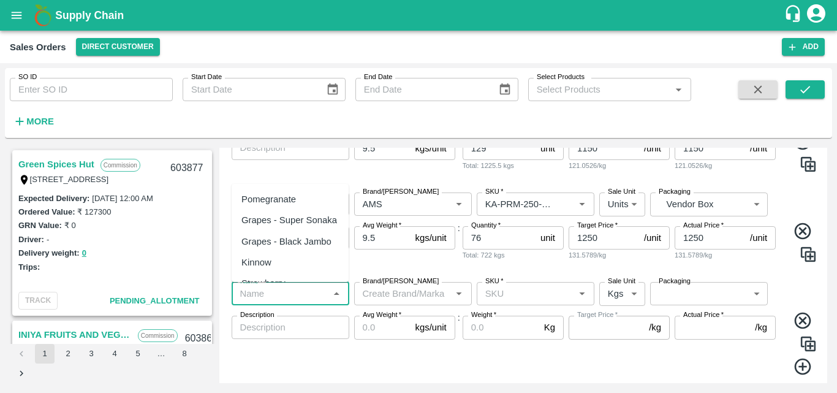
click at [265, 301] on input "Name   *" at bounding box center [280, 293] width 90 height 16
click at [285, 202] on div "Pomegranate" at bounding box center [268, 198] width 55 height 13
type input "Pomegranate"
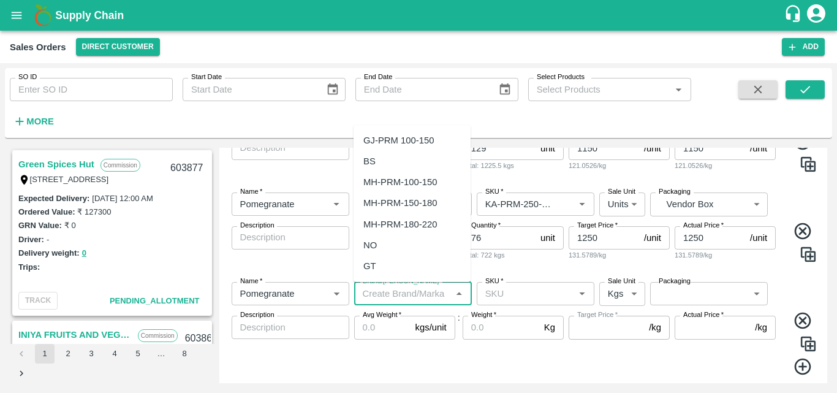
click at [401, 300] on input "Brand/[PERSON_NAME]" at bounding box center [403, 293] width 90 height 16
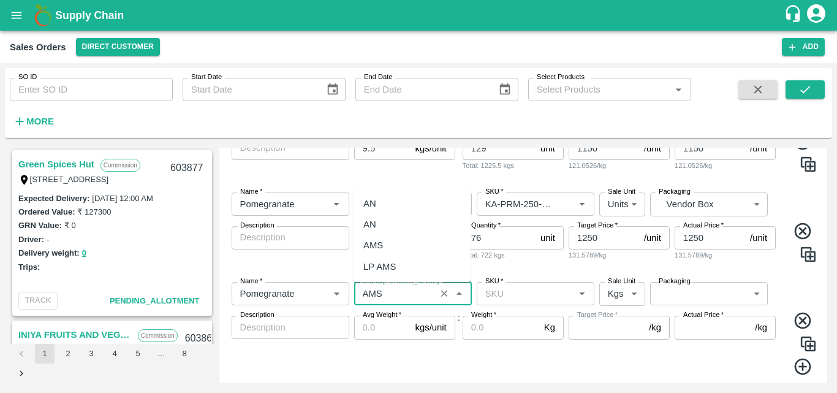
click at [381, 241] on div "AMS" at bounding box center [373, 244] width 20 height 13
type input "AMS"
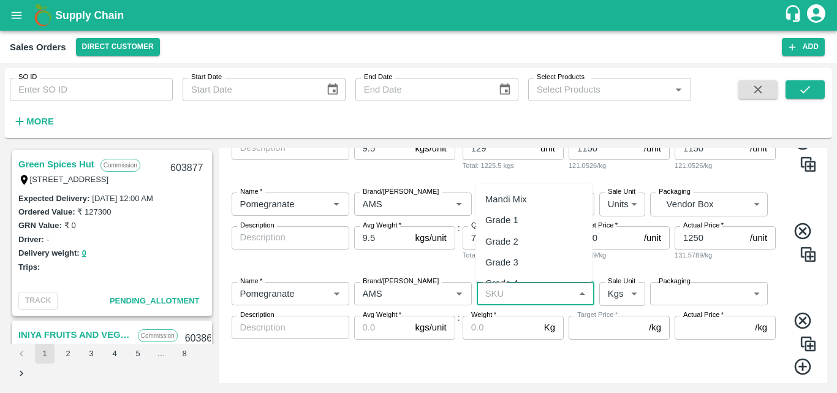
click at [512, 298] on input "SKU   *" at bounding box center [525, 293] width 90 height 16
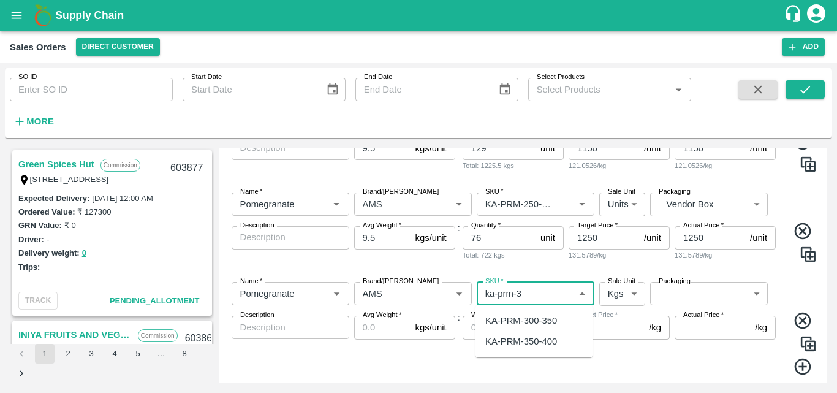
click at [533, 323] on div "KA-PRM-300-350" at bounding box center [521, 320] width 72 height 13
type input "KA-PRM-300-350"
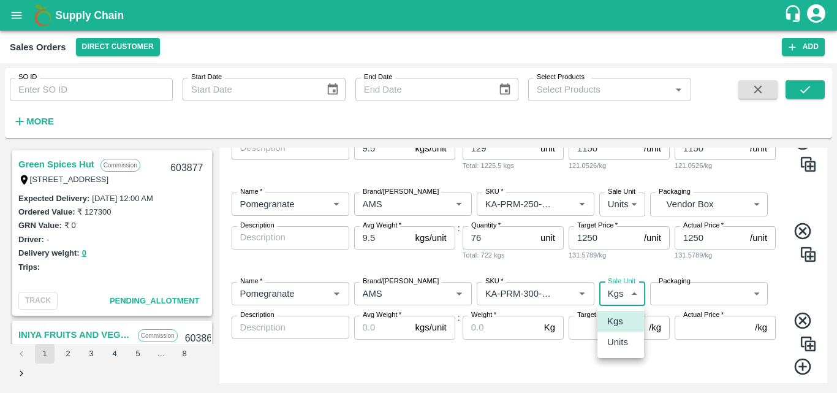
click at [618, 298] on body "Supply Chain Sales Orders Direct Customer Add SO ID SO ID Start Date Start Date…" at bounding box center [418, 196] width 837 height 393
click at [617, 337] on p "Units" at bounding box center [617, 341] width 21 height 13
type input "2"
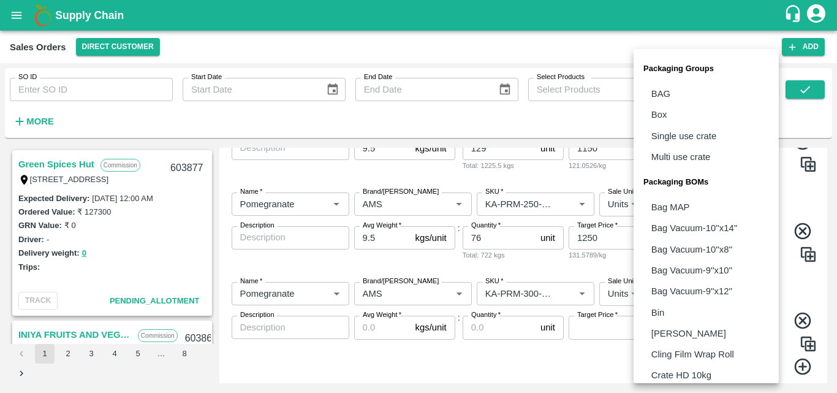
click at [699, 294] on body "Supply Chain Sales Orders Direct Customer Add SO ID SO ID Start Date Start Date…" at bounding box center [418, 196] width 837 height 393
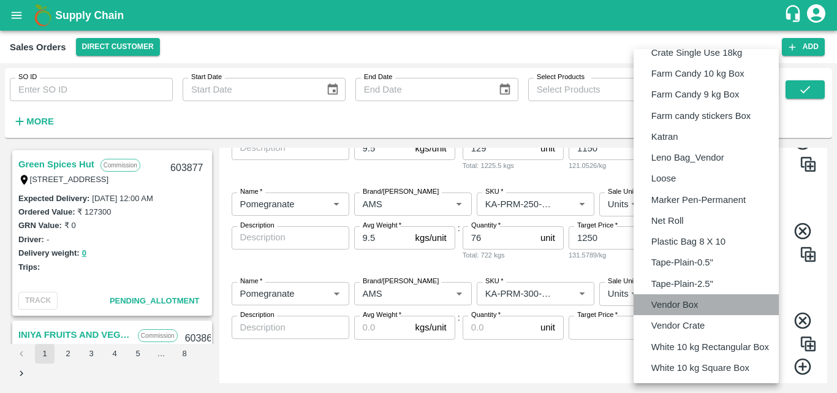
click at [674, 303] on p "Vendor Box" at bounding box center [674, 304] width 47 height 13
type input "BOM/276"
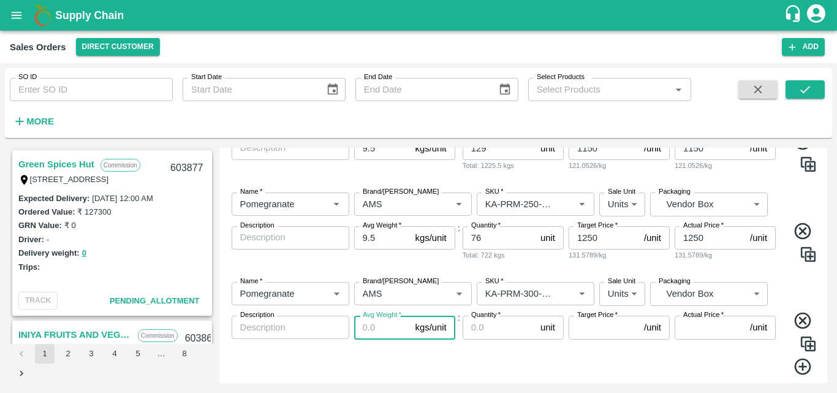
click at [379, 322] on input "Avg Weight   *" at bounding box center [382, 326] width 56 height 23
type input "9.5"
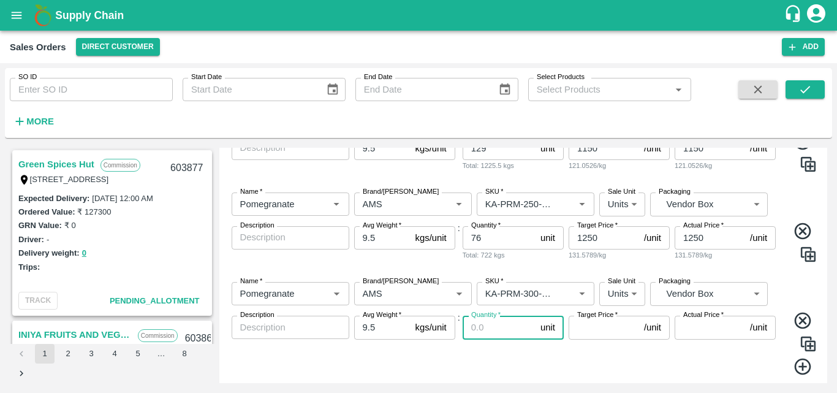
click at [480, 327] on input "Quantity   *" at bounding box center [498, 326] width 73 height 23
type input "39"
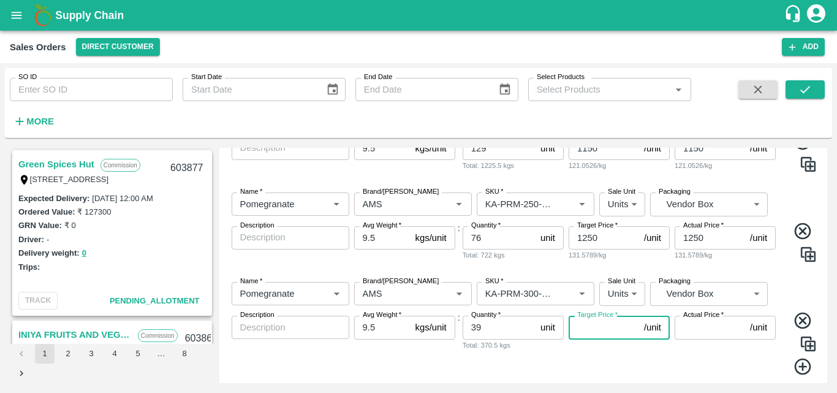
click at [600, 333] on input "Target Price   *" at bounding box center [603, 326] width 70 height 23
type input "1350"
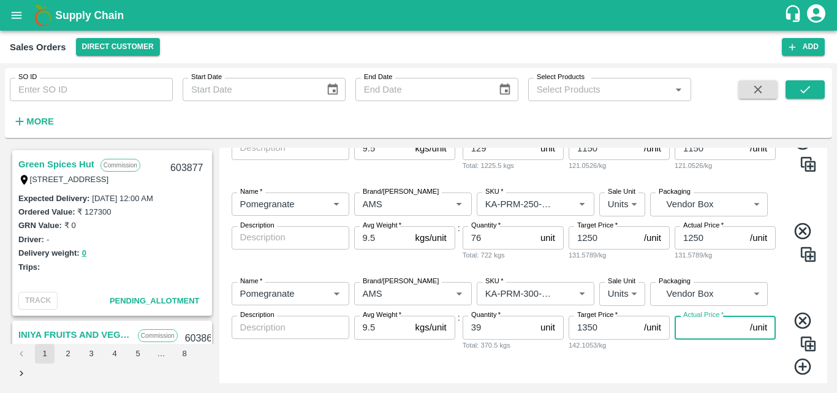
click at [710, 327] on input "Actual Price   *" at bounding box center [709, 326] width 70 height 23
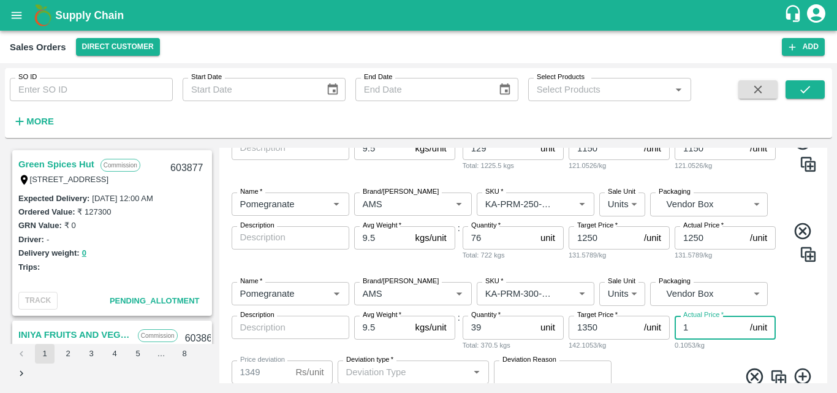
type input "13"
type input "1337"
type input "135"
type input "1215"
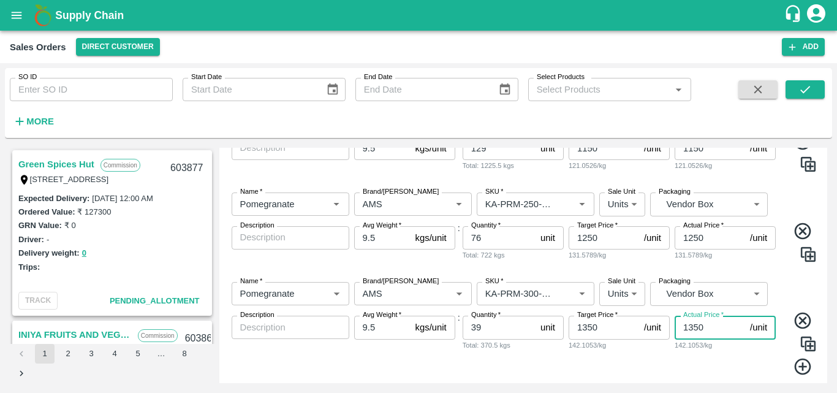
type input "1350"
click at [799, 369] on icon at bounding box center [803, 366] width 20 height 20
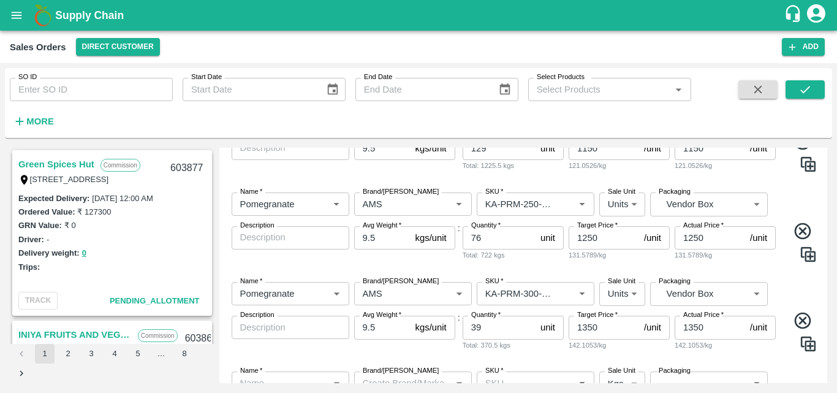
click at [778, 293] on div "Name   * Name   * Brand/[PERSON_NAME]/[PERSON_NAME]   * SKU   * Sale Unit Units…" at bounding box center [523, 316] width 598 height 89
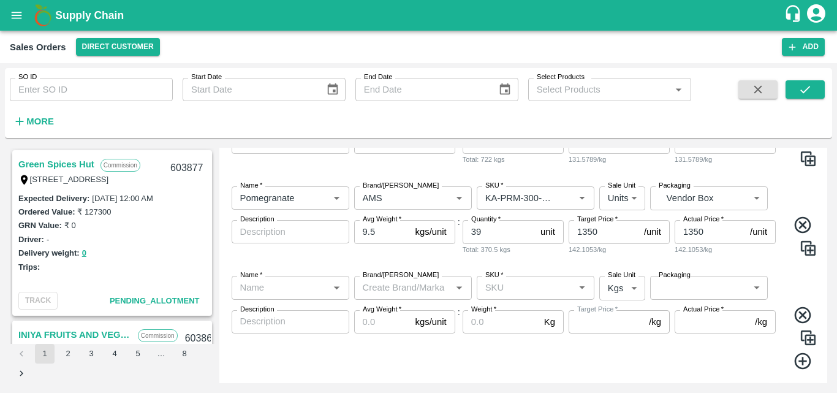
scroll to position [663, 0]
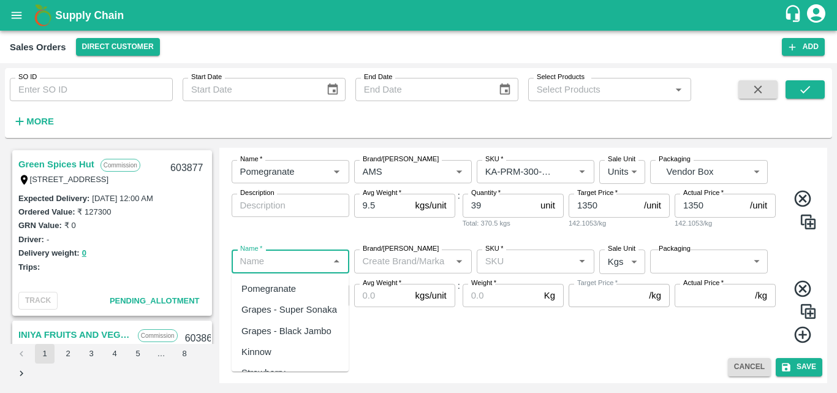
click at [293, 266] on input "Name   *" at bounding box center [280, 261] width 90 height 16
click at [277, 290] on div "Pomegranate" at bounding box center [268, 288] width 55 height 13
type input "Pomegranate"
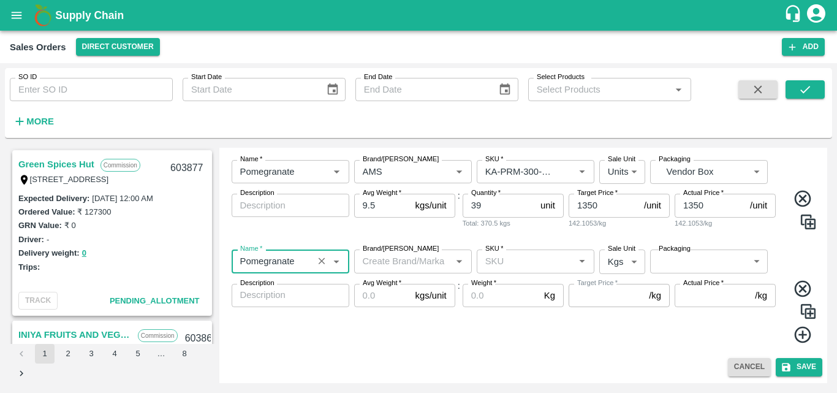
click at [381, 268] on input "Brand/[PERSON_NAME]" at bounding box center [403, 261] width 90 height 16
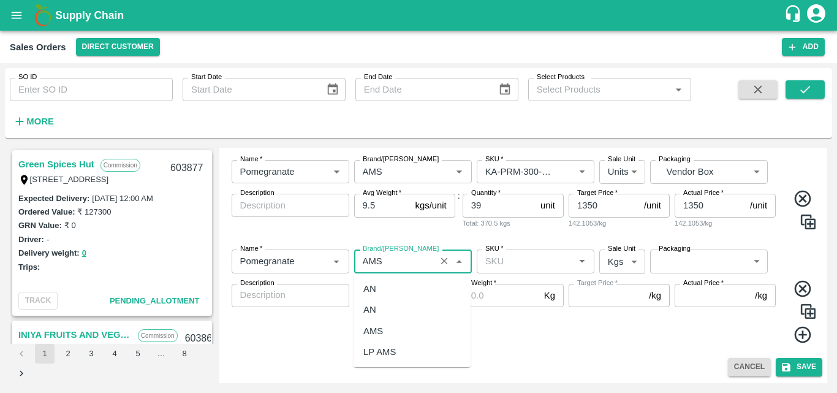
click at [380, 333] on div "AMS" at bounding box center [373, 330] width 20 height 13
type input "AMS"
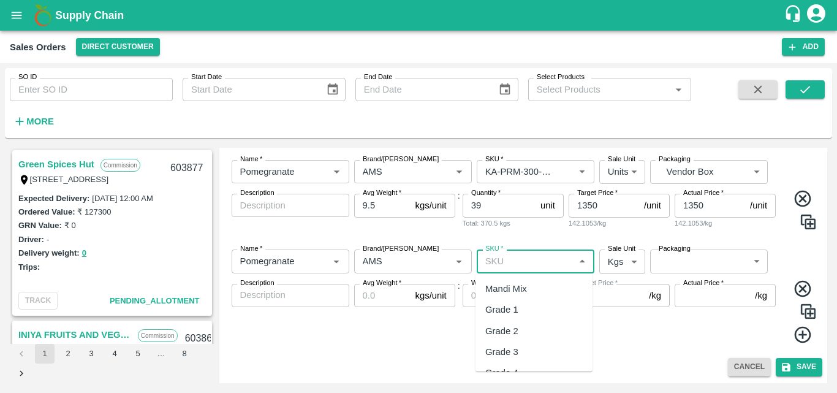
click at [540, 264] on input "SKU   *" at bounding box center [525, 261] width 90 height 16
click at [530, 307] on div "KA-PRM-350-400" at bounding box center [521, 309] width 72 height 13
type input "KA-PRM-350-400"
click at [563, 263] on icon "Clear" at bounding box center [567, 261] width 12 height 12
click at [522, 260] on input "SKU   *" at bounding box center [525, 261] width 90 height 16
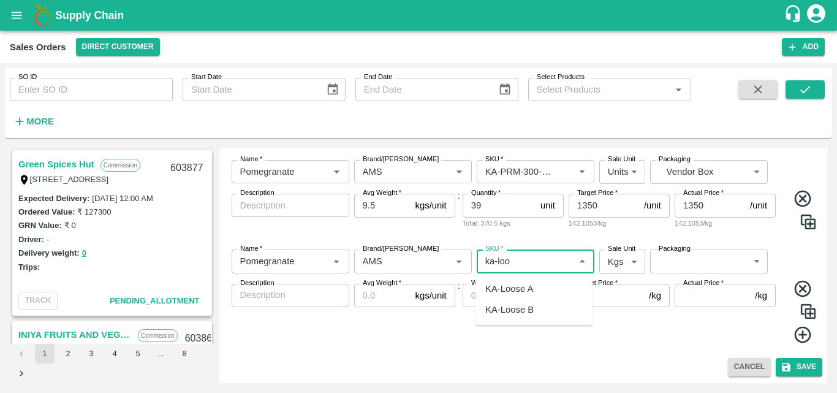
click at [513, 288] on div "KA-Loose A" at bounding box center [509, 288] width 48 height 13
type input "KA-Loose A"
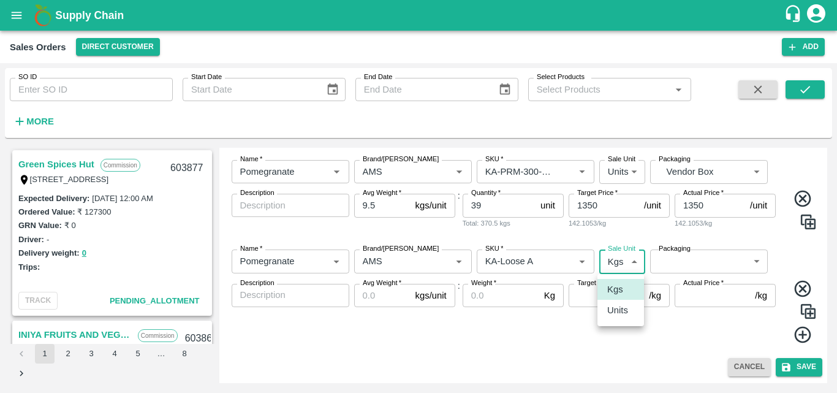
click at [631, 262] on body "Supply Chain Sales Orders Direct Customer Add SO ID SO ID Start Date Start Date…" at bounding box center [418, 196] width 837 height 393
click at [615, 307] on p "Units" at bounding box center [617, 309] width 21 height 13
type input "2"
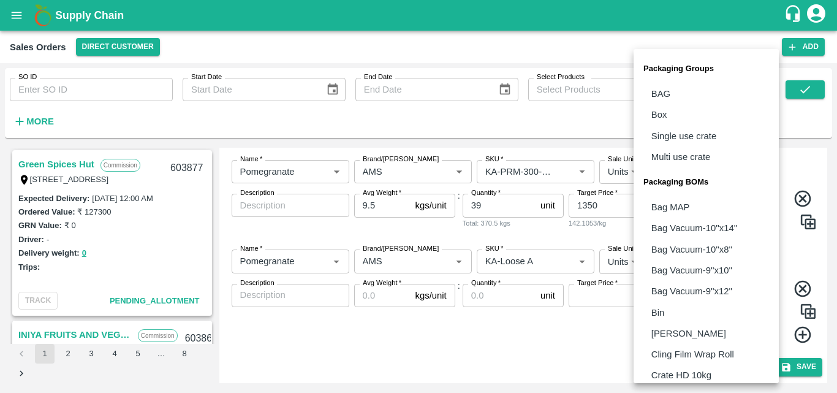
click at [686, 268] on body "Supply Chain Sales Orders Direct Customer Add SO ID SO ID Start Date Start Date…" at bounding box center [418, 196] width 837 height 393
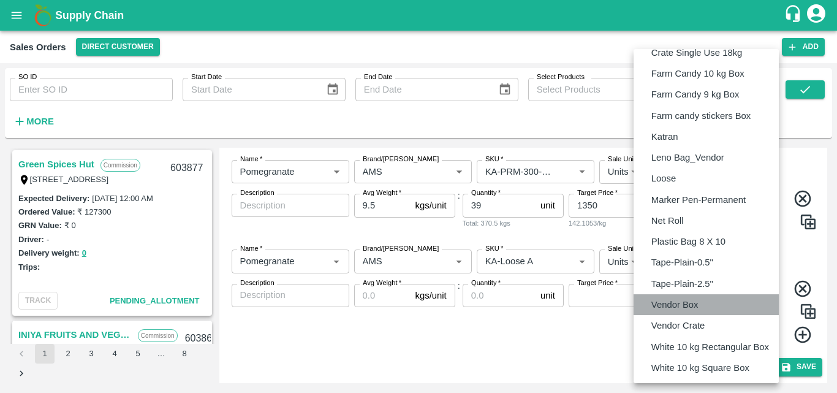
click at [673, 304] on p "Vendor Box" at bounding box center [674, 304] width 47 height 13
type input "BOM/276"
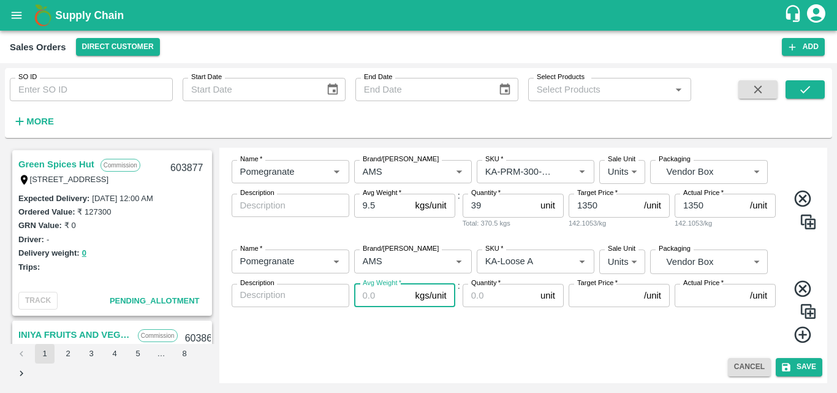
click at [372, 296] on input "Avg Weight   *" at bounding box center [382, 295] width 56 height 23
type input "0"
type input "9.5"
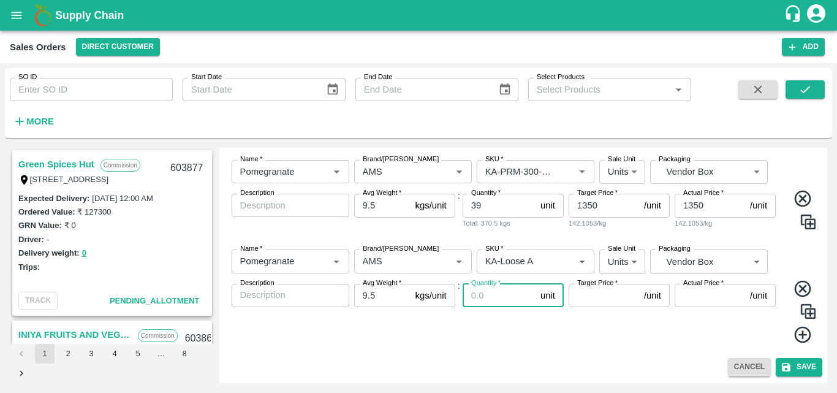
click at [499, 299] on input "Quantity   *" at bounding box center [498, 295] width 73 height 23
type input "60"
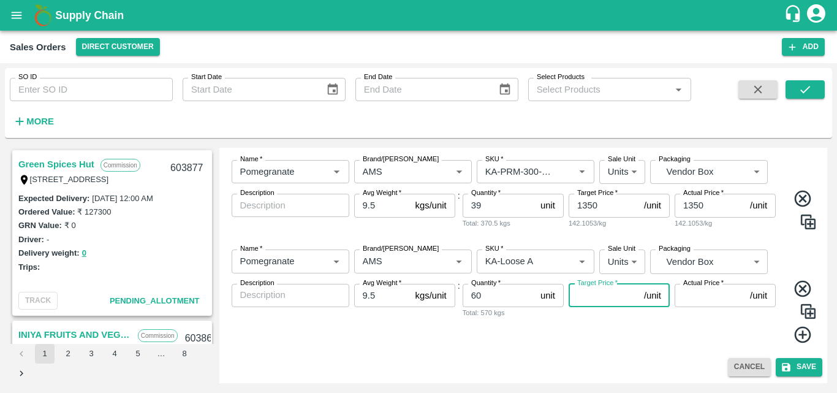
click at [589, 299] on input "Target Price   *" at bounding box center [603, 295] width 70 height 23
type input "500"
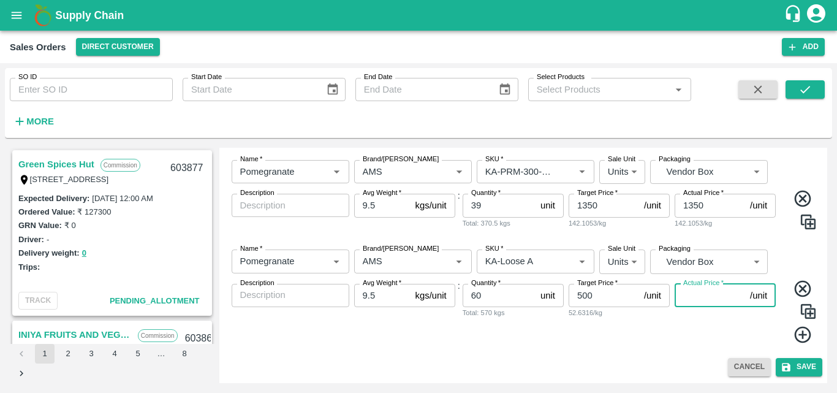
click at [708, 295] on input "Actual Price   *" at bounding box center [709, 295] width 70 height 23
type input "500"
click at [797, 338] on icon at bounding box center [803, 335] width 20 height 20
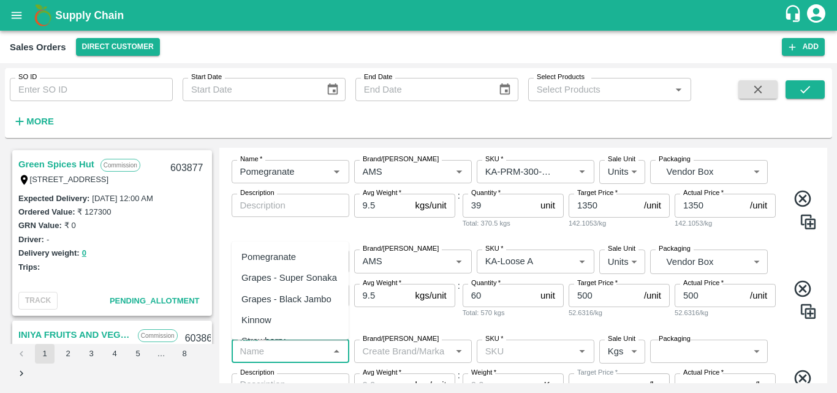
click at [278, 354] on input "Name   *" at bounding box center [280, 351] width 90 height 16
drag, startPoint x: 279, startPoint y: 257, endPoint x: 376, endPoint y: 349, distance: 134.3
click at [376, 349] on body "Supply Chain Sales Orders Direct Customer Add SO ID SO ID Start Date Start Date…" at bounding box center [418, 196] width 837 height 393
click at [376, 349] on input "Brand/[PERSON_NAME]" at bounding box center [403, 351] width 90 height 16
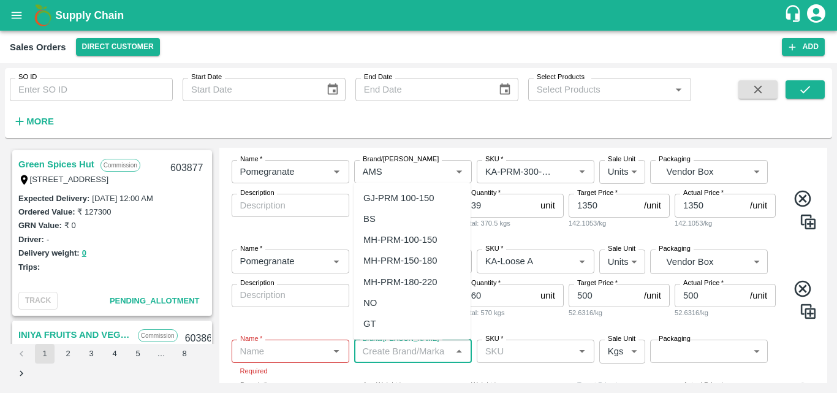
click at [289, 357] on input "Name   *" at bounding box center [280, 351] width 90 height 16
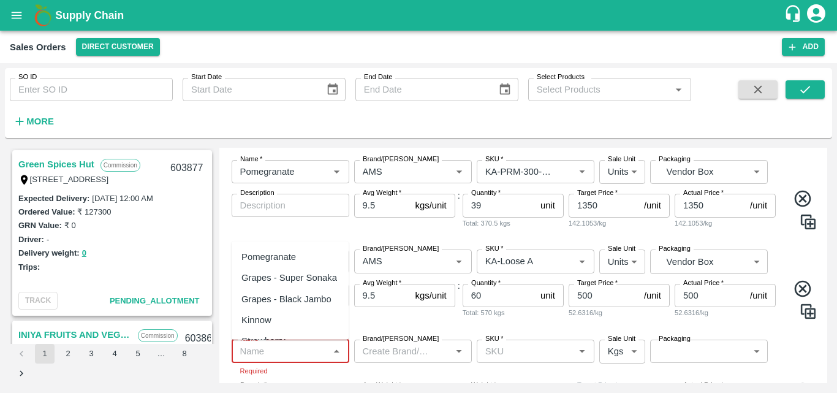
click at [277, 256] on div "Pomegranate" at bounding box center [268, 256] width 55 height 13
type input "Pomegranate"
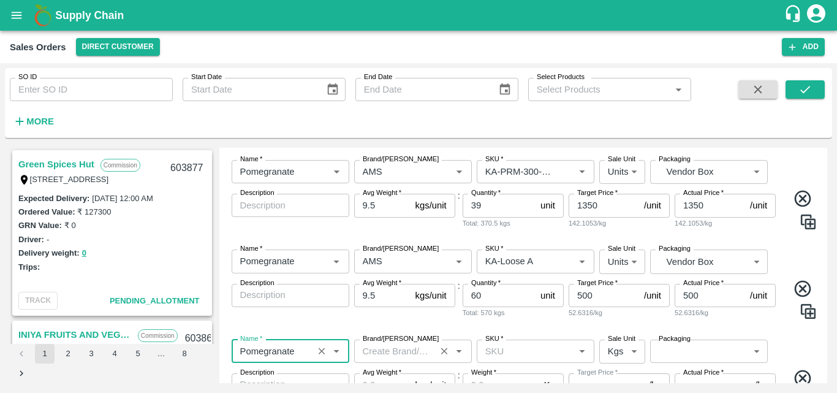
click at [380, 350] on input "Brand/[PERSON_NAME]" at bounding box center [395, 351] width 74 height 16
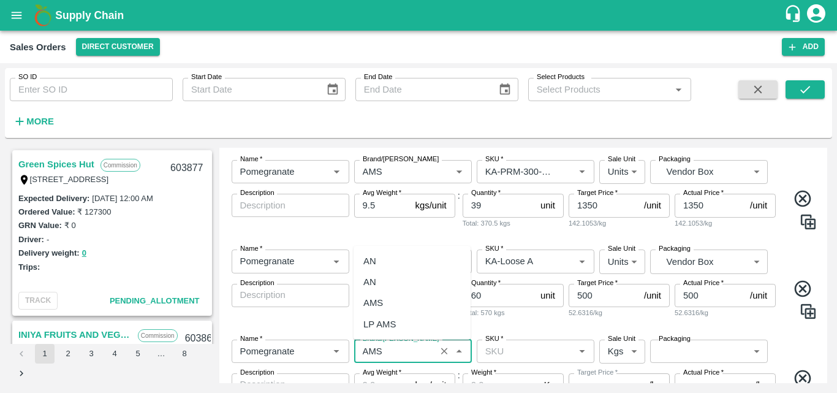
click at [389, 300] on div "AMS" at bounding box center [411, 302] width 117 height 21
type input "AMS"
click at [502, 355] on input "SKU   *" at bounding box center [525, 351] width 90 height 16
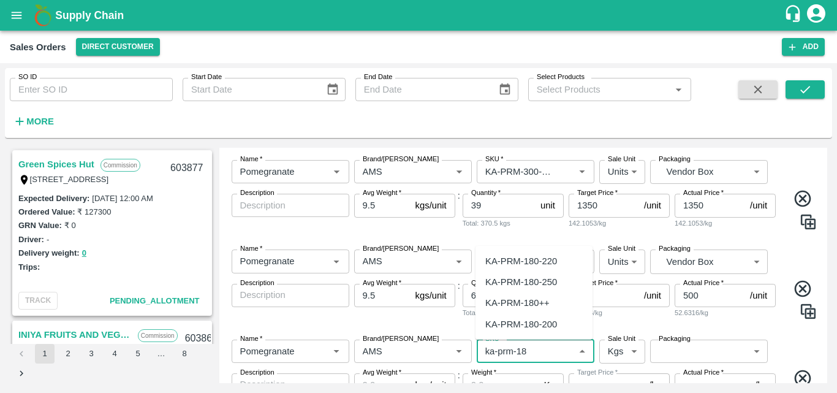
click at [533, 303] on div "KA-PRM-180++" at bounding box center [517, 302] width 64 height 13
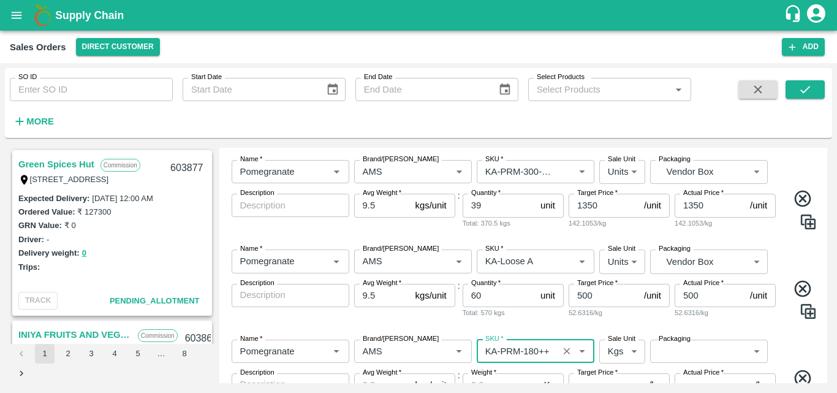
type input "KA-PRM-180++"
click at [619, 358] on body "Supply Chain Sales Orders Direct Customer Add SO ID SO ID Start Date Start Date…" at bounding box center [418, 196] width 837 height 393
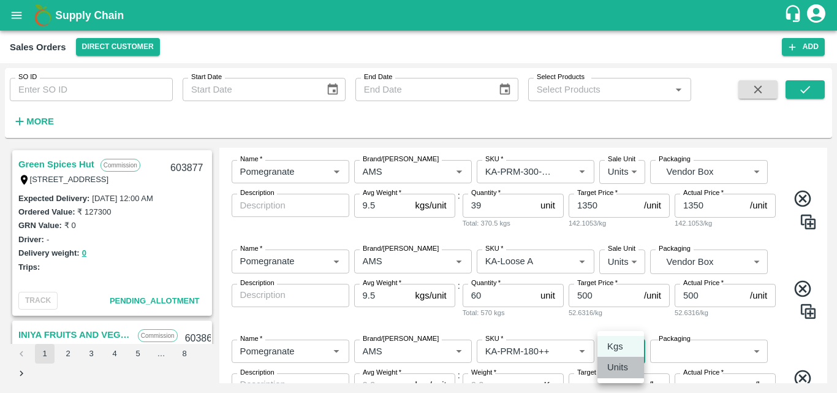
click at [622, 371] on p "Units" at bounding box center [617, 366] width 21 height 13
type input "2"
click at [693, 353] on body "Supply Chain Sales Orders Direct Customer Add SO ID SO ID Start Date Start Date…" at bounding box center [418, 196] width 837 height 393
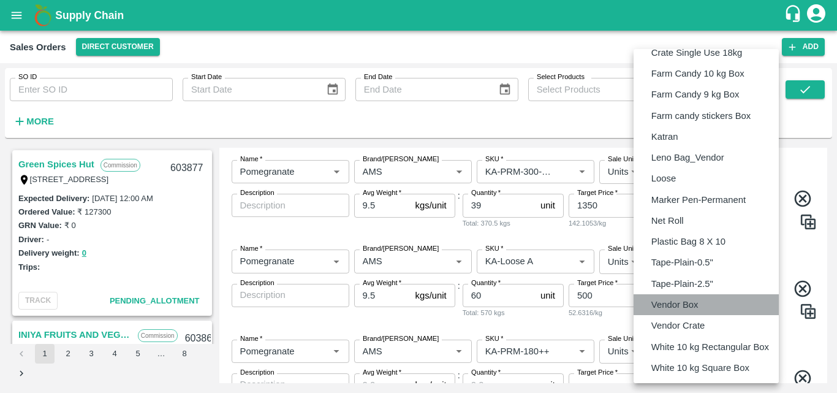
click at [696, 304] on p "Vendor Box" at bounding box center [674, 304] width 47 height 13
type input "BOM/276"
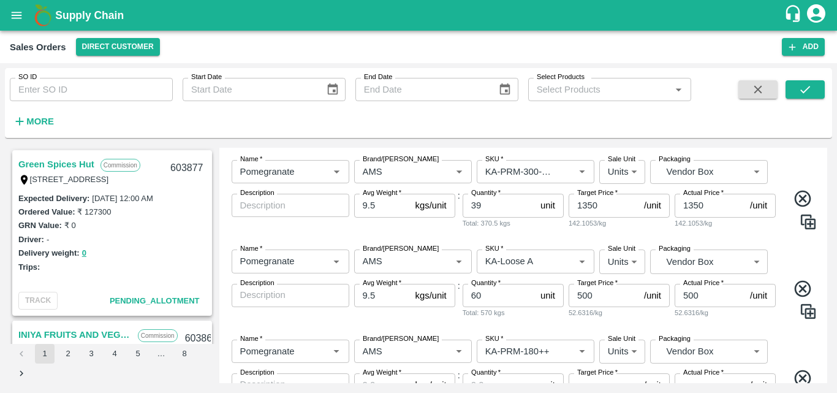
click at [788, 342] on div "Name   * Name   * Brand/[PERSON_NAME]/[PERSON_NAME]   * SKU   * Sale Unit Units…" at bounding box center [523, 386] width 598 height 113
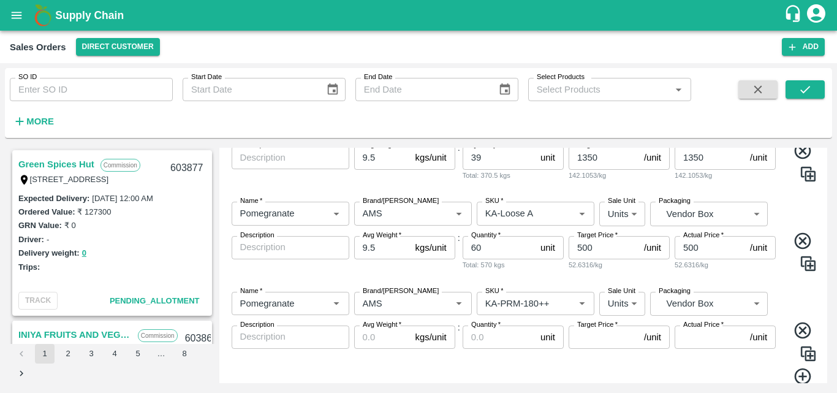
scroll to position [712, 0]
click at [384, 330] on input "Avg Weight   *" at bounding box center [382, 335] width 56 height 23
type input "9.5"
click at [503, 336] on input "Quantity   *" at bounding box center [498, 335] width 73 height 23
type input "28"
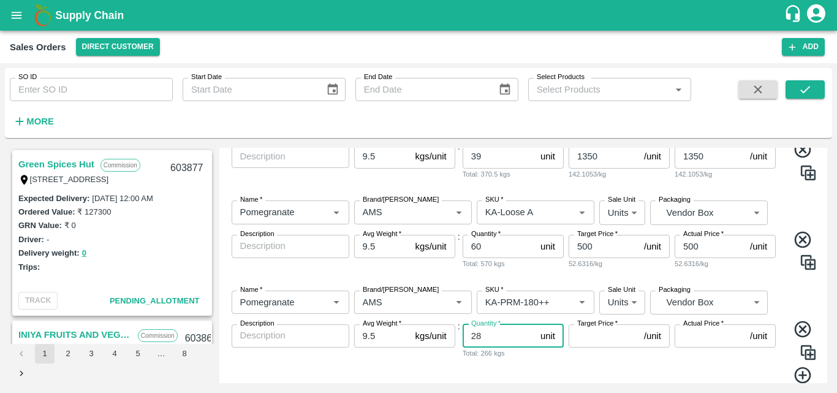
click at [616, 337] on input "Target Price   *" at bounding box center [603, 335] width 70 height 23
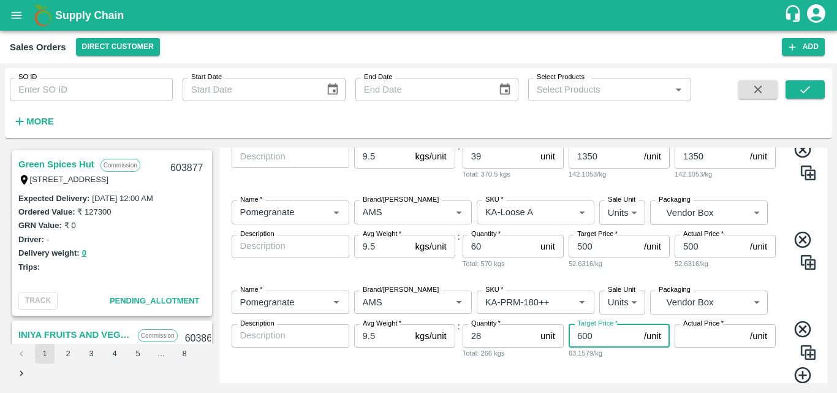
type input "600"
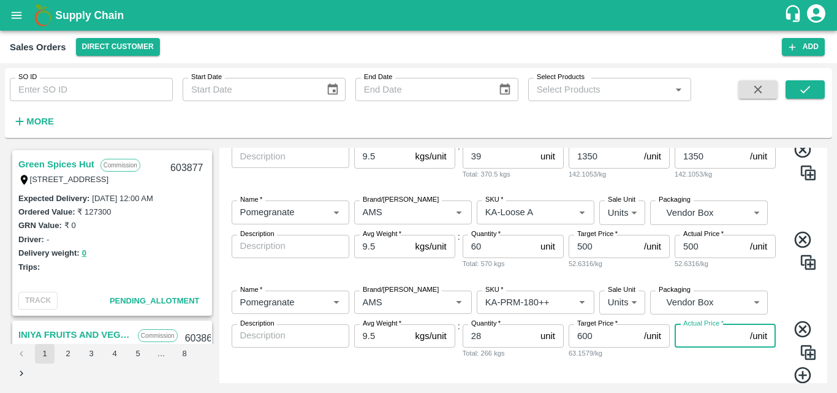
click at [719, 341] on input "Actual Price   *" at bounding box center [709, 335] width 70 height 23
type input "600"
click at [794, 372] on icon at bounding box center [802, 375] width 17 height 17
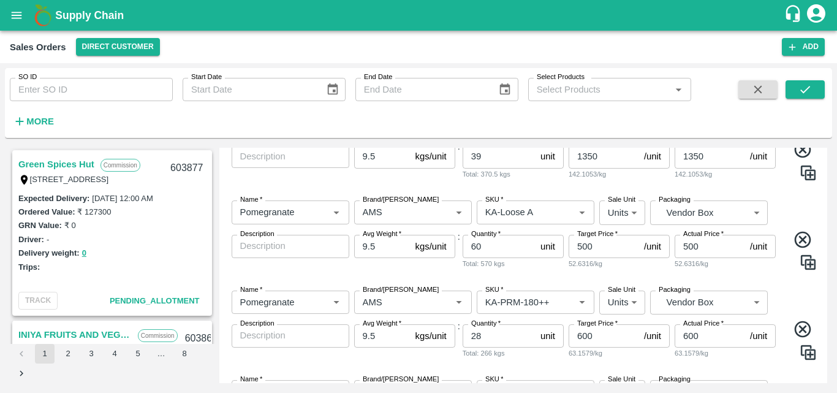
click at [784, 274] on span at bounding box center [797, 253] width 39 height 46
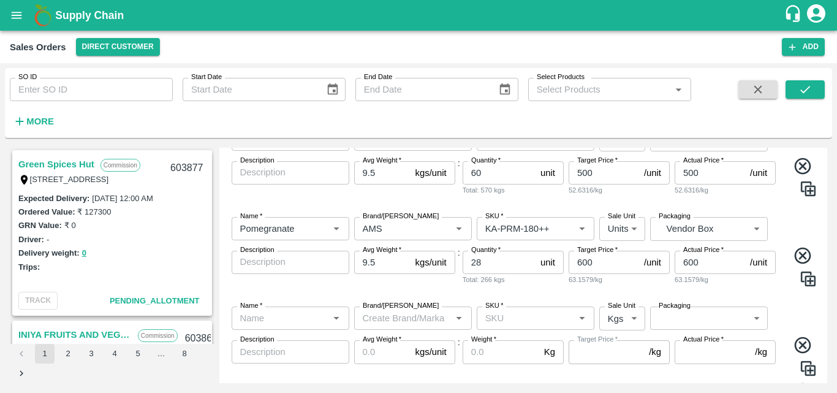
scroll to position [810, 0]
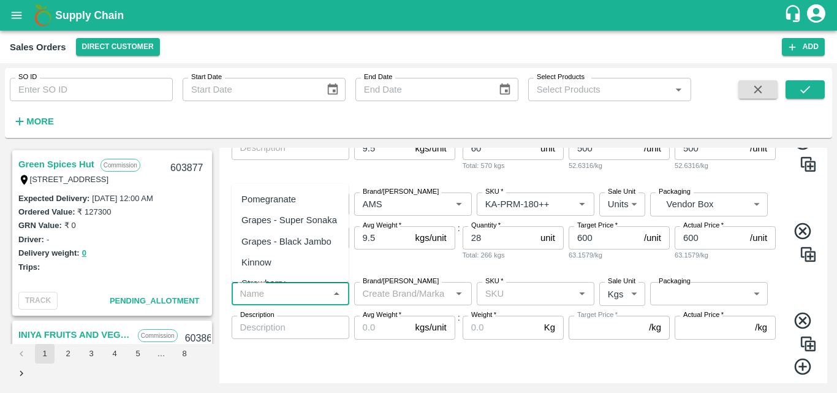
click at [289, 295] on input "Name   *" at bounding box center [280, 293] width 90 height 16
click at [285, 201] on div "Pomegranate" at bounding box center [268, 198] width 55 height 13
type input "Pomegranate"
click at [392, 296] on input "Brand/[PERSON_NAME]" at bounding box center [403, 293] width 90 height 16
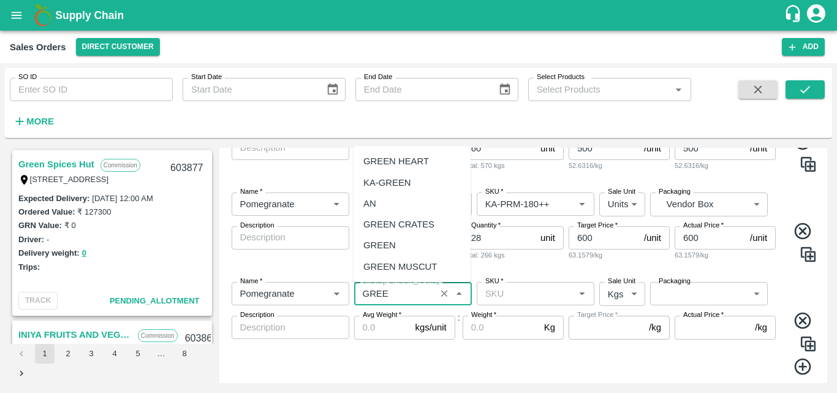
click at [393, 184] on div "KA-GREEN" at bounding box center [387, 182] width 48 height 13
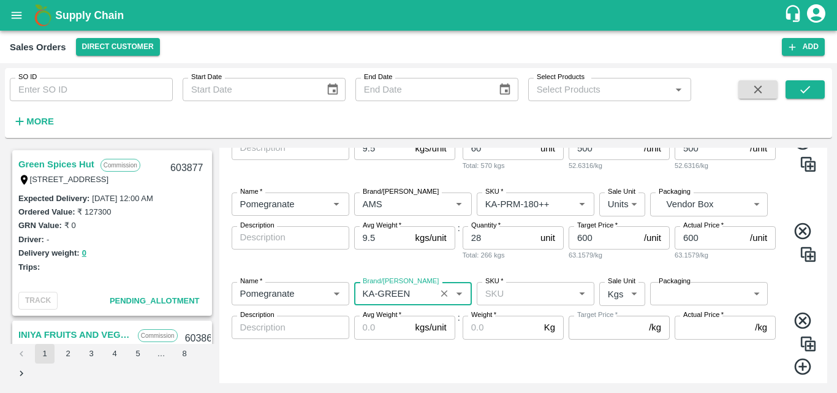
type input "KA-GREEN"
click at [508, 289] on input "SKU   *" at bounding box center [525, 293] width 90 height 16
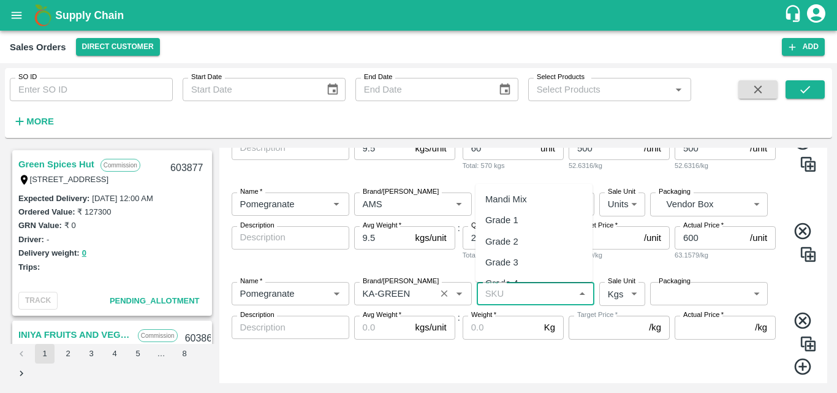
click at [418, 296] on input "Brand/[PERSON_NAME]" at bounding box center [395, 293] width 74 height 16
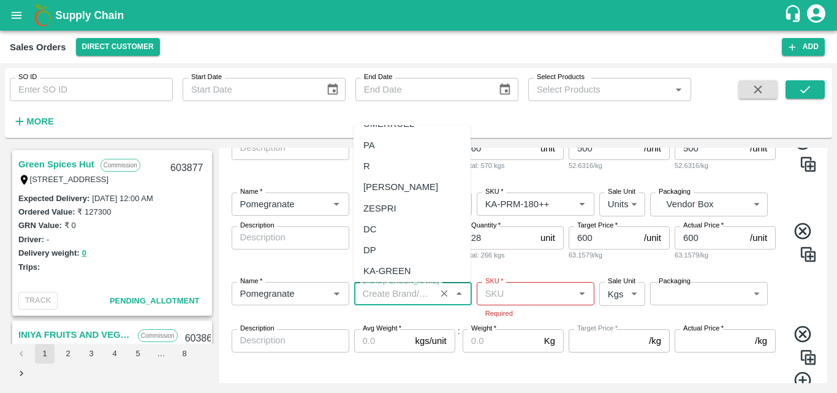
scroll to position [0, 0]
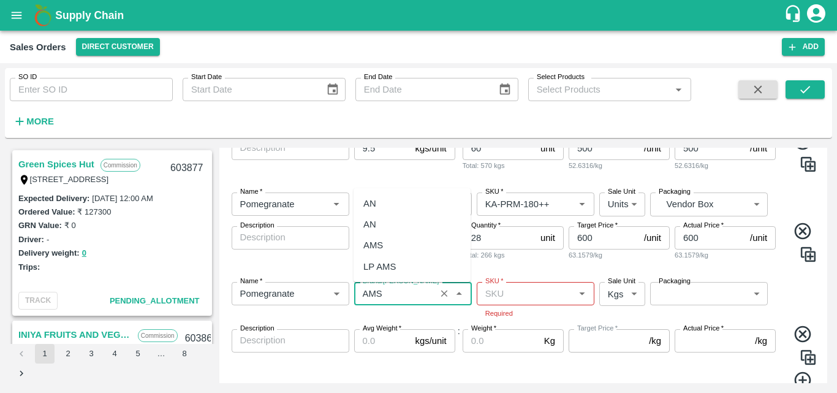
type input "AMS"
click at [527, 296] on input "SKU   *" at bounding box center [525, 293] width 90 height 16
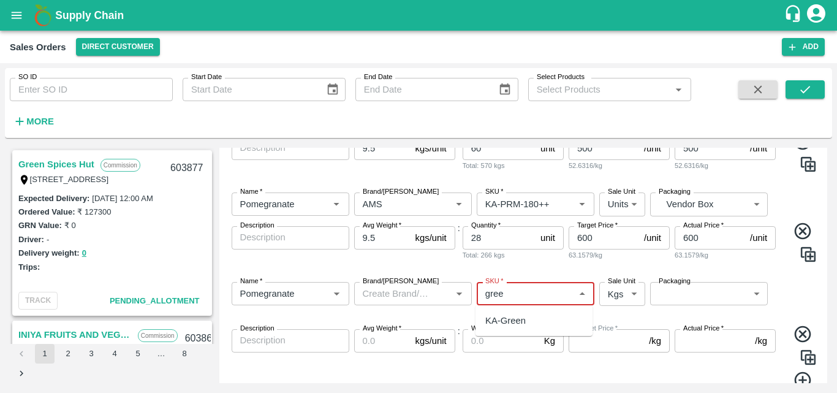
drag, startPoint x: 505, startPoint y: 332, endPoint x: 503, endPoint y: 325, distance: 7.6
click at [503, 325] on ul "KA-Green" at bounding box center [533, 320] width 117 height 31
click at [503, 325] on div "KA-Green" at bounding box center [505, 320] width 40 height 13
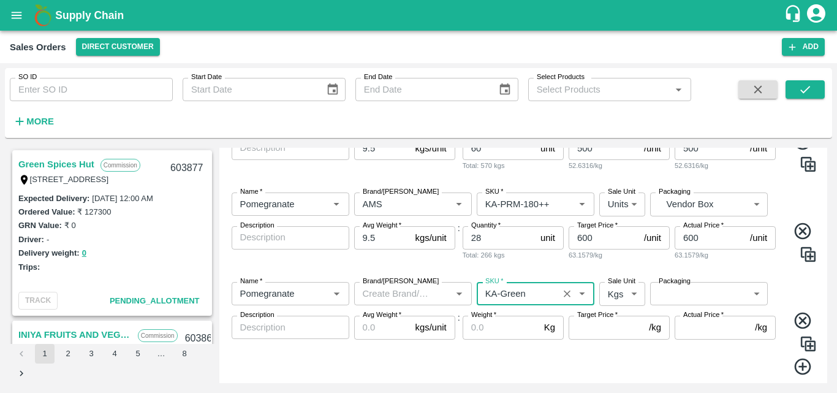
type input "KA-Green"
click at [615, 303] on body "Supply Chain Sales Orders Direct Customer Add SO ID SO ID Start Date Start Date…" at bounding box center [418, 196] width 837 height 393
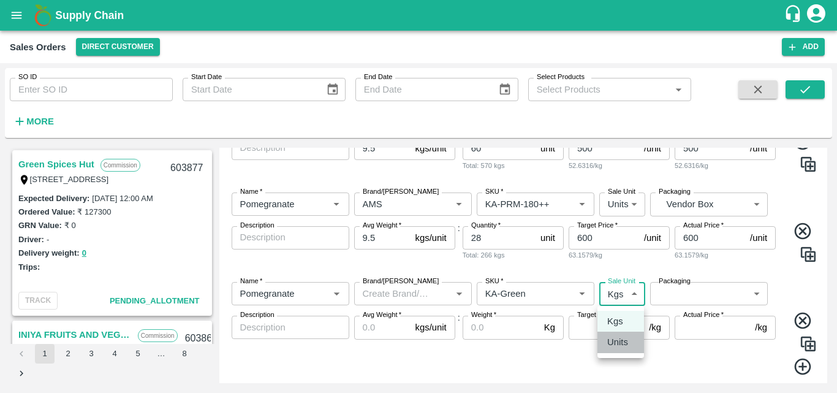
click at [615, 347] on p "Units" at bounding box center [617, 341] width 21 height 13
type input "2"
click at [697, 291] on body "Supply Chain Sales Orders Direct Customer Add SO ID SO ID Start Date Start Date…" at bounding box center [418, 196] width 837 height 393
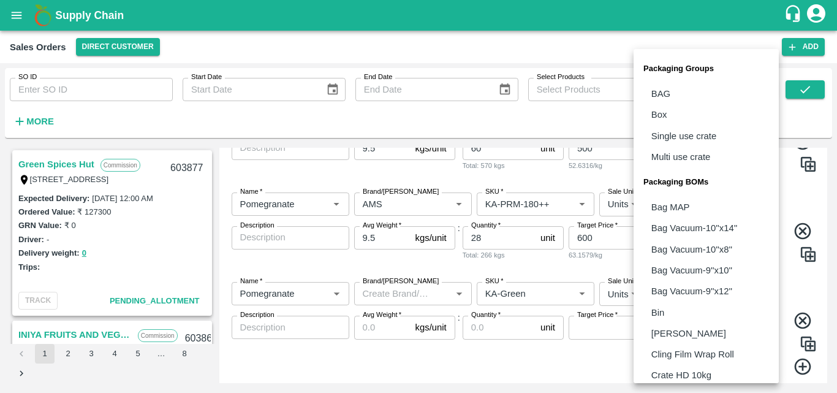
scroll to position [344, 0]
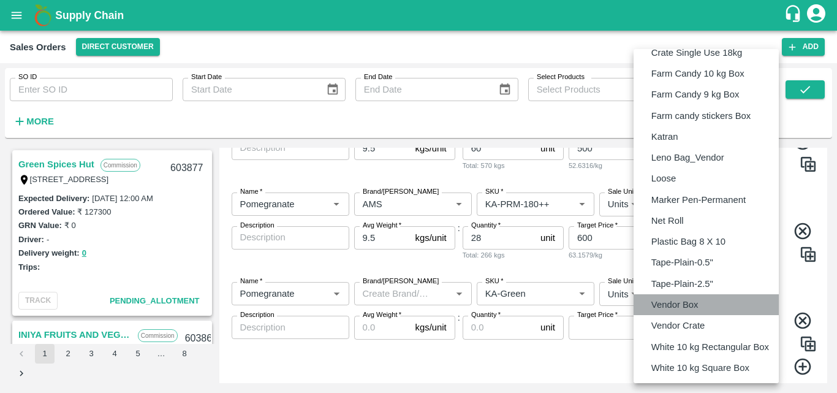
click at [683, 298] on p "Vendor Box" at bounding box center [674, 304] width 47 height 13
type input "BOM/276"
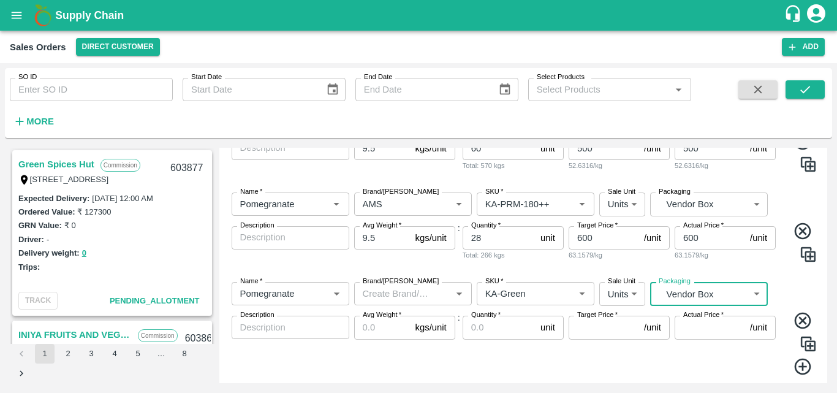
click at [372, 334] on input "Avg Weight   *" at bounding box center [382, 326] width 56 height 23
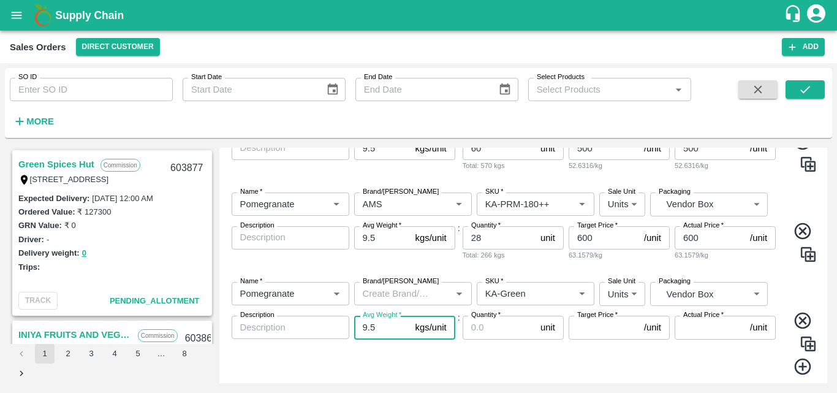
type input "9.5"
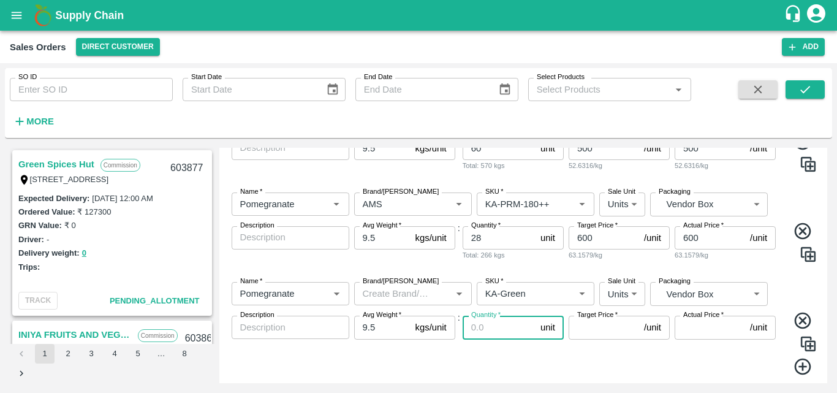
click at [503, 326] on input "Quantity   *" at bounding box center [498, 326] width 73 height 23
type input "27"
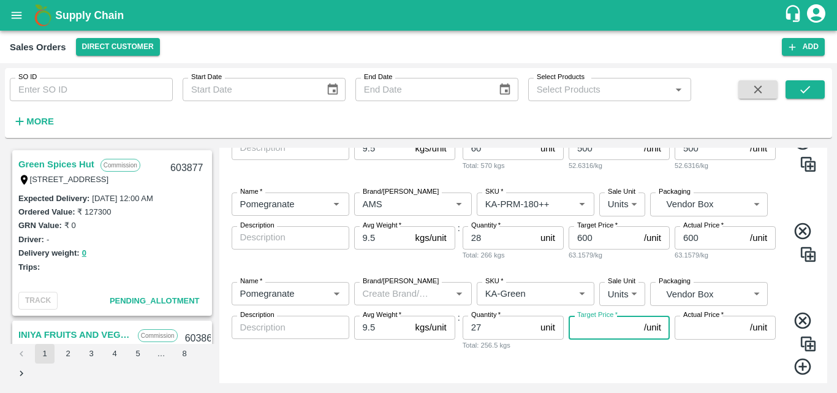
click at [612, 331] on input "Target Price   *" at bounding box center [603, 326] width 70 height 23
type input "300"
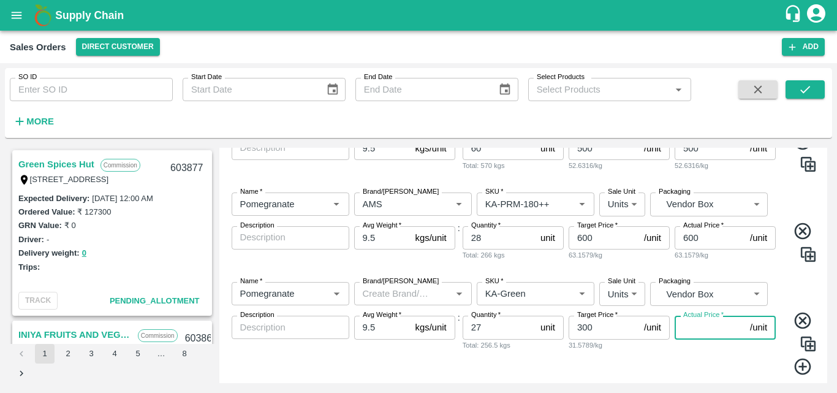
click at [694, 325] on input "Actual Price   *" at bounding box center [709, 326] width 70 height 23
type input "300"
click at [785, 269] on div "Name   * Name   * Brand/[PERSON_NAME]/[PERSON_NAME]   * SKU   * Sale Unit Units…" at bounding box center [523, 227] width 598 height 89
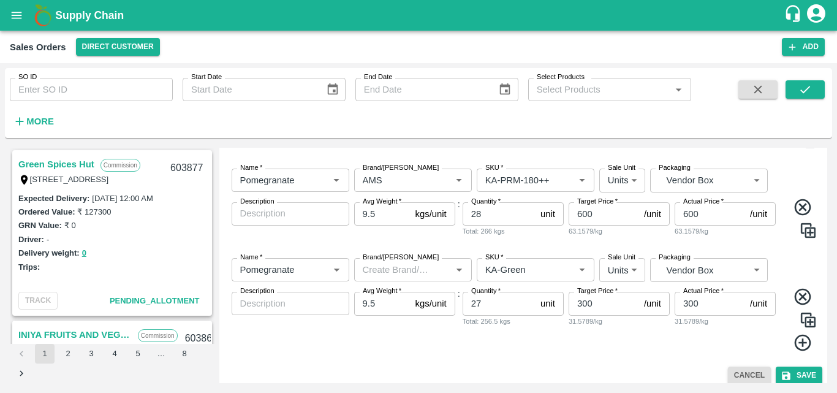
scroll to position [843, 0]
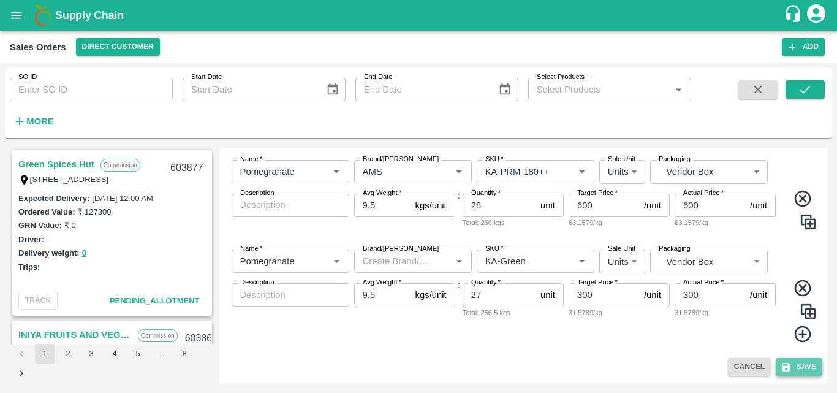
click at [807, 368] on button "Save" at bounding box center [798, 367] width 47 height 18
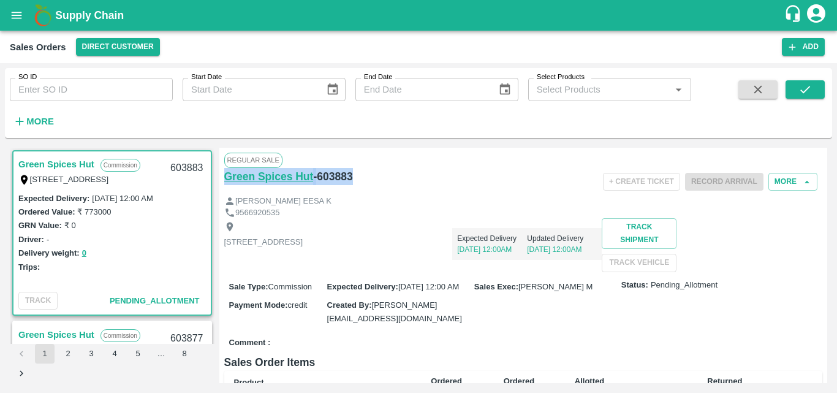
drag, startPoint x: 364, startPoint y: 173, endPoint x: 225, endPoint y: 182, distance: 139.9
click at [225, 182] on div "Green Spices Hut - 603883" at bounding box center [323, 176] width 199 height 17
copy div "Green Spices Hut - 603883"
click at [443, 271] on div "[STREET_ADDRESS] Expected Delivery [DATE] 12:00AM Updated Delivery [DATE] 12:00…" at bounding box center [523, 244] width 598 height 53
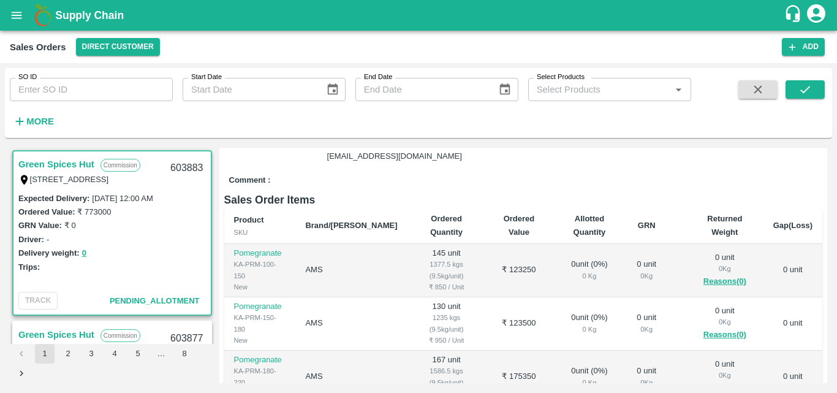
scroll to position [245, 0]
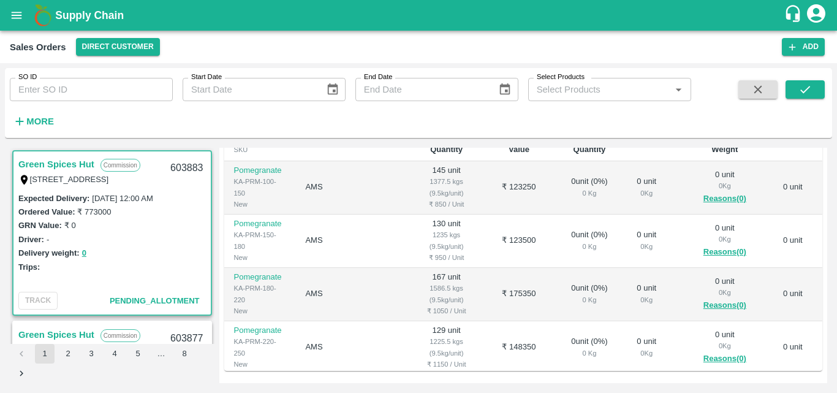
click at [826, 154] on div "Regular Sale Green Spices Hut - 603883 + Create Ticket Record Arrival More [PER…" at bounding box center [523, 265] width 608 height 235
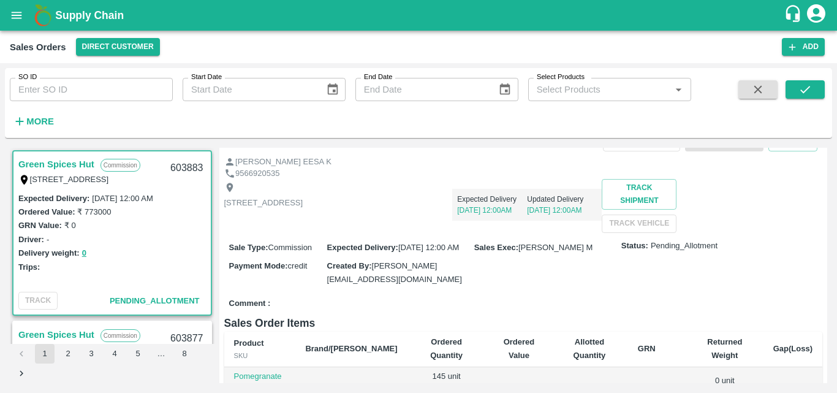
scroll to position [3, 0]
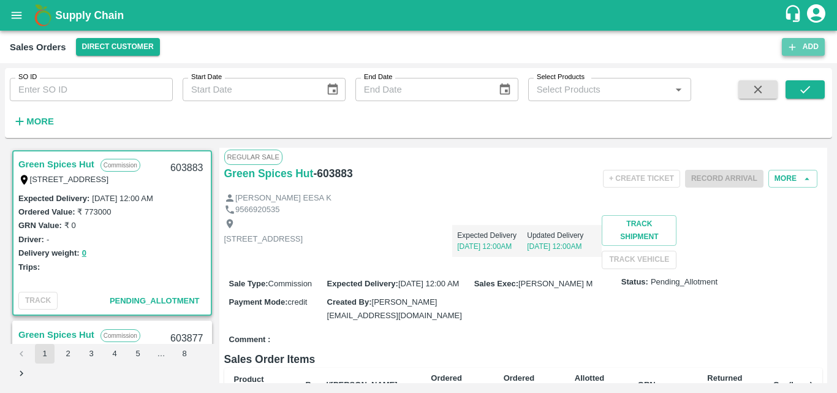
click at [800, 48] on button "Add" at bounding box center [803, 47] width 43 height 18
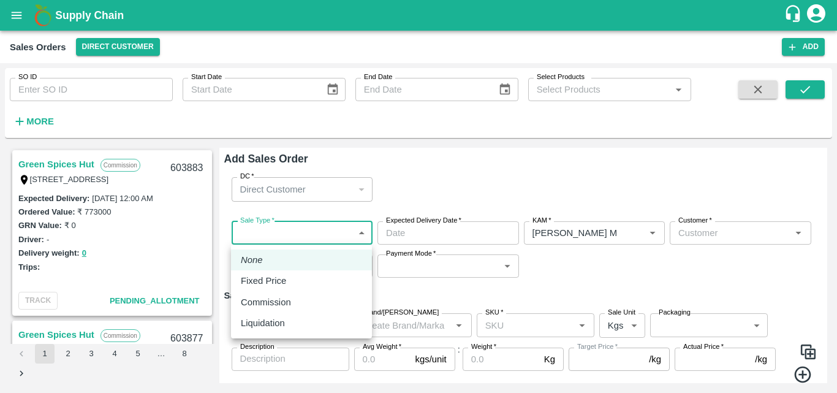
click at [274, 236] on body "Supply Chain Sales Orders Direct Customer Add SO ID SO ID Start Date Start Date…" at bounding box center [418, 196] width 837 height 393
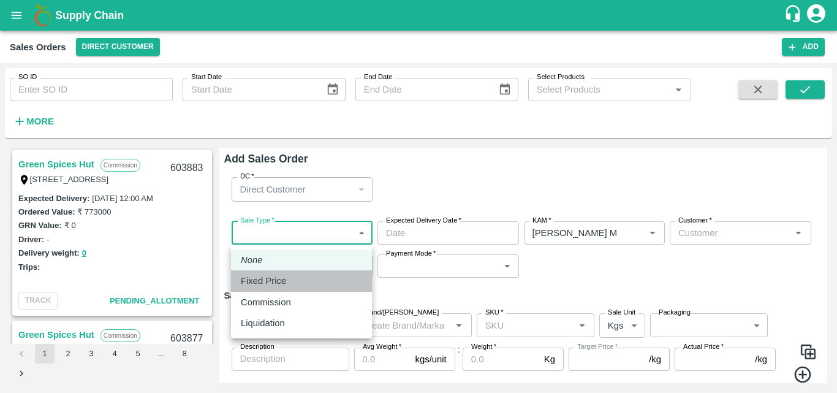
click at [277, 277] on p "Fixed Price" at bounding box center [263, 280] width 45 height 13
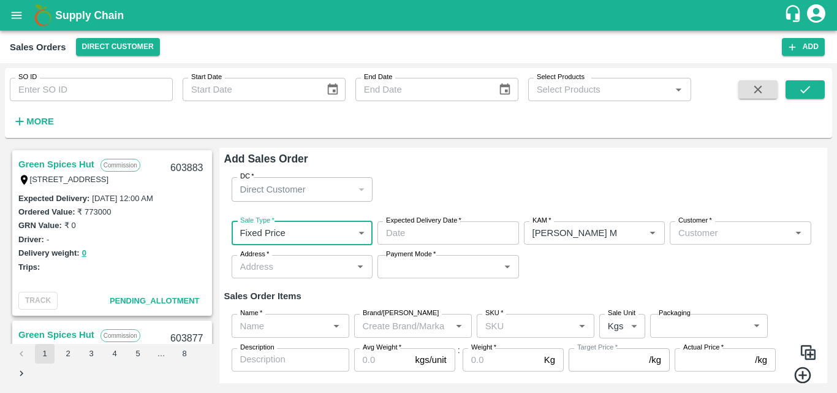
click at [412, 225] on label "Expected Delivery Date   *" at bounding box center [423, 221] width 75 height 10
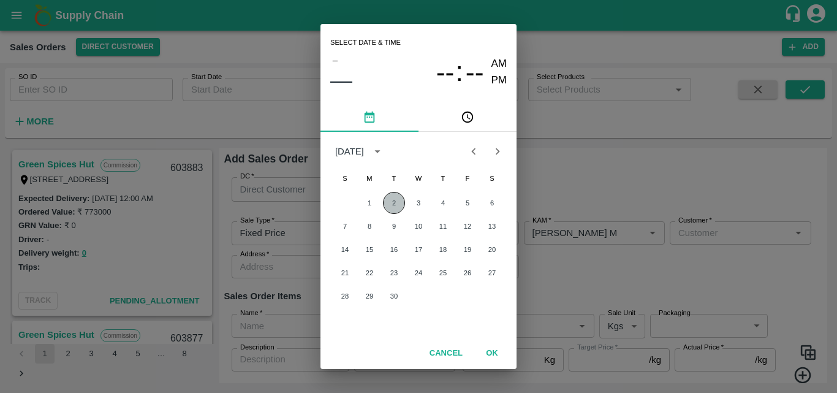
click at [393, 198] on button "2" at bounding box center [394, 203] width 22 height 22
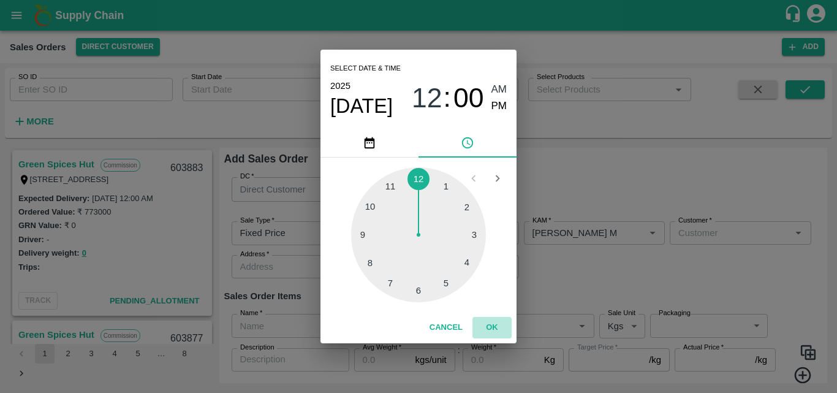
click at [489, 326] on button "OK" at bounding box center [491, 327] width 39 height 21
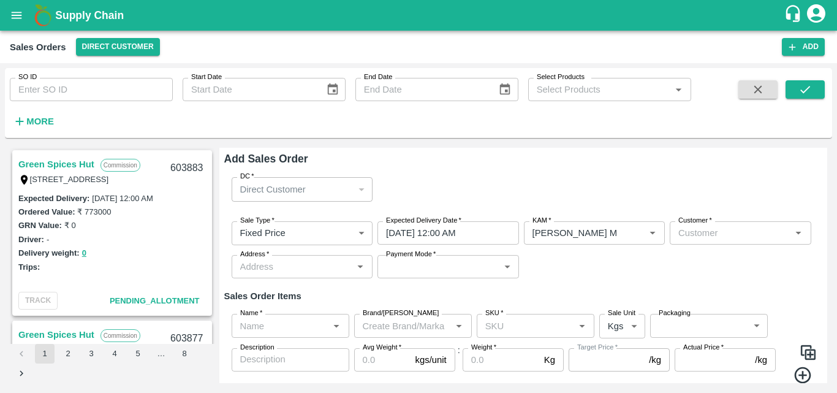
click at [693, 228] on input "Customer   *" at bounding box center [730, 233] width 114 height 16
click at [711, 267] on div "Green Spices Hut" at bounding box center [738, 259] width 141 height 21
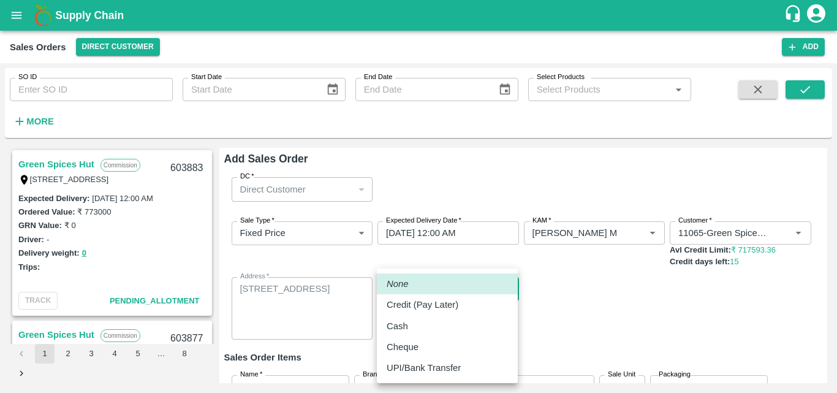
click at [445, 288] on body "Supply Chain Sales Orders Direct Customer Add SO ID SO ID Start Date Start Date…" at bounding box center [418, 196] width 837 height 393
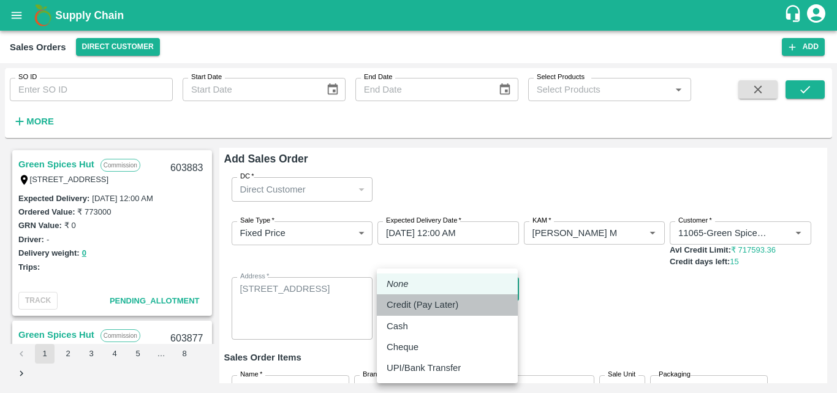
click at [426, 304] on p "Credit (Pay Later)" at bounding box center [422, 304] width 72 height 13
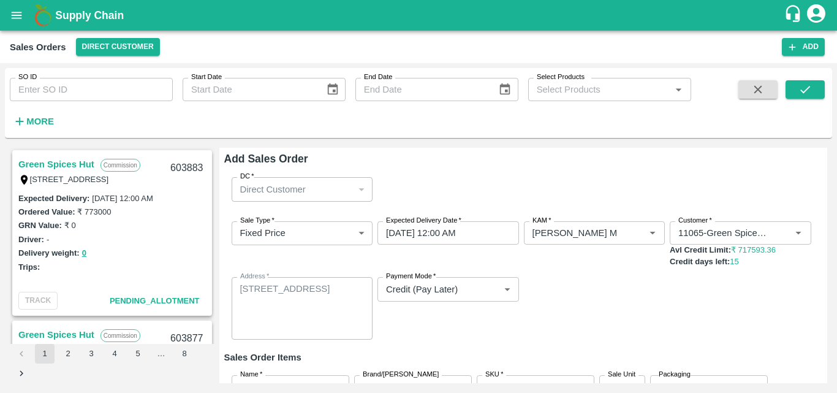
click at [595, 304] on div "Sale Type   * Fixed Price 1 Sale Type Expected Delivery Date   * [DATE] 12:00 A…" at bounding box center [523, 280] width 598 height 138
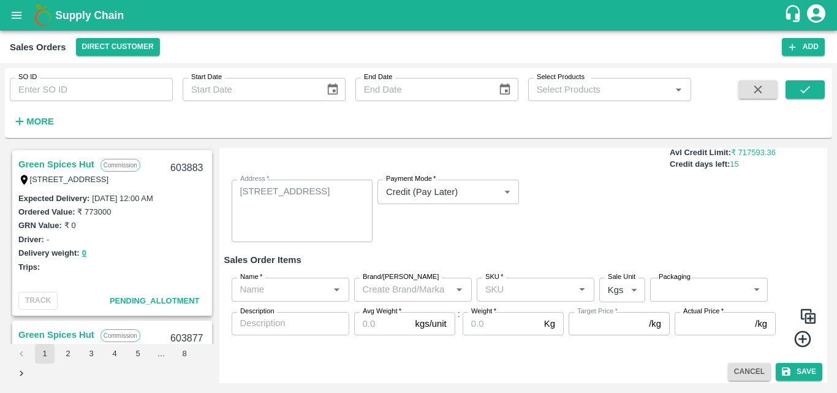
scroll to position [98, 0]
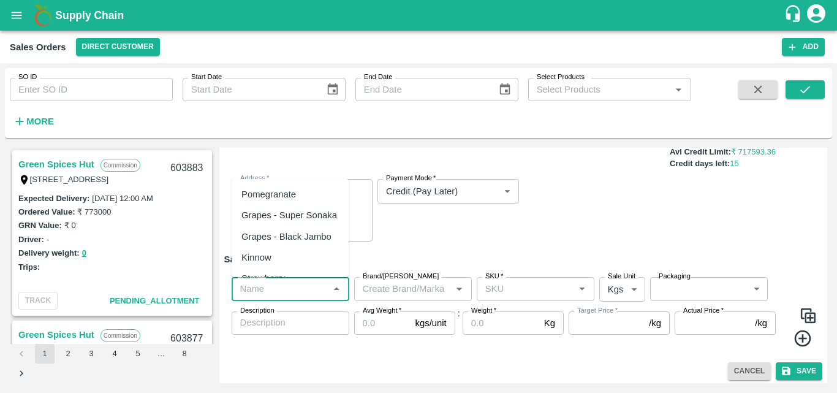
click at [279, 292] on input "Name   *" at bounding box center [280, 289] width 90 height 16
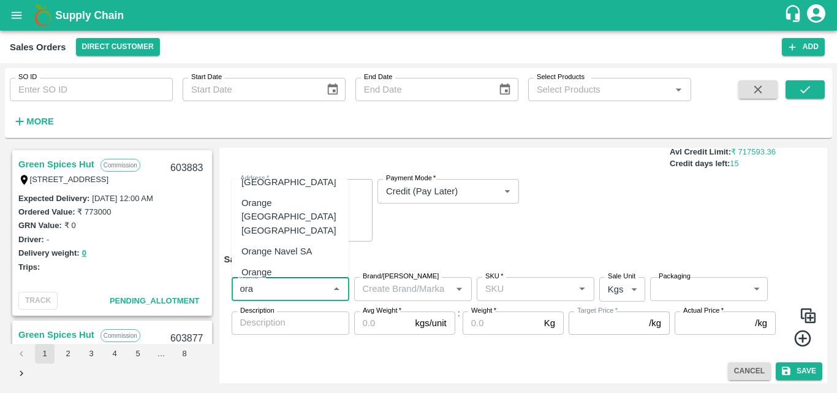
scroll to position [86, 0]
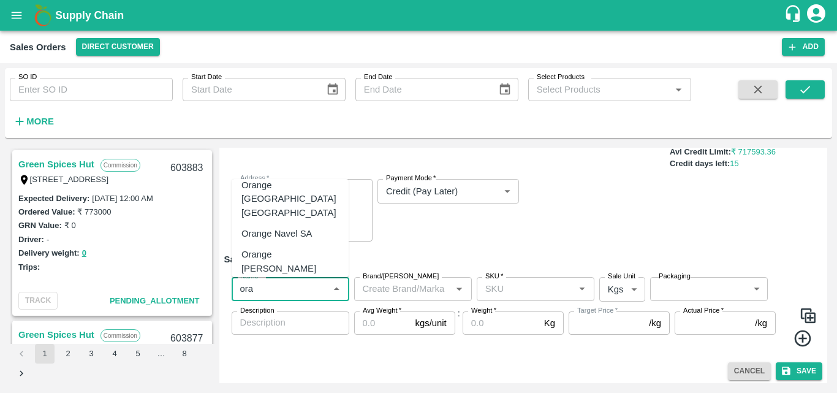
click at [330, 244] on div "Orange [PERSON_NAME]" at bounding box center [290, 261] width 117 height 35
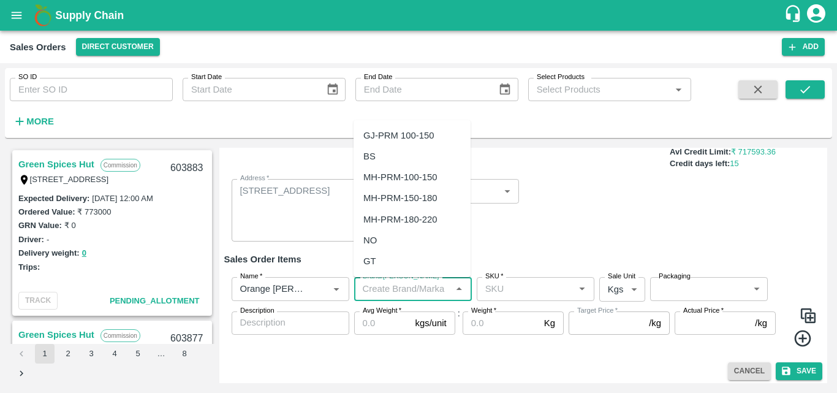
click at [402, 293] on input "Brand/[PERSON_NAME]" at bounding box center [403, 289] width 90 height 16
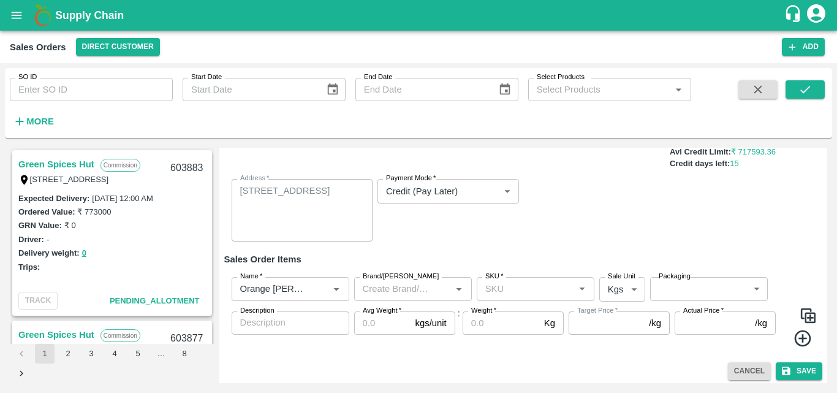
click at [519, 201] on div "Sale Type   * Fixed Price 1 Sale Type Expected Delivery Date   * [DATE] 12:00 A…" at bounding box center [523, 182] width 598 height 138
click at [505, 288] on input "SKU   *" at bounding box center [525, 289] width 90 height 16
click at [511, 231] on div "88CT" at bounding box center [533, 236] width 117 height 21
click at [608, 288] on body "Supply Chain Sales Orders Direct Customer Add SO ID SO ID Start Date Start Date…" at bounding box center [418, 196] width 837 height 393
drag, startPoint x: 616, startPoint y: 339, endPoint x: 685, endPoint y: 293, distance: 83.6
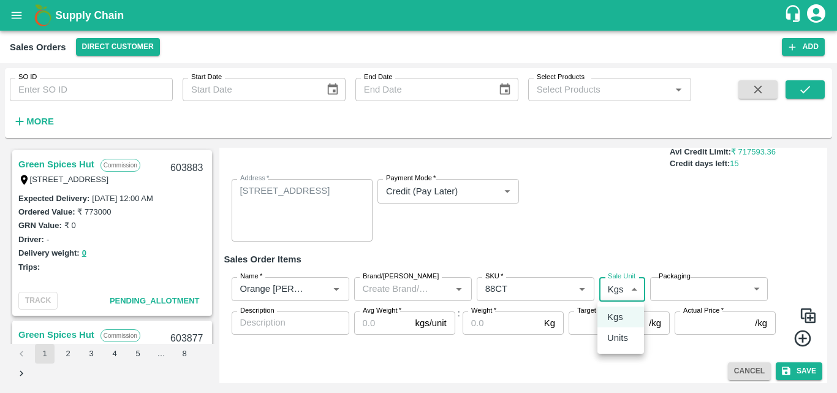
click at [685, 293] on div "Kgs Units" at bounding box center [418, 196] width 837 height 393
click at [685, 293] on div at bounding box center [418, 196] width 837 height 393
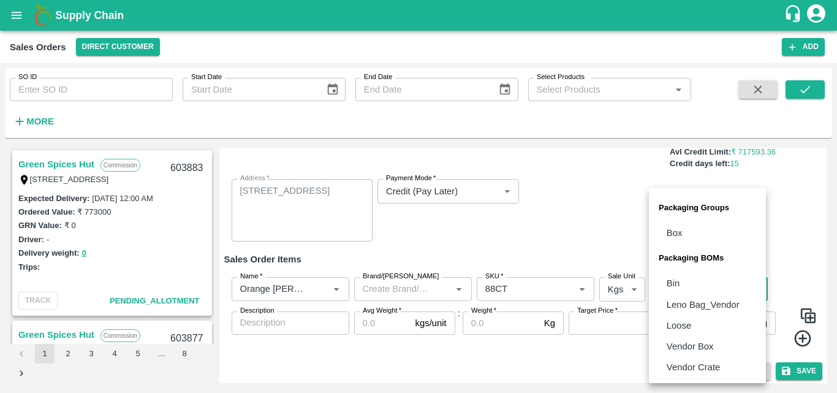
click at [685, 293] on body "Supply Chain Sales Orders Direct Customer Add SO ID SO ID Start Date Start Date…" at bounding box center [418, 196] width 837 height 393
click at [700, 349] on p "Vendor Box" at bounding box center [689, 345] width 47 height 13
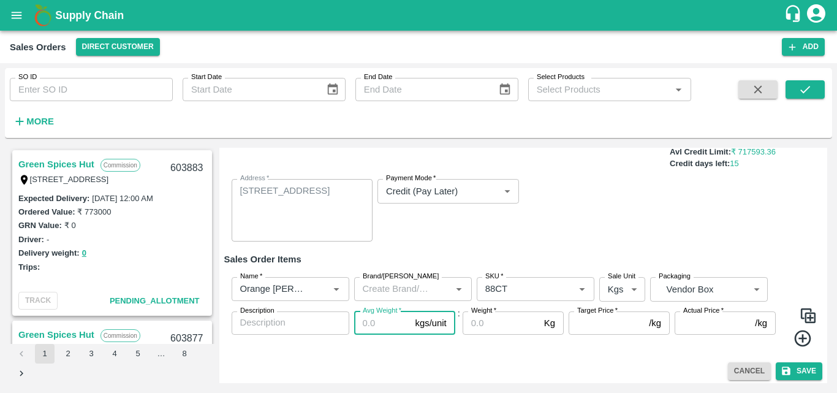
click at [364, 328] on input "Avg Weight   *" at bounding box center [382, 322] width 56 height 23
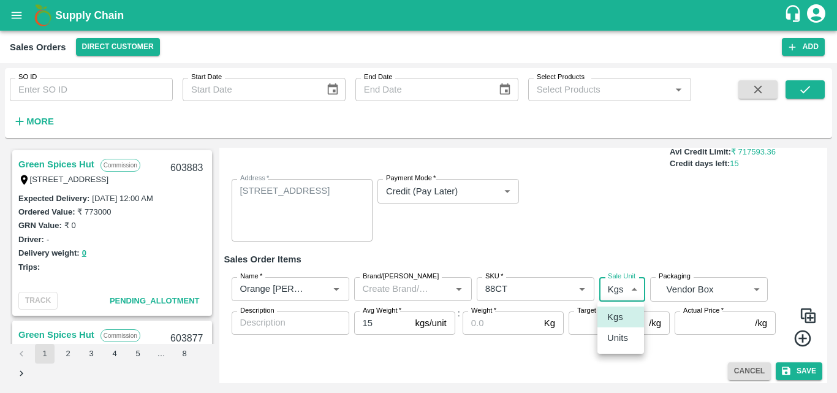
click at [620, 295] on body "Supply Chain Sales Orders Direct Customer Add SO ID SO ID Start Date Start Date…" at bounding box center [418, 196] width 837 height 393
click at [614, 336] on p "Units" at bounding box center [617, 337] width 21 height 13
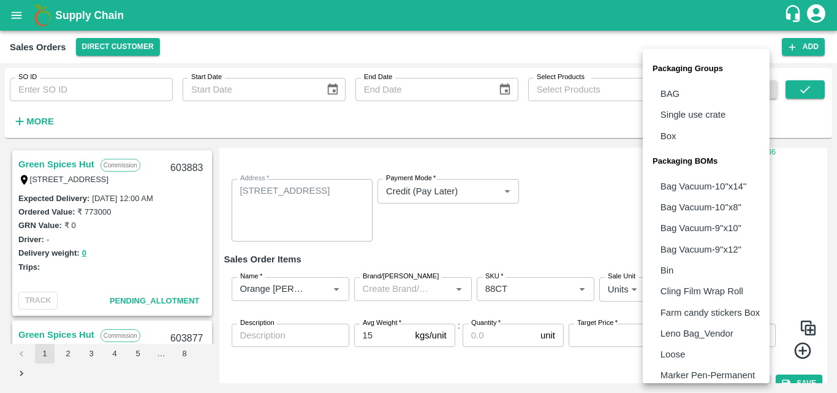
click at [674, 294] on body "Supply Chain Sales Orders Direct Customer Add SO ID SO ID Start Date Start Date…" at bounding box center [418, 196] width 837 height 393
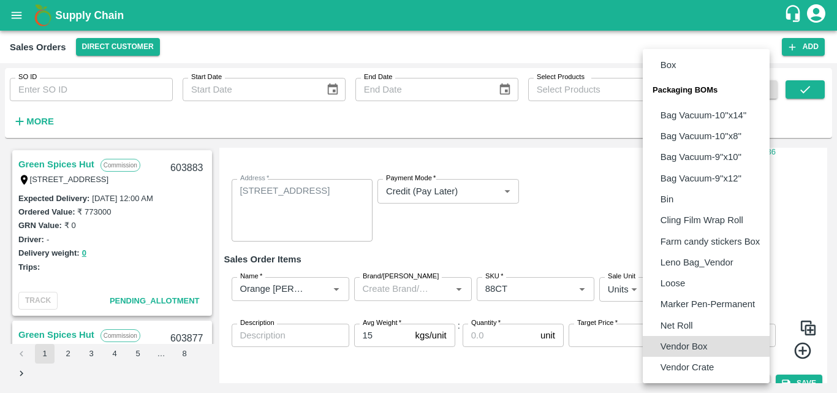
click at [668, 344] on p "Vendor Box" at bounding box center [683, 345] width 47 height 13
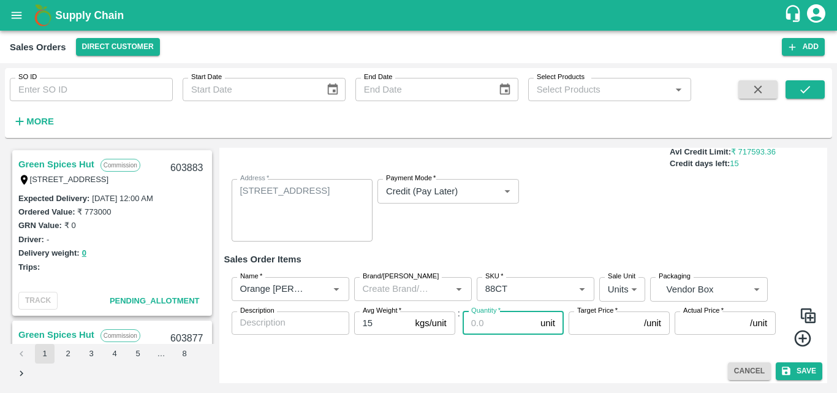
click at [500, 328] on input "Quantity   *" at bounding box center [498, 322] width 73 height 23
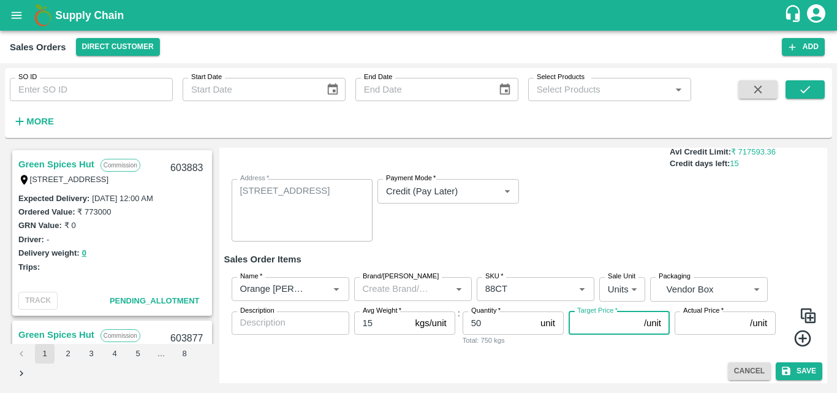
click at [610, 324] on input "Target Price   *" at bounding box center [603, 322] width 70 height 23
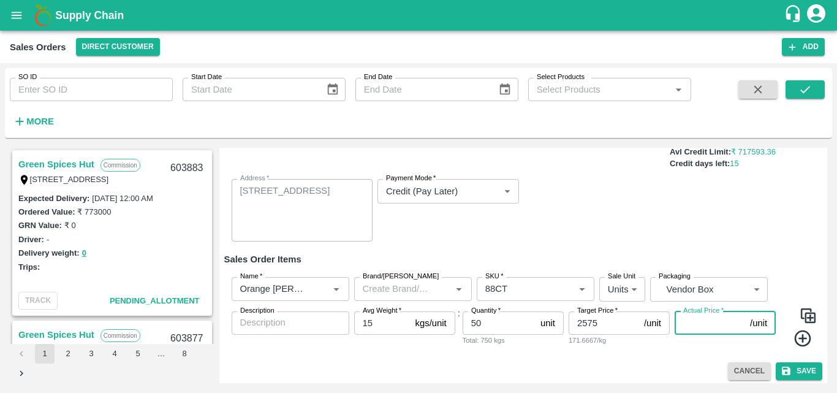
click at [719, 326] on input "Actual Price   *" at bounding box center [709, 322] width 70 height 23
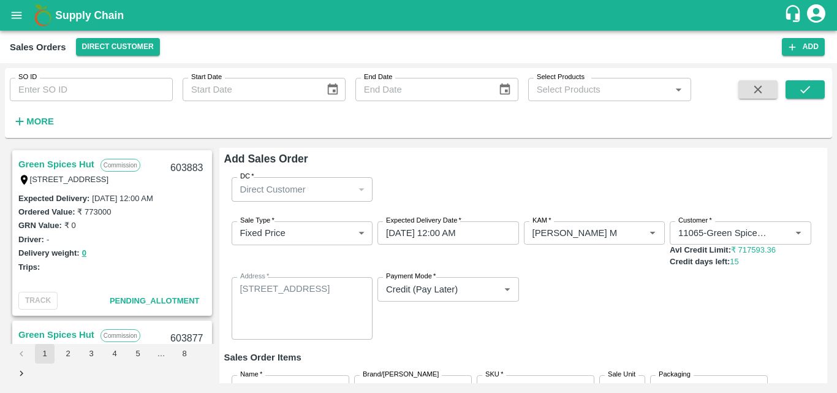
click at [291, 236] on body "Supply Chain Sales Orders Direct Customer Add SO ID SO ID Start Date Start Date…" at bounding box center [418, 196] width 837 height 393
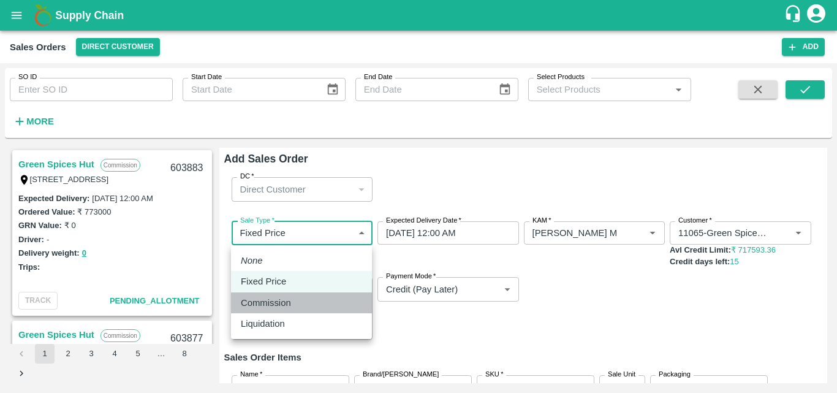
click at [278, 307] on p "Commission" at bounding box center [266, 302] width 50 height 13
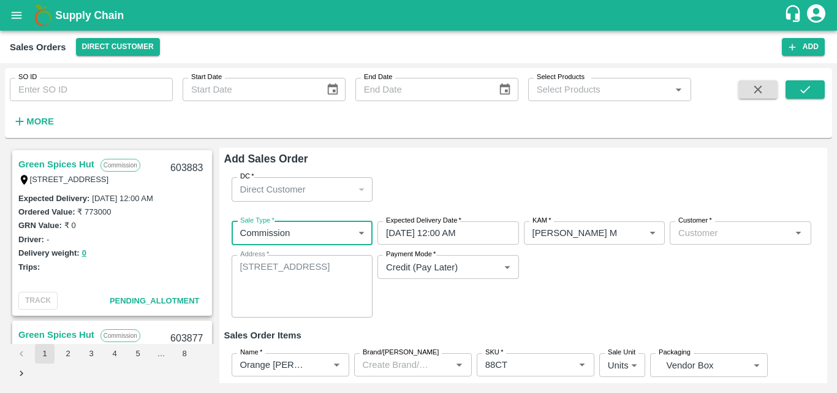
click at [681, 319] on div "Sale Type   * Commission 2 Sale Type Expected Delivery Date   * [DATE] 12:00 AM…" at bounding box center [523, 269] width 598 height 116
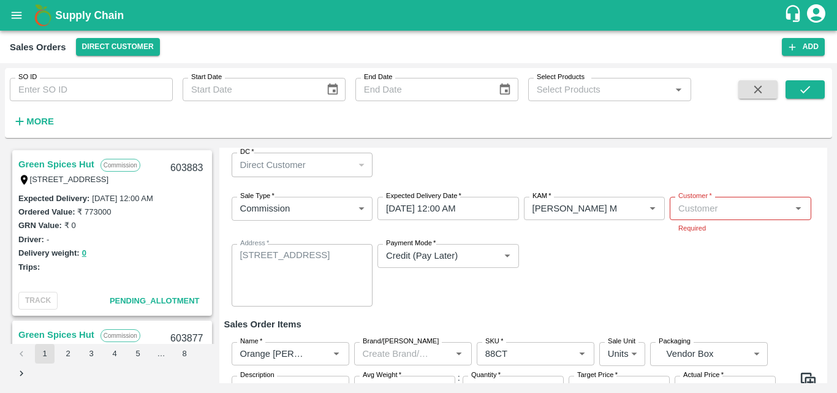
scroll to position [93, 0]
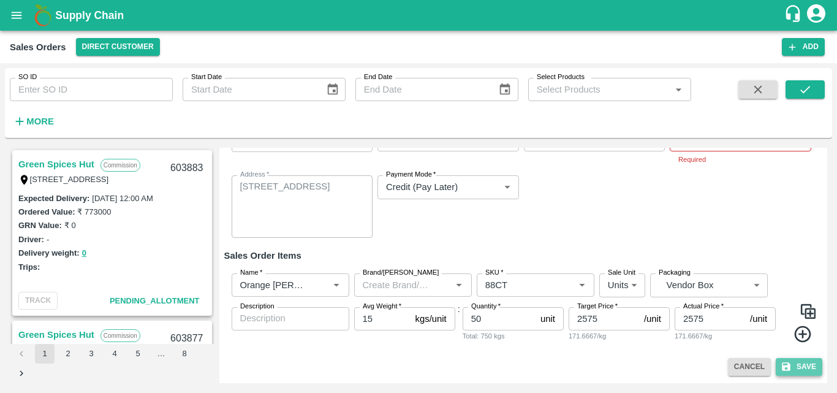
click at [799, 371] on button "Save" at bounding box center [798, 367] width 47 height 18
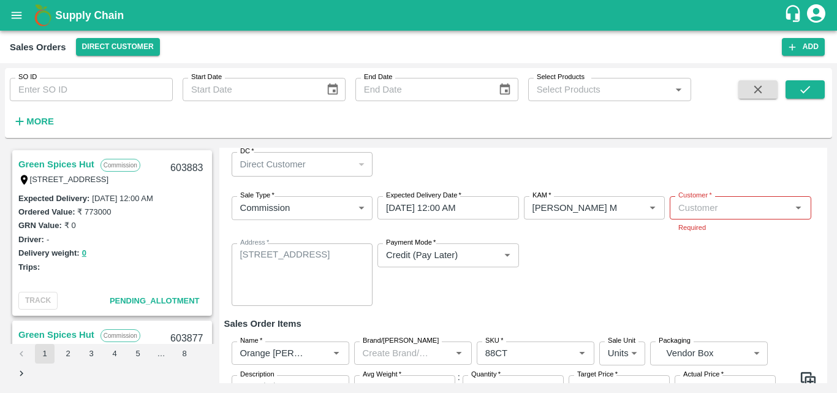
scroll to position [0, 0]
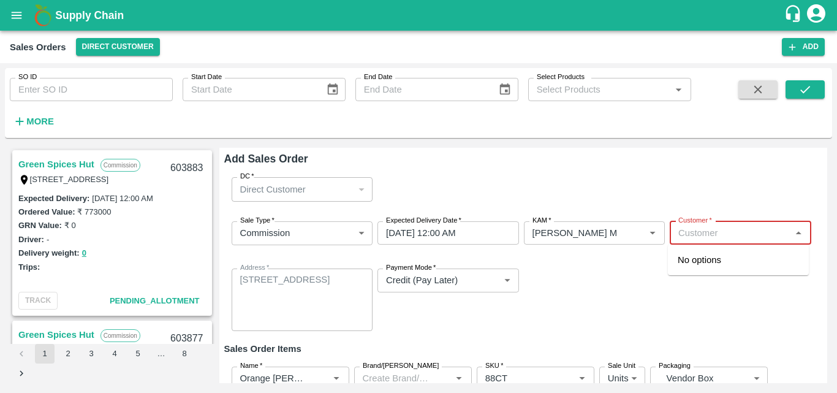
click at [714, 232] on input "Customer   *" at bounding box center [730, 233] width 114 height 16
click at [710, 258] on p "Green Spices Hut" at bounding box center [713, 259] width 72 height 13
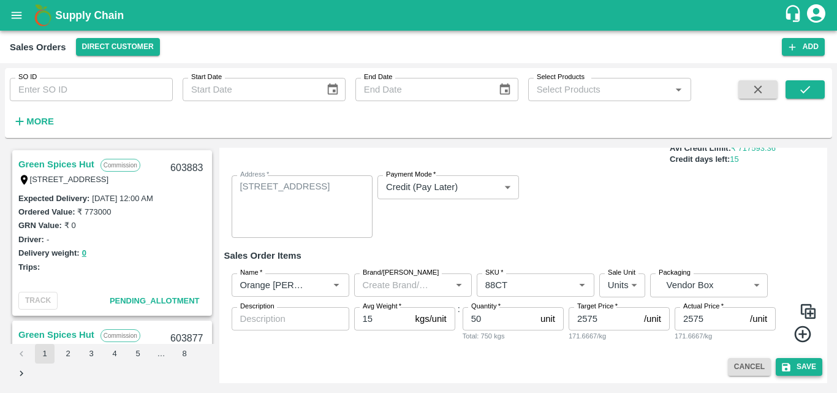
scroll to position [102, 0]
click at [788, 369] on icon "submit" at bounding box center [785, 366] width 11 height 11
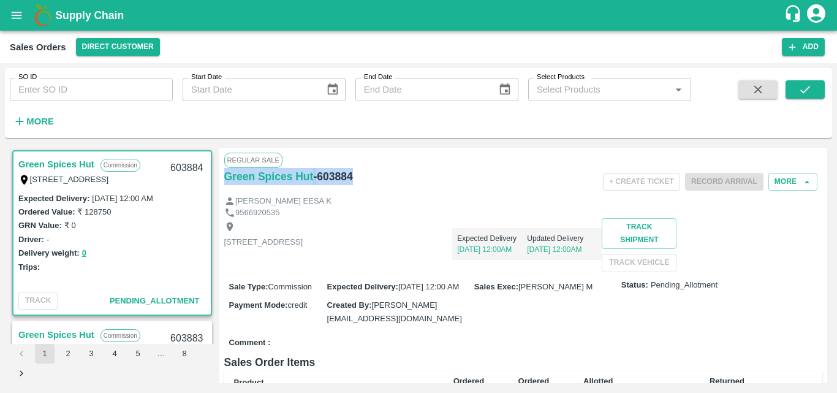
drag, startPoint x: 361, startPoint y: 173, endPoint x: 221, endPoint y: 186, distance: 140.9
click at [221, 186] on div "Regular Sale Green Spices Hut - 603884 + Create Ticket Record Arrival More [PER…" at bounding box center [523, 265] width 608 height 235
copy div "Green Spices Hut - 603884"
click at [782, 183] on button "More" at bounding box center [792, 182] width 49 height 18
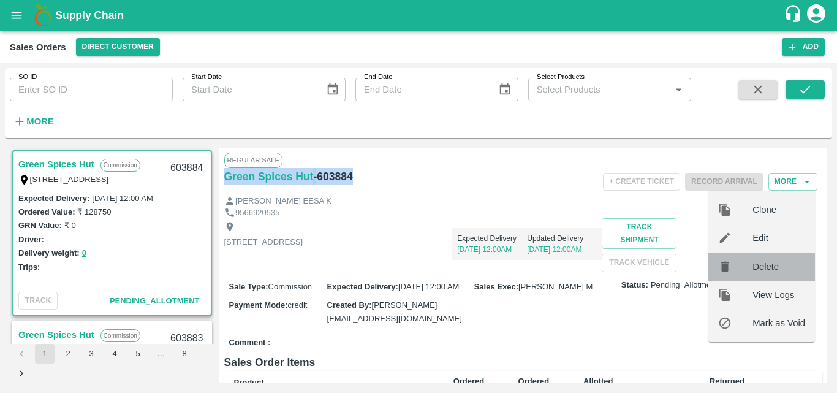
click at [769, 271] on span "Delete" at bounding box center [778, 266] width 53 height 13
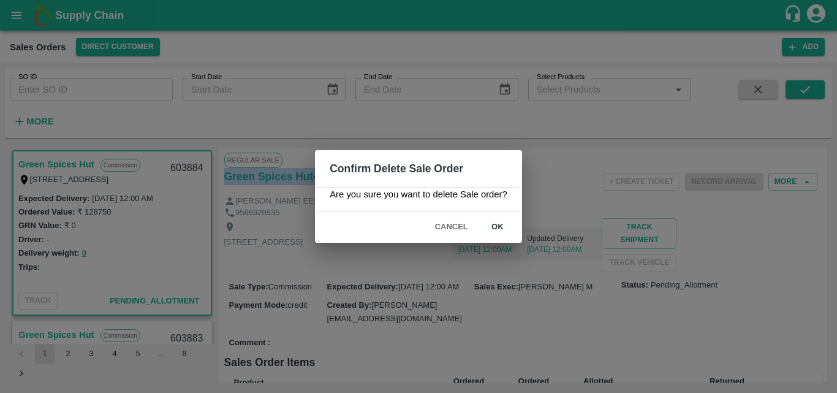
click at [500, 228] on button "ok" at bounding box center [497, 226] width 39 height 21
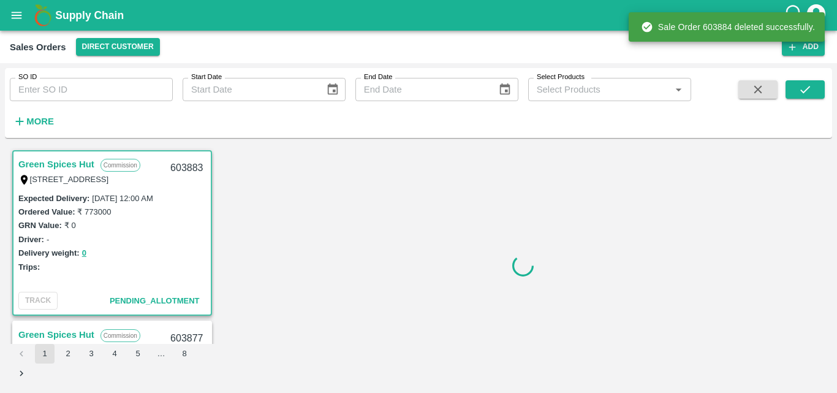
scroll to position [2, 0]
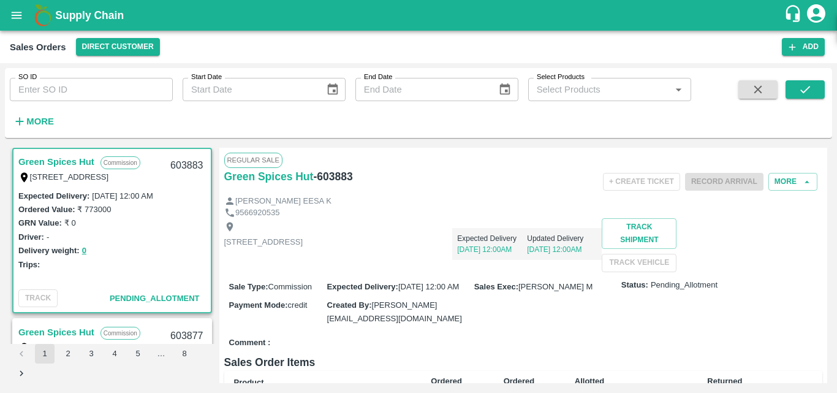
click at [551, 271] on div "[STREET_ADDRESS] Expected Delivery [DATE] 12:00AM Updated Delivery [DATE] 12:00…" at bounding box center [523, 244] width 598 height 53
